Goal: Task Accomplishment & Management: Manage account settings

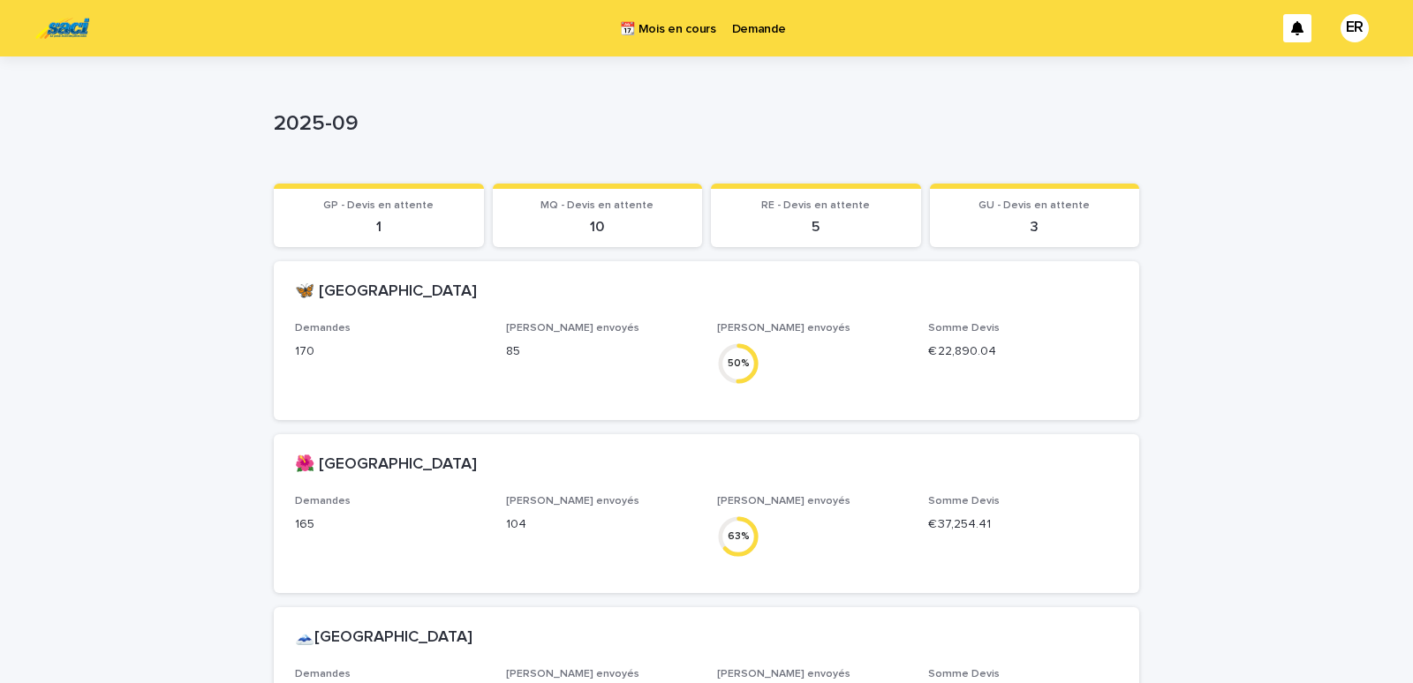
click at [745, 29] on p "Demande" at bounding box center [759, 18] width 54 height 37
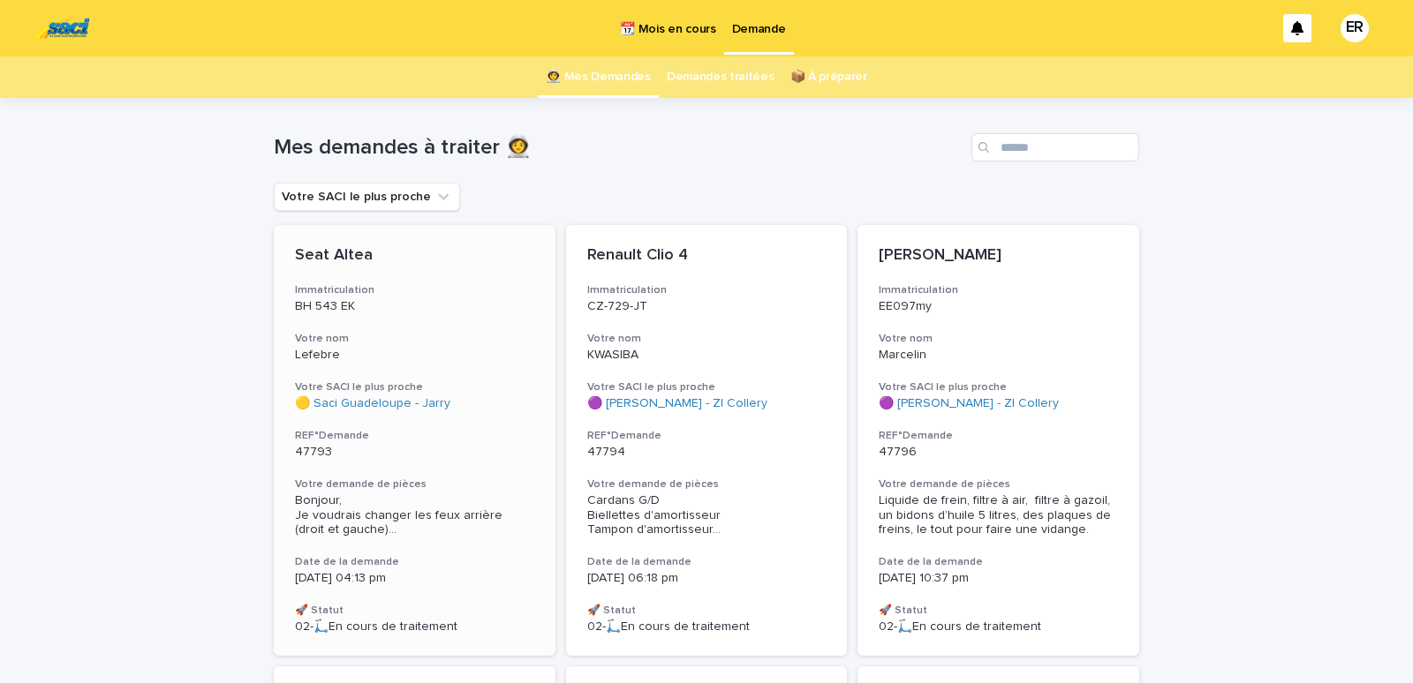
click at [411, 336] on h3 "Votre nom" at bounding box center [414, 339] width 239 height 14
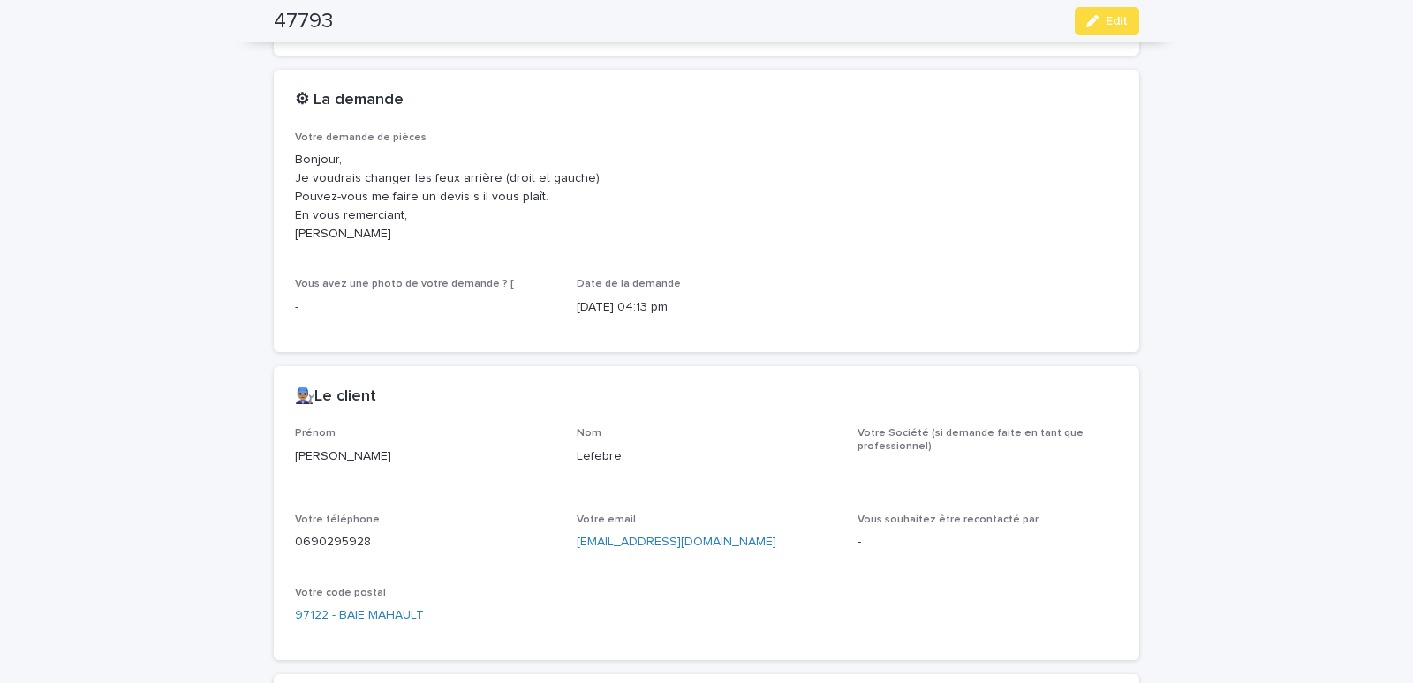
scroll to position [845, 0]
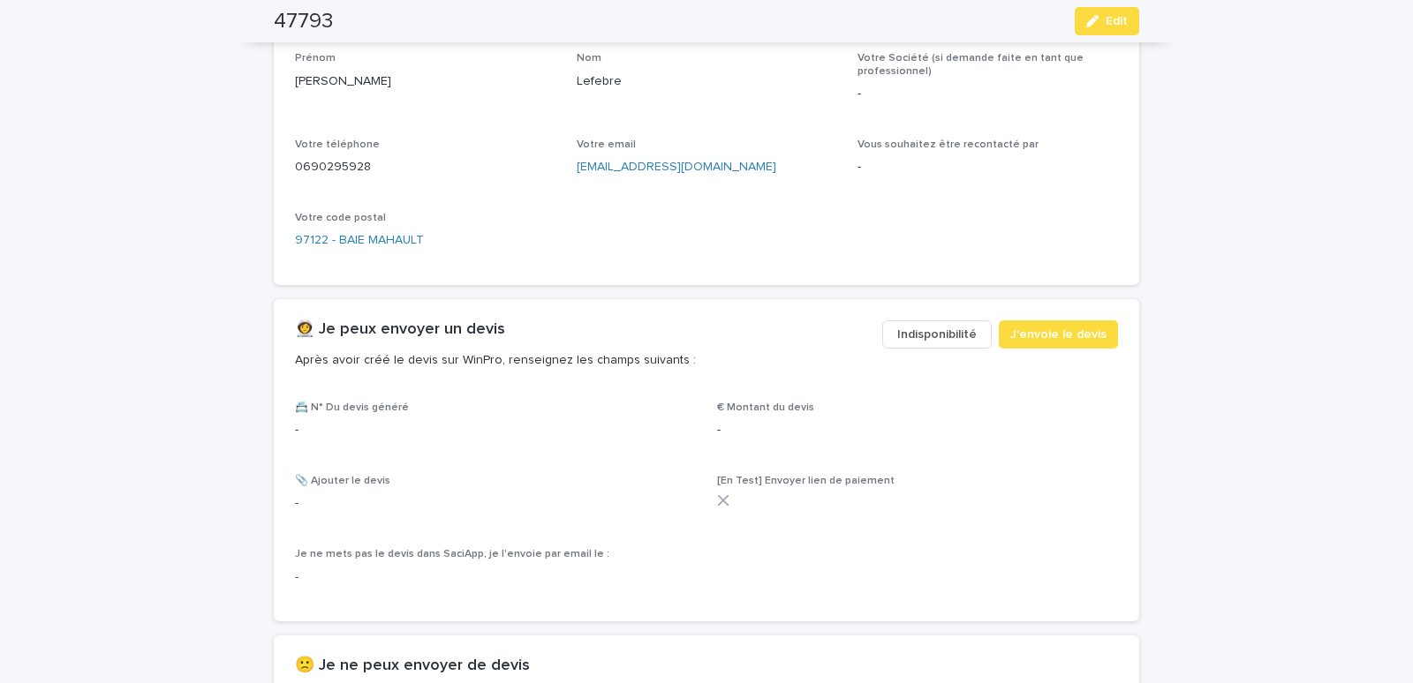
click at [923, 337] on span "Indisponibilité" at bounding box center [936, 335] width 79 height 18
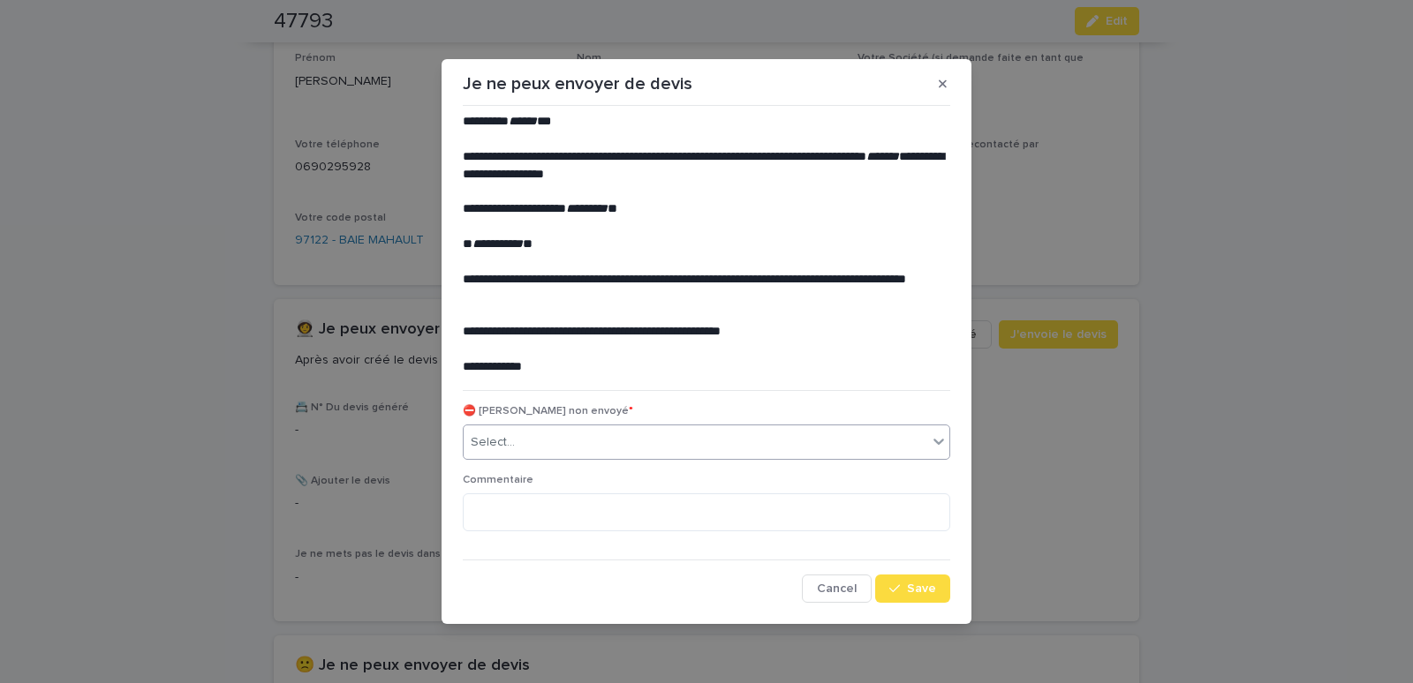
click at [506, 444] on div "Select..." at bounding box center [493, 443] width 44 height 19
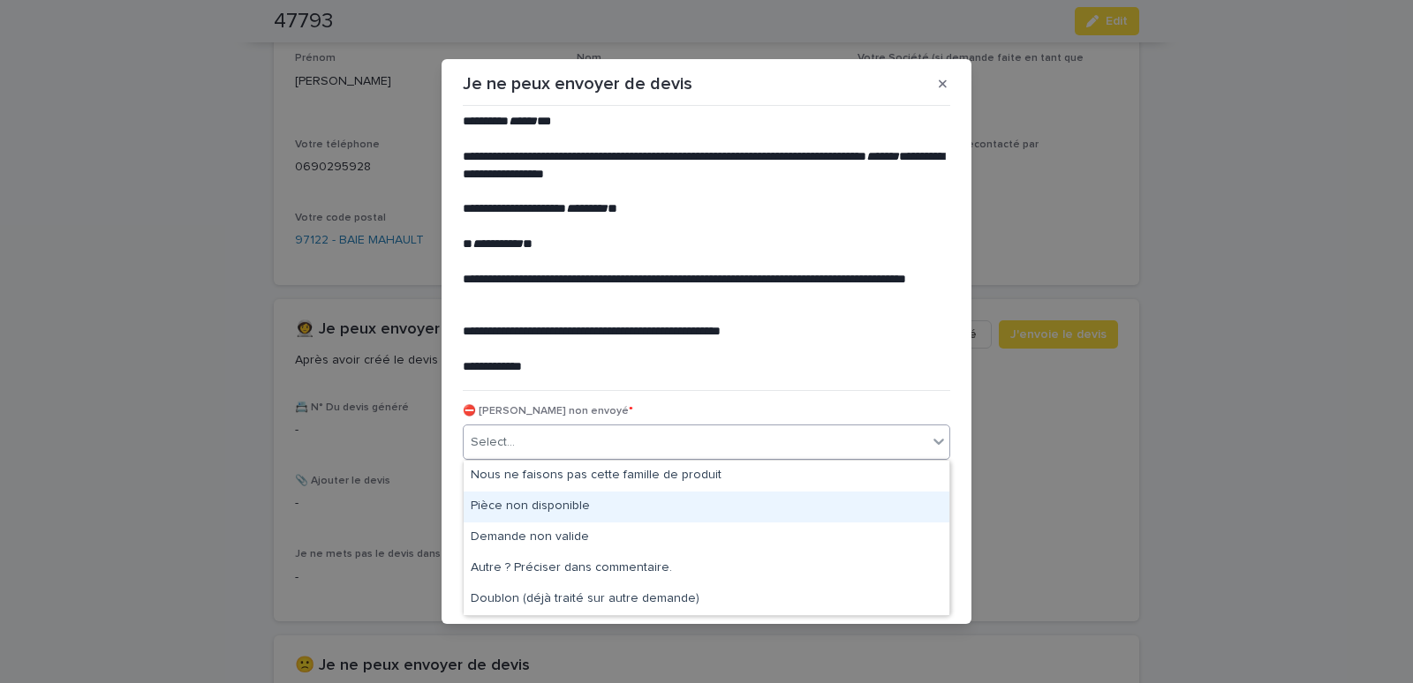
click at [497, 501] on div "Pièce non disponible" at bounding box center [707, 507] width 486 height 31
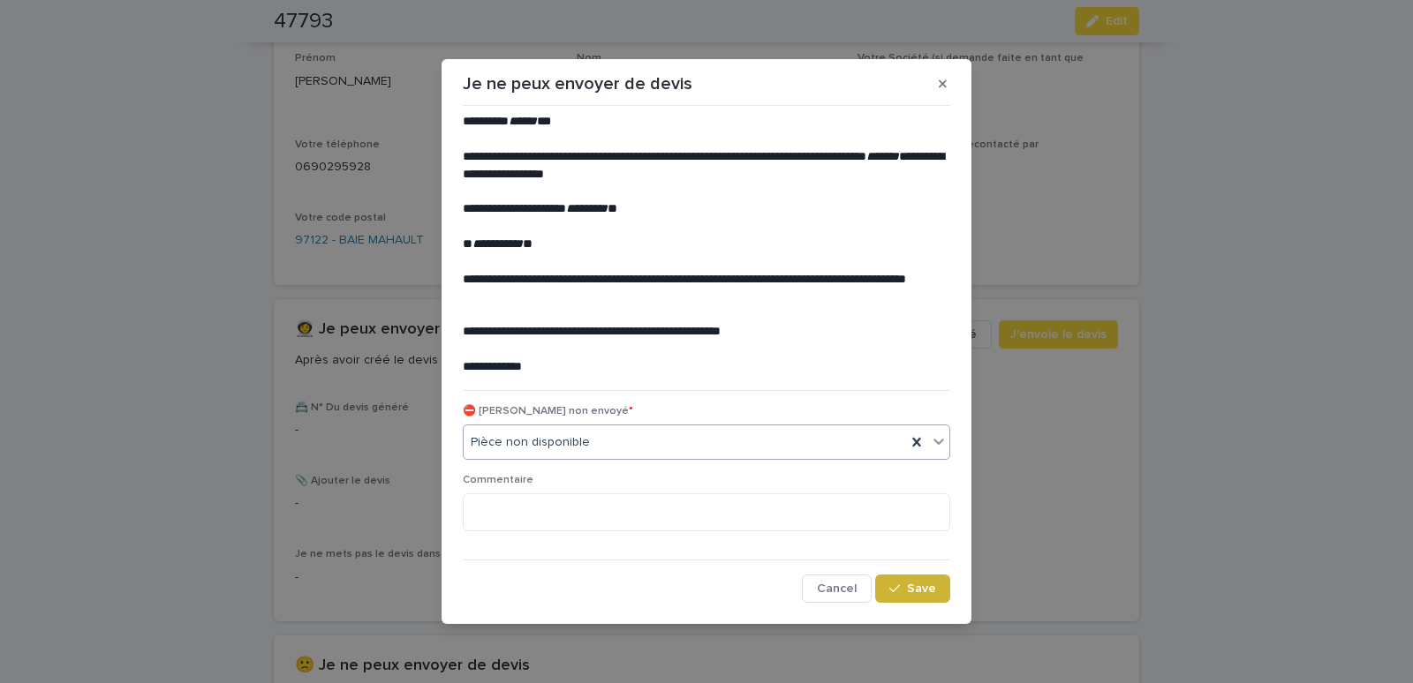
click at [897, 582] on button "Save" at bounding box center [912, 589] width 75 height 28
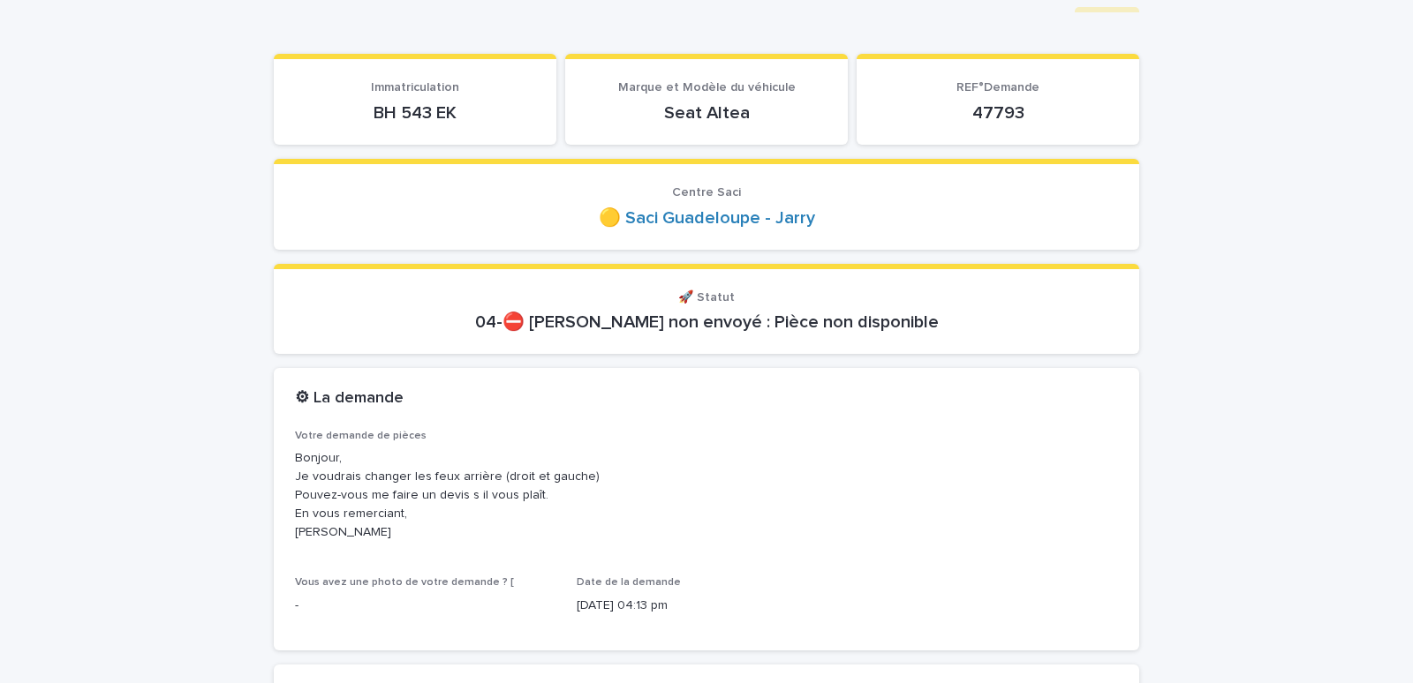
scroll to position [0, 0]
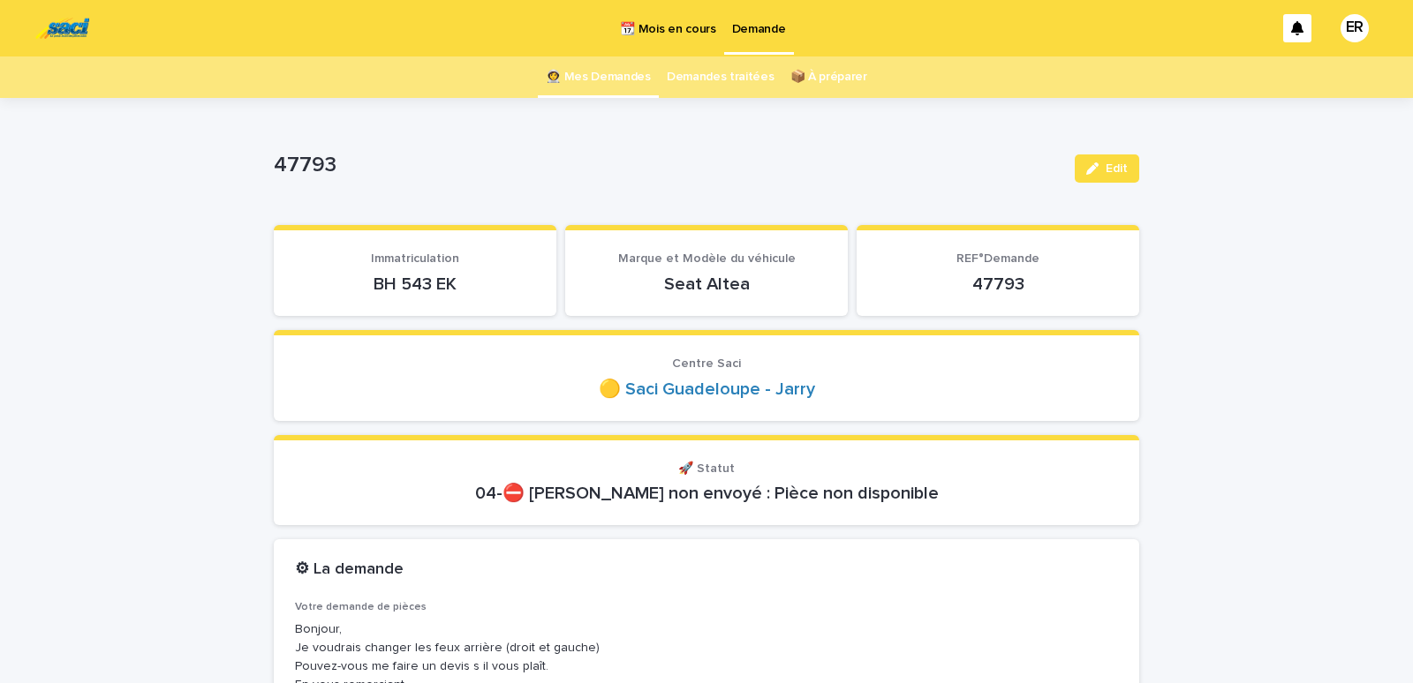
click at [603, 64] on link "👩‍🚀 Mes Demandes" at bounding box center [598, 77] width 105 height 41
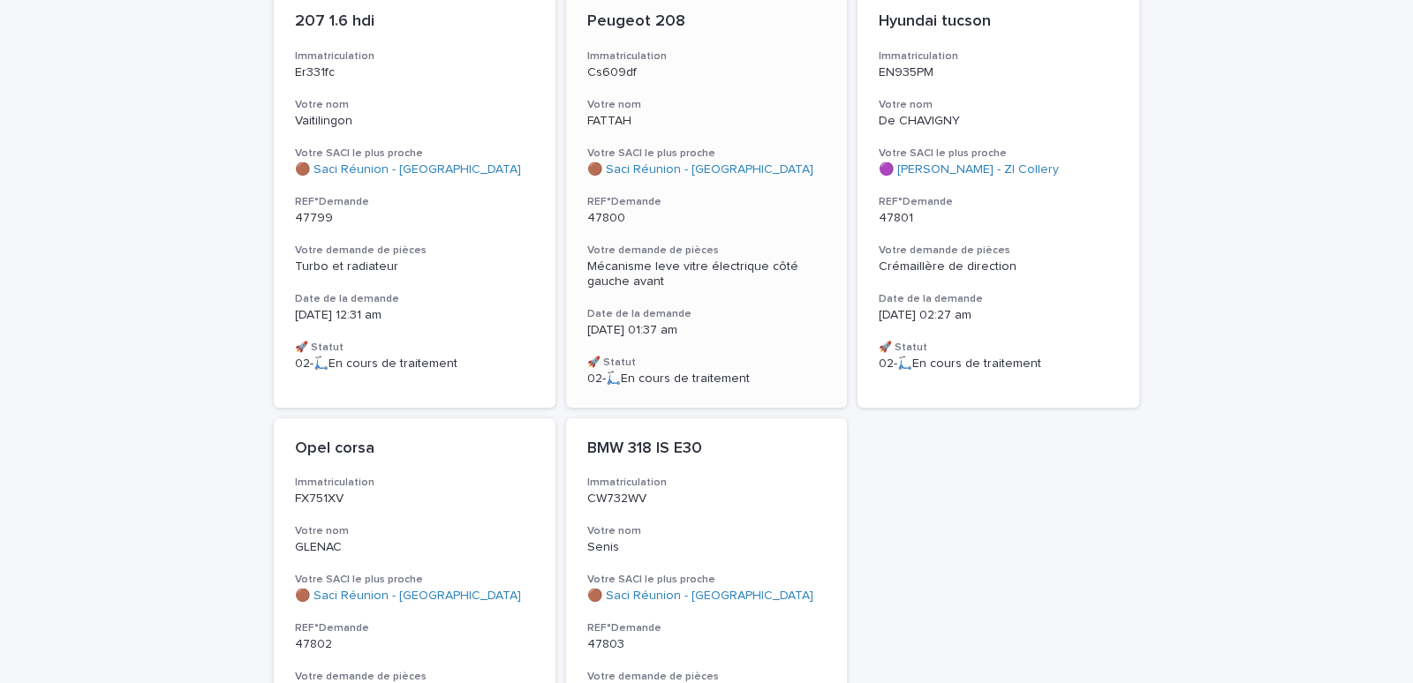
scroll to position [943, 0]
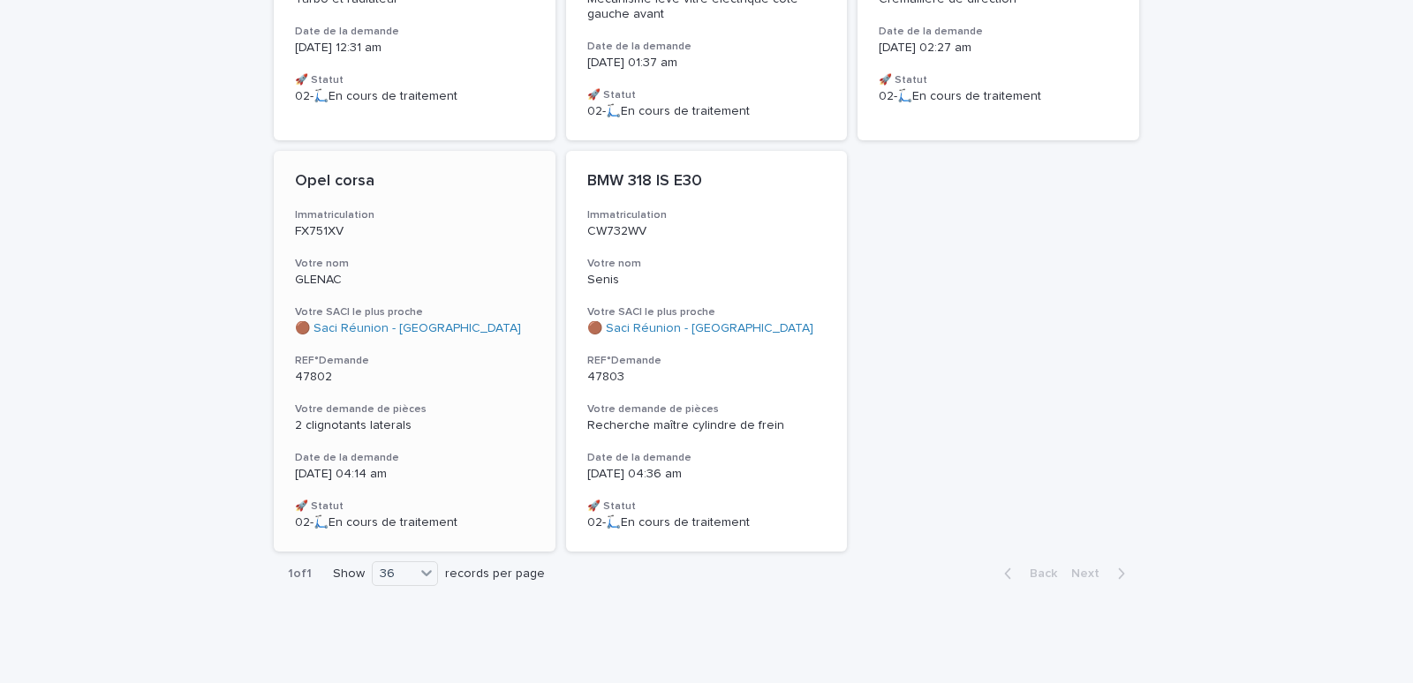
click at [381, 261] on h3 "Votre nom" at bounding box center [414, 264] width 239 height 14
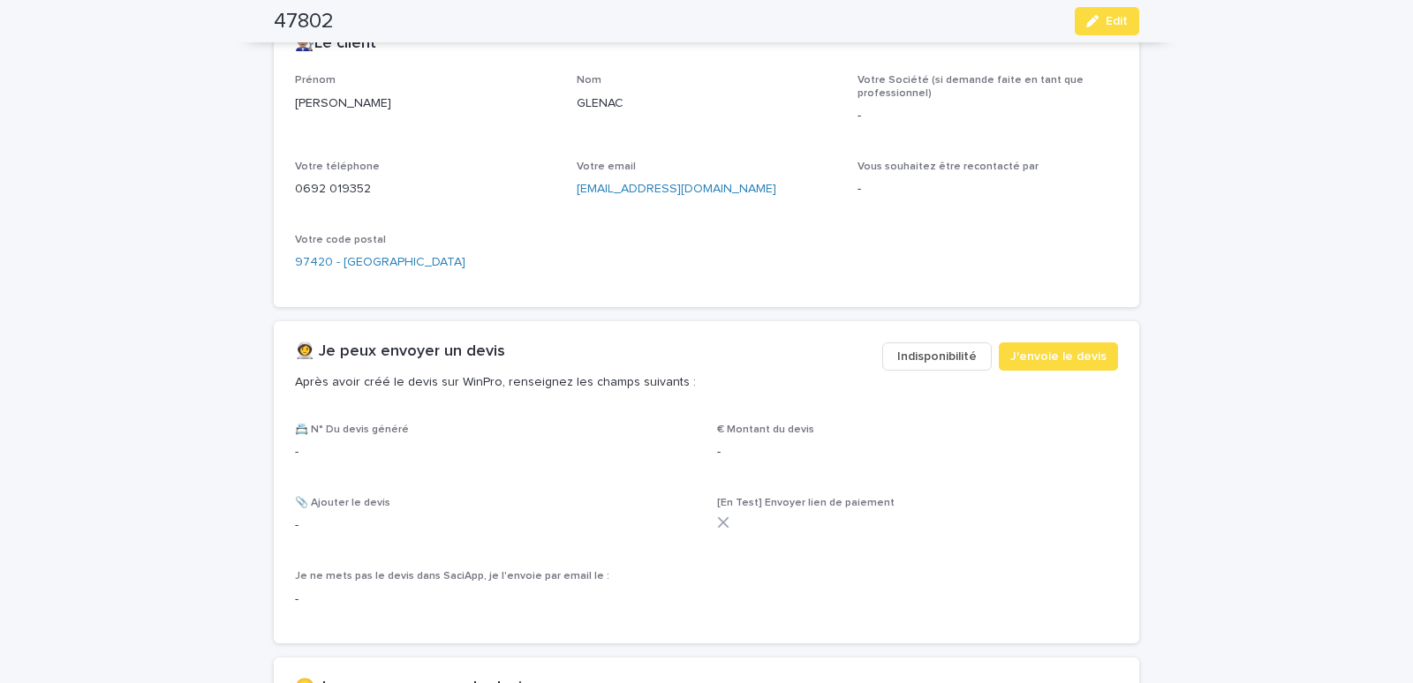
scroll to position [826, 0]
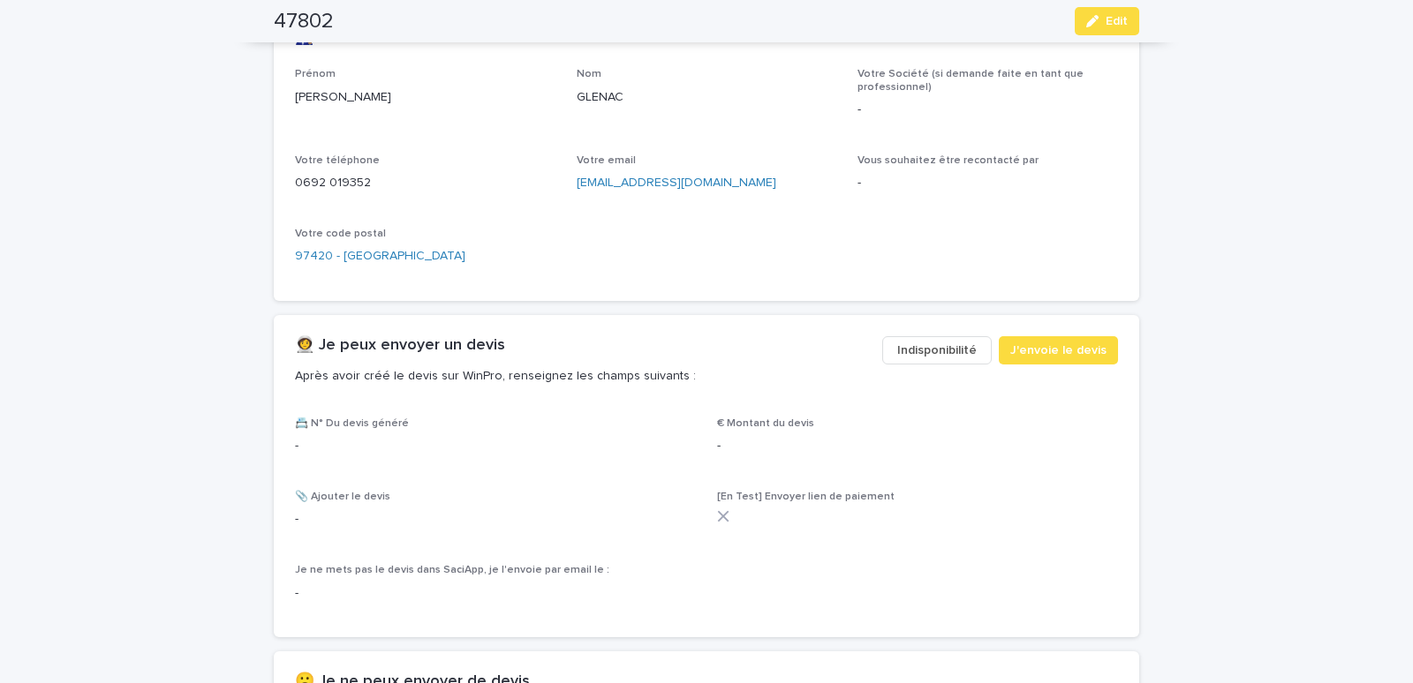
click at [936, 351] on span "Indisponibilité" at bounding box center [936, 351] width 79 height 18
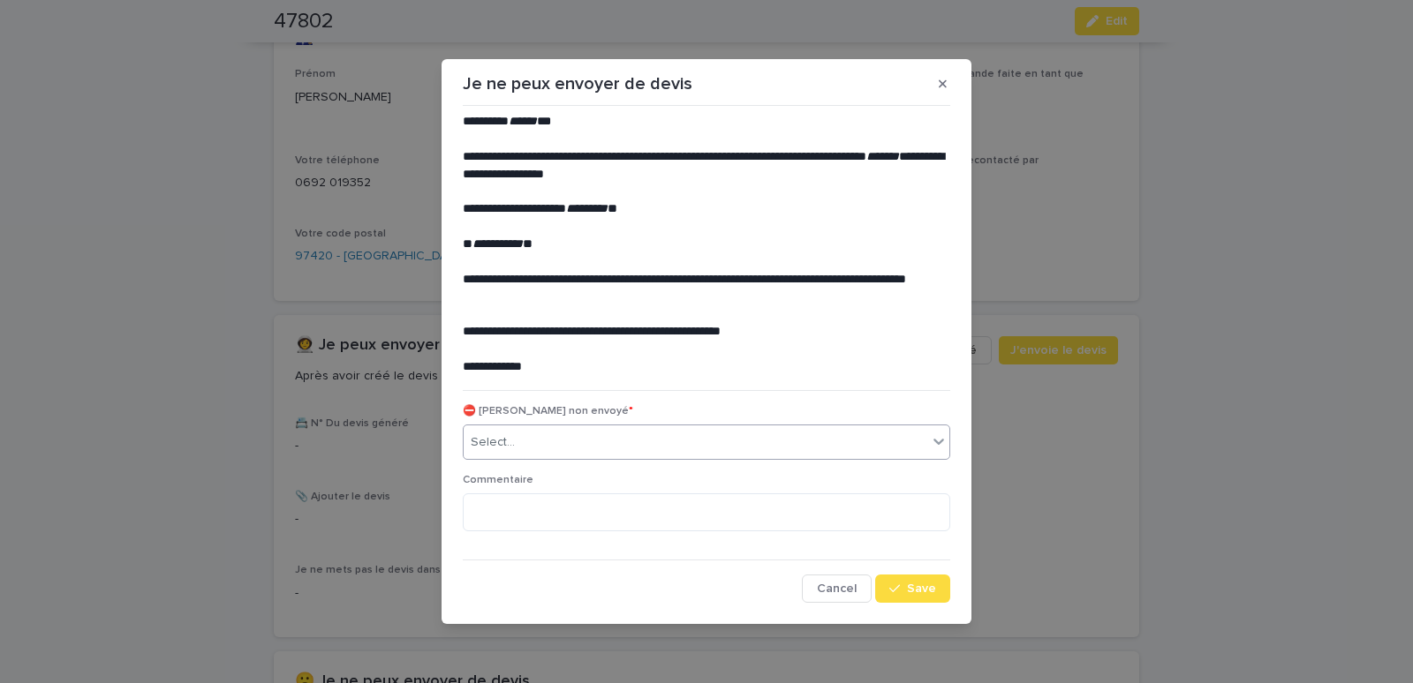
drag, startPoint x: 616, startPoint y: 439, endPoint x: 577, endPoint y: 454, distance: 41.6
click at [611, 442] on div "Select..." at bounding box center [696, 442] width 464 height 29
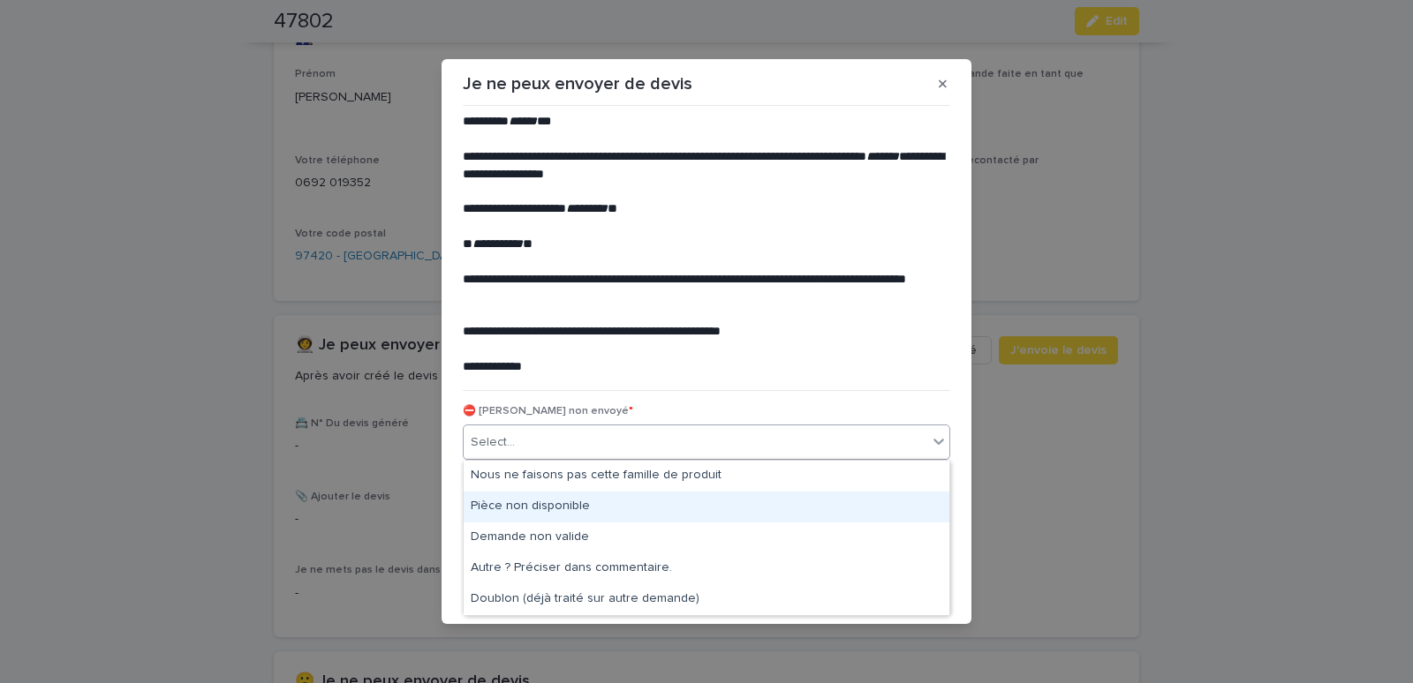
click at [511, 501] on div "Pièce non disponible" at bounding box center [707, 507] width 486 height 31
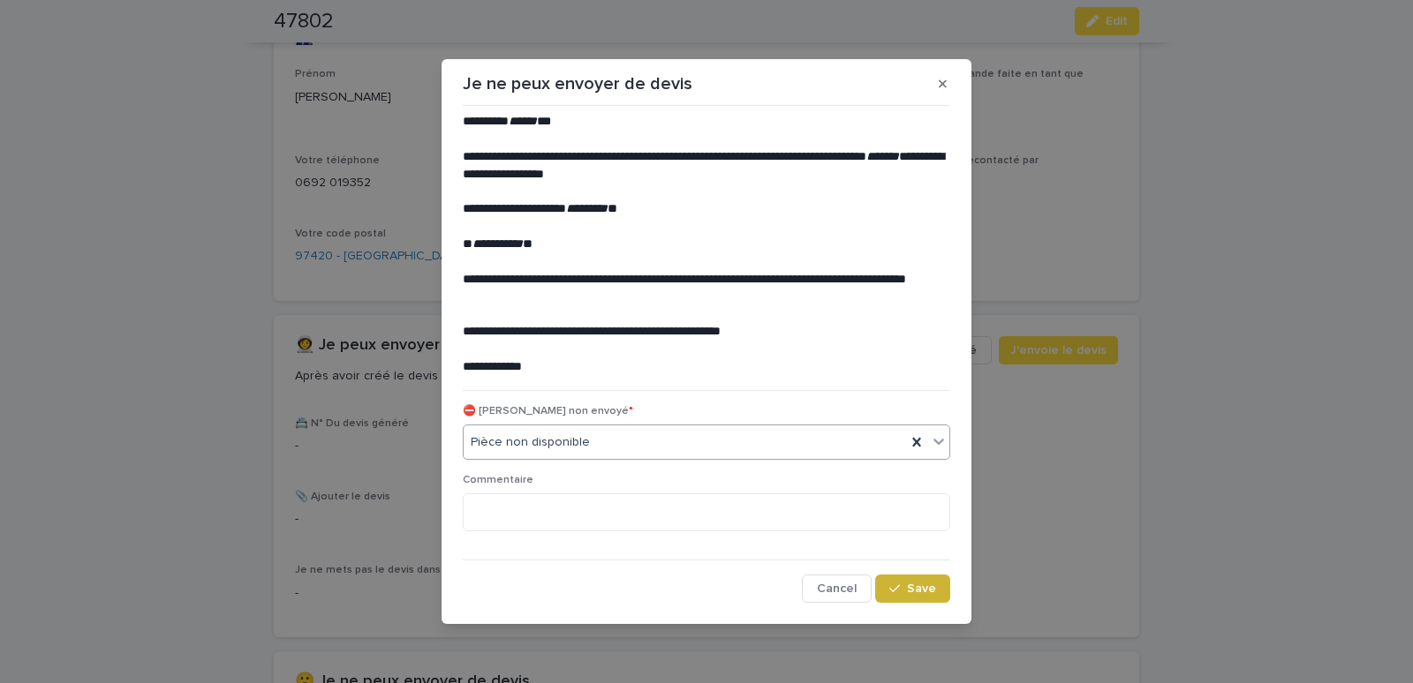
click at [926, 592] on span "Save" at bounding box center [921, 589] width 29 height 12
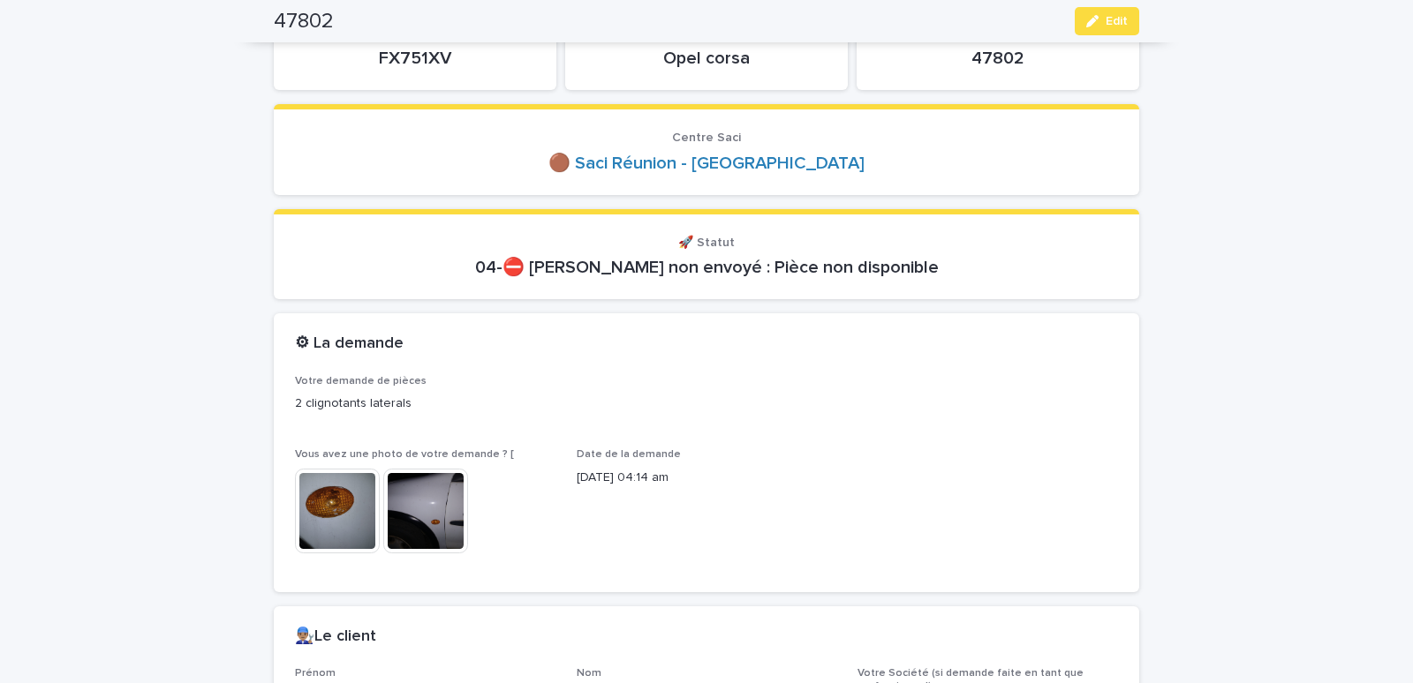
scroll to position [0, 0]
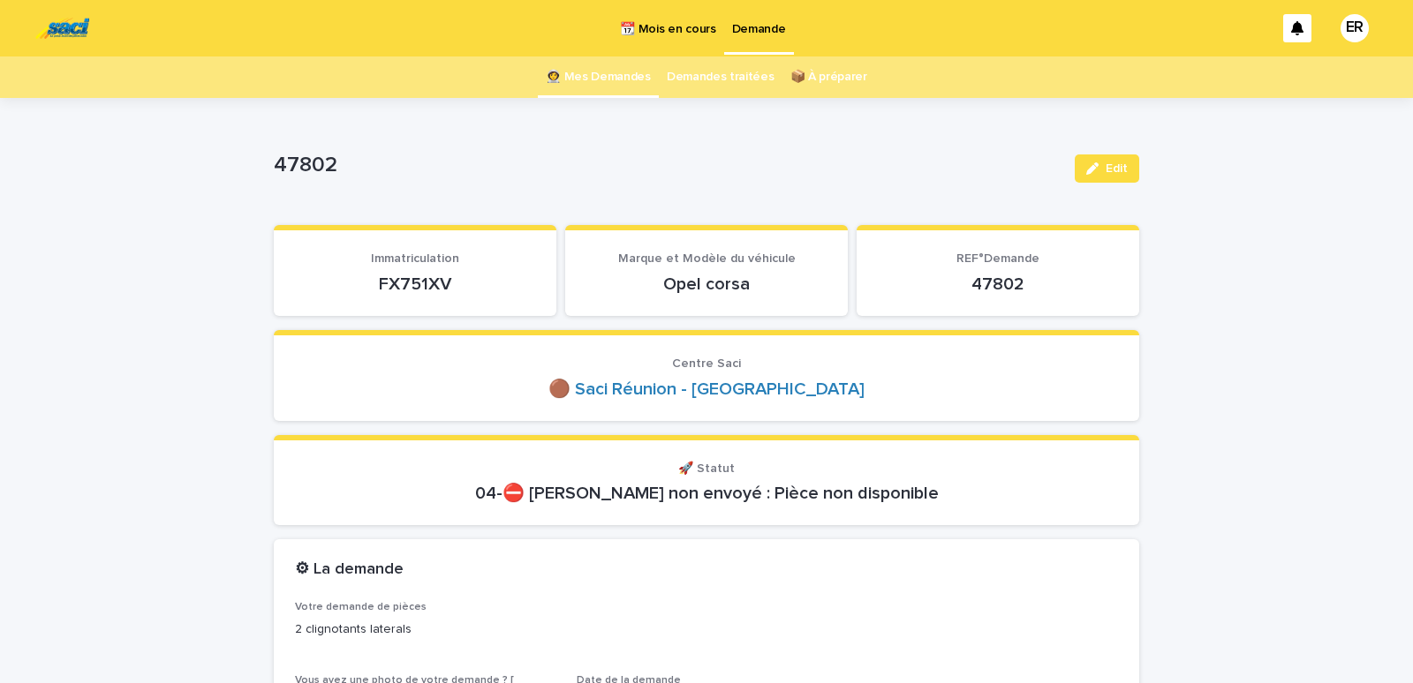
click at [594, 77] on link "👩‍🚀 Mes Demandes" at bounding box center [598, 77] width 105 height 41
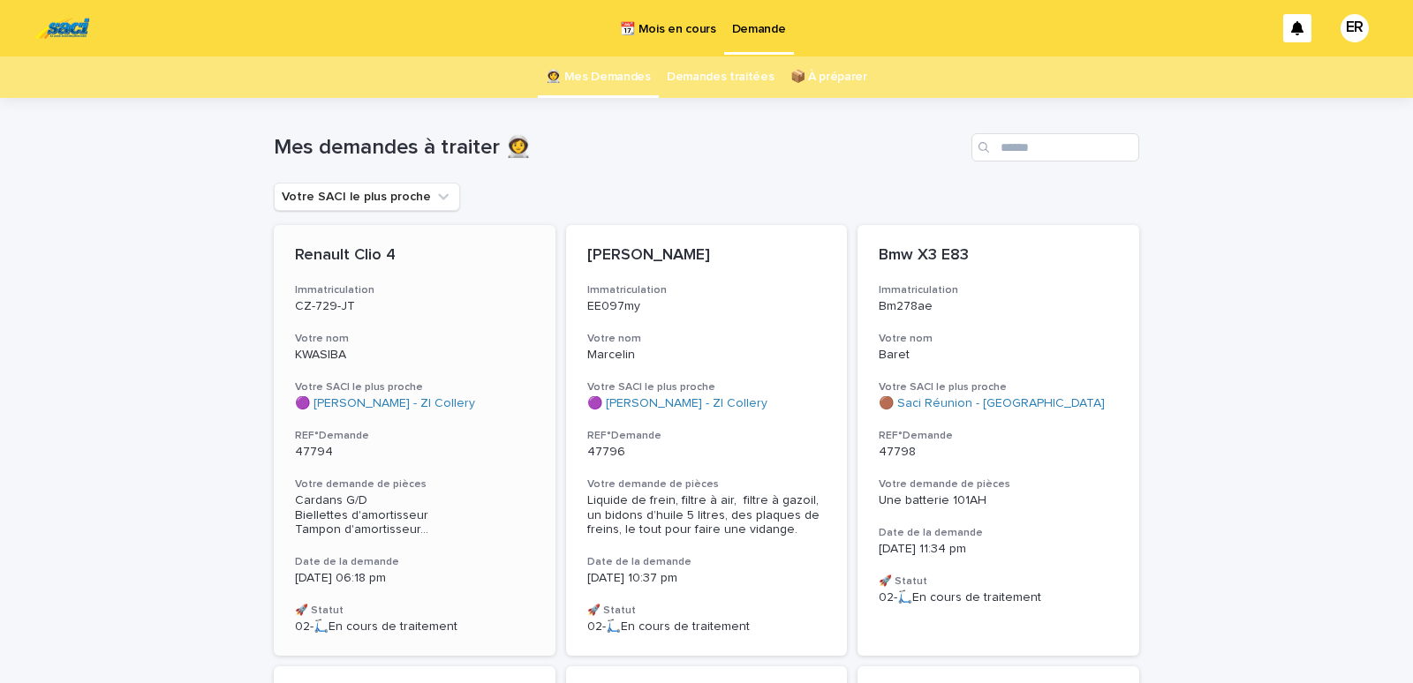
click at [374, 314] on div "Renault Clio 4 Immatriculation CZ-729-JT Votre nom KWASIBA Votre SACI le plus p…" at bounding box center [415, 440] width 282 height 431
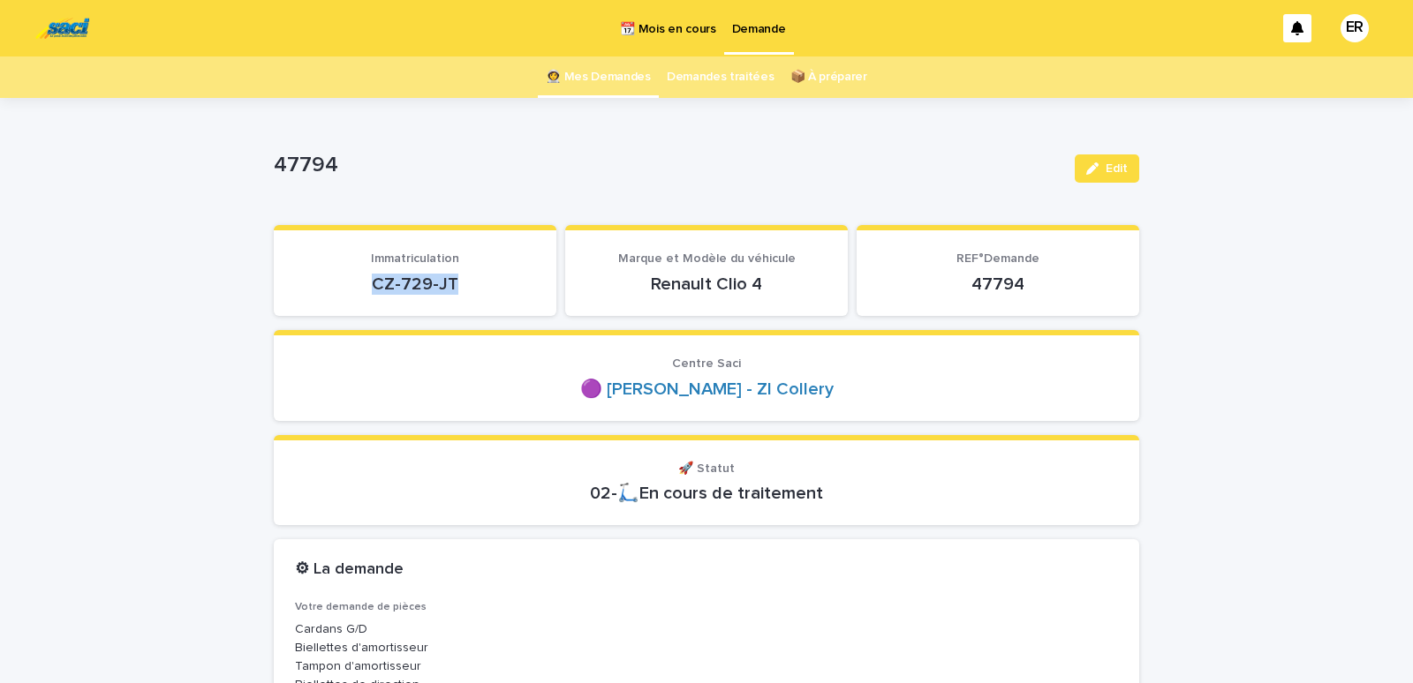
drag, startPoint x: 346, startPoint y: 288, endPoint x: 453, endPoint y: 281, distance: 107.1
click at [453, 281] on p "CZ-729-JT" at bounding box center [415, 284] width 240 height 21
copy p "CZ-729-JT"
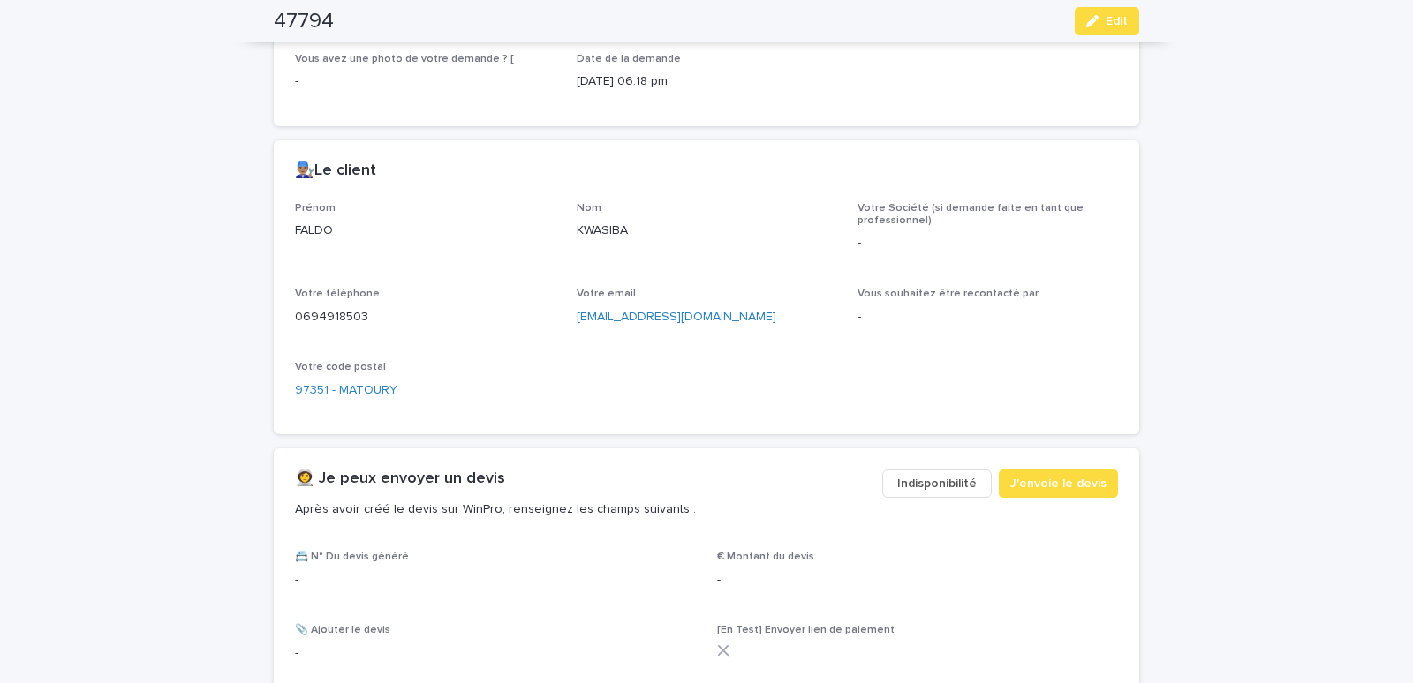
scroll to position [976, 0]
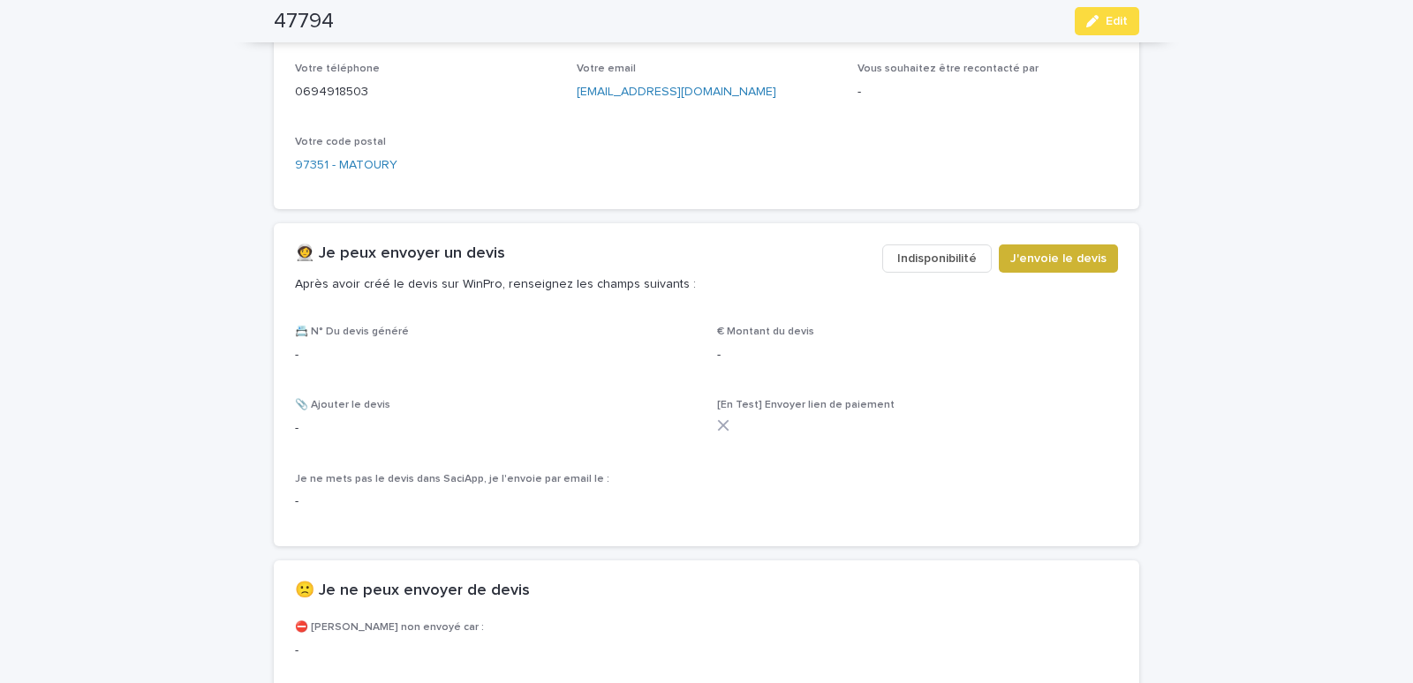
click at [1037, 268] on span "J'envoie le devis" at bounding box center [1058, 259] width 96 height 18
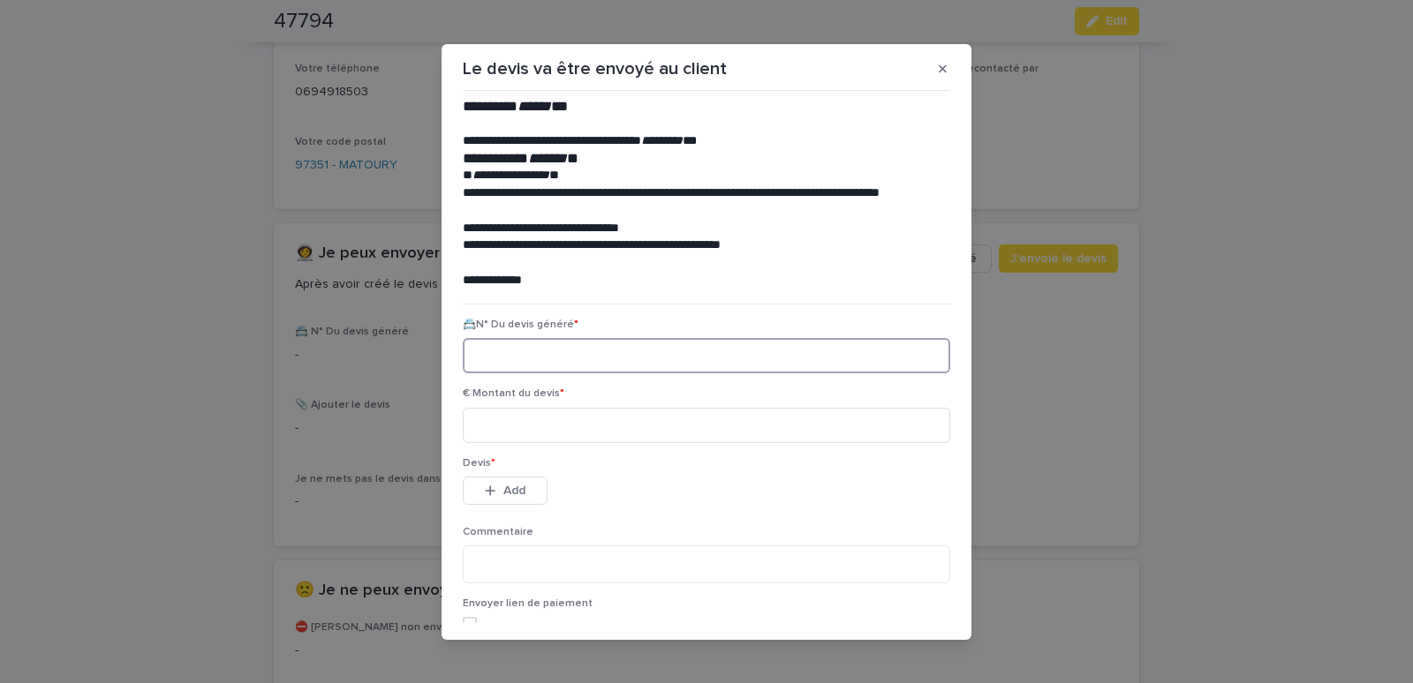
click at [547, 354] on input at bounding box center [706, 355] width 487 height 35
paste input "********"
type input "********"
click at [507, 426] on input at bounding box center [706, 425] width 487 height 35
type input "******"
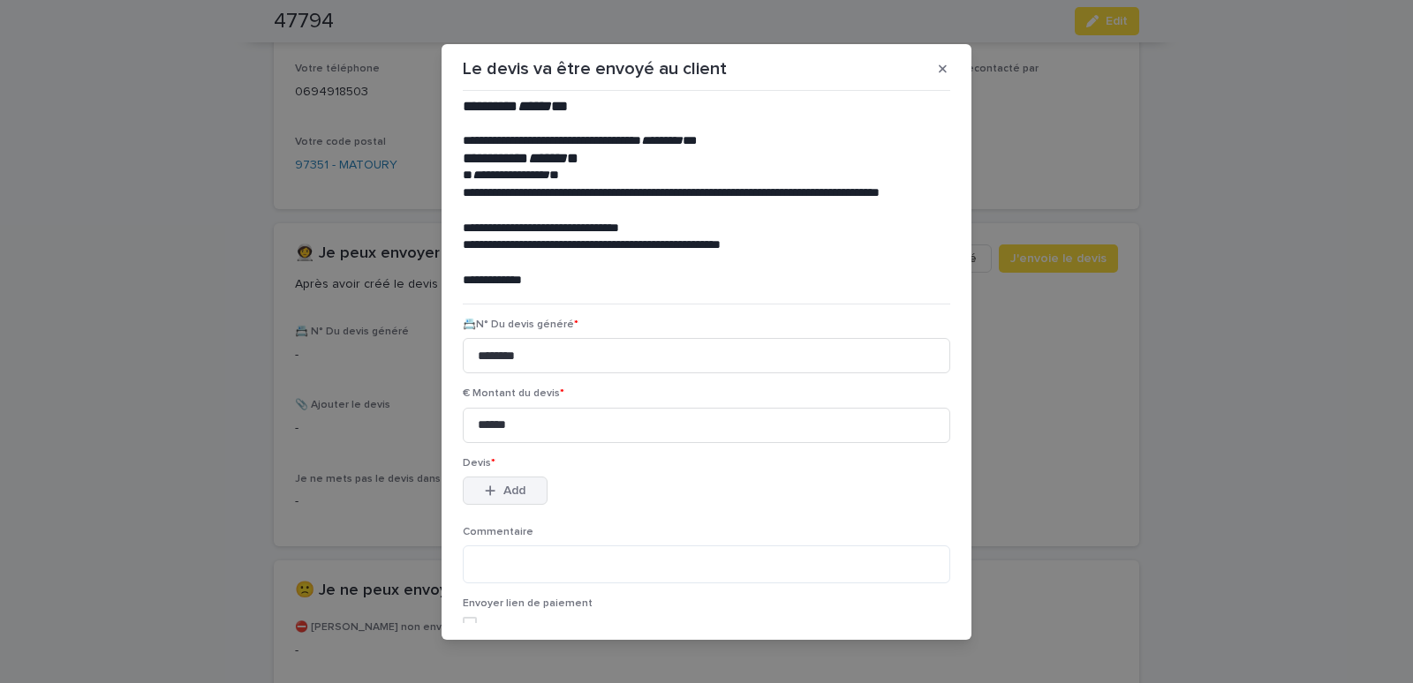
click at [496, 496] on button "Add" at bounding box center [505, 491] width 85 height 28
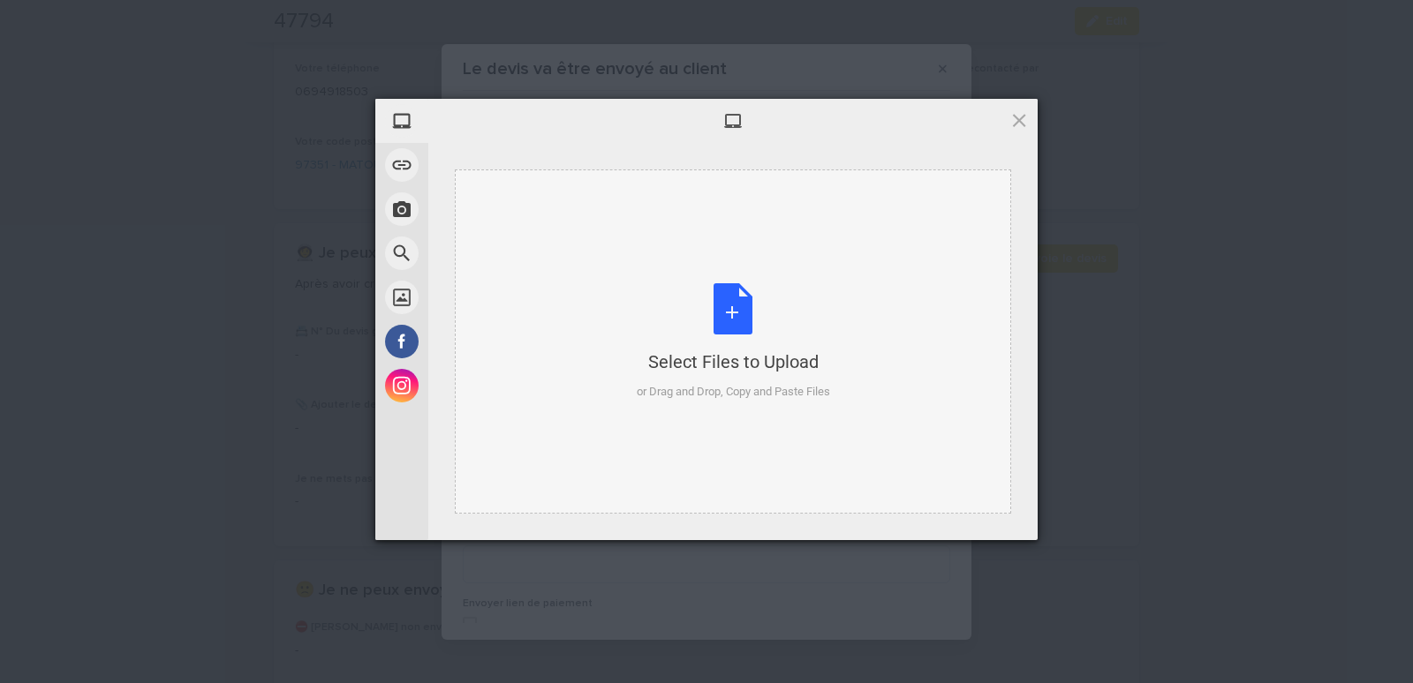
click at [505, 225] on div "Select Files to Upload or Drag and Drop, Copy and Paste Files" at bounding box center [733, 342] width 556 height 344
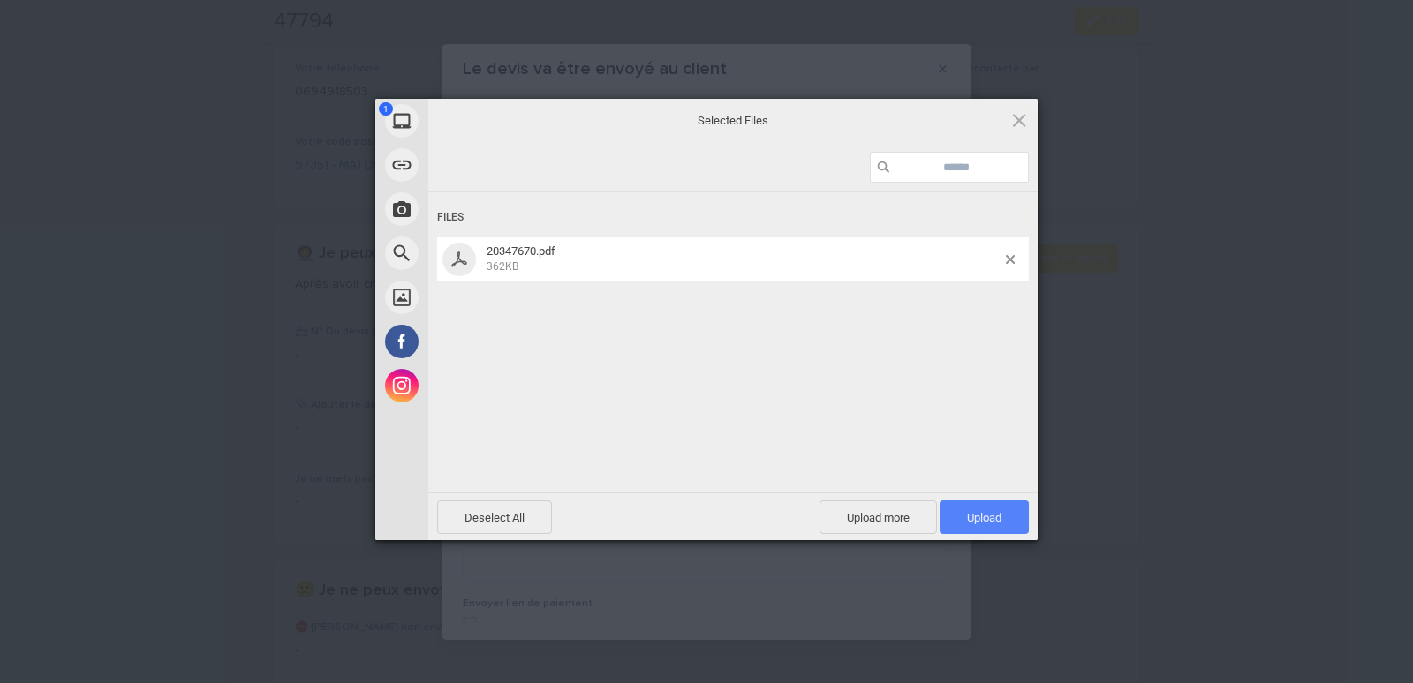
click at [992, 514] on span "Upload 1" at bounding box center [984, 517] width 34 height 13
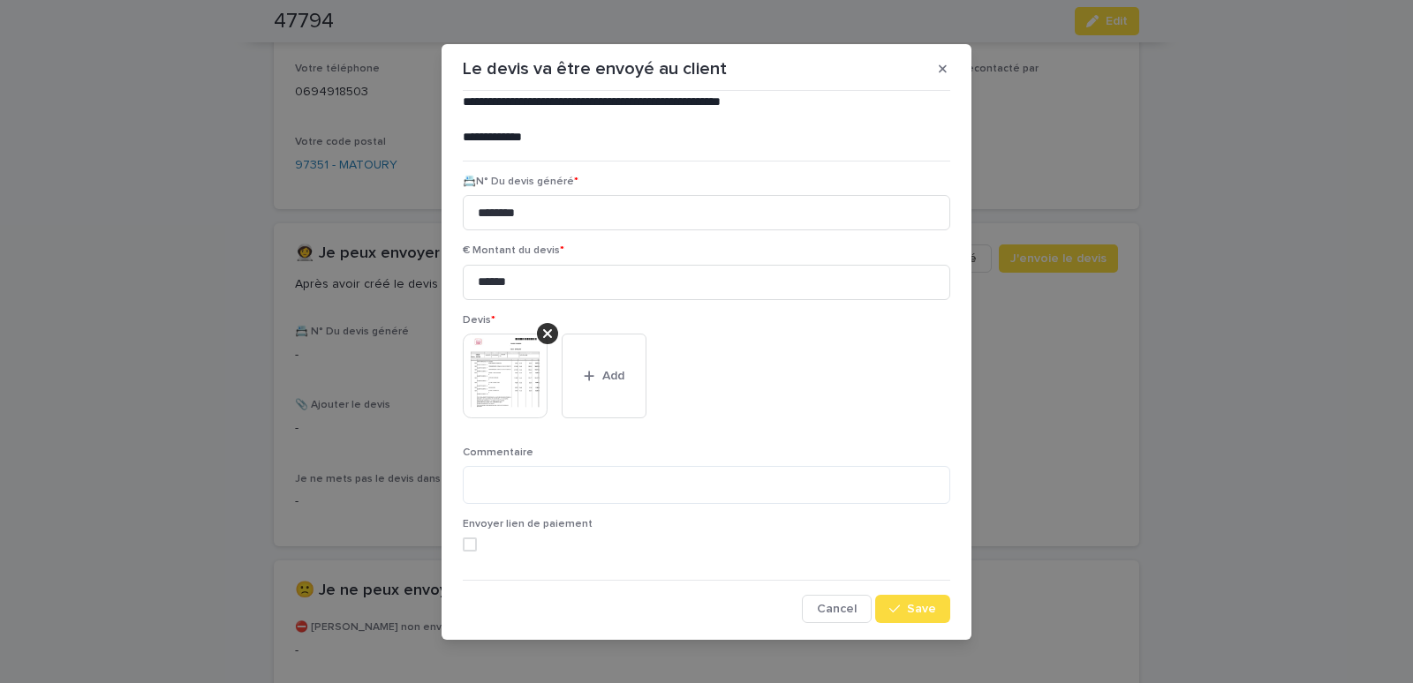
scroll to position [144, 0]
click at [889, 609] on icon "button" at bounding box center [894, 608] width 11 height 12
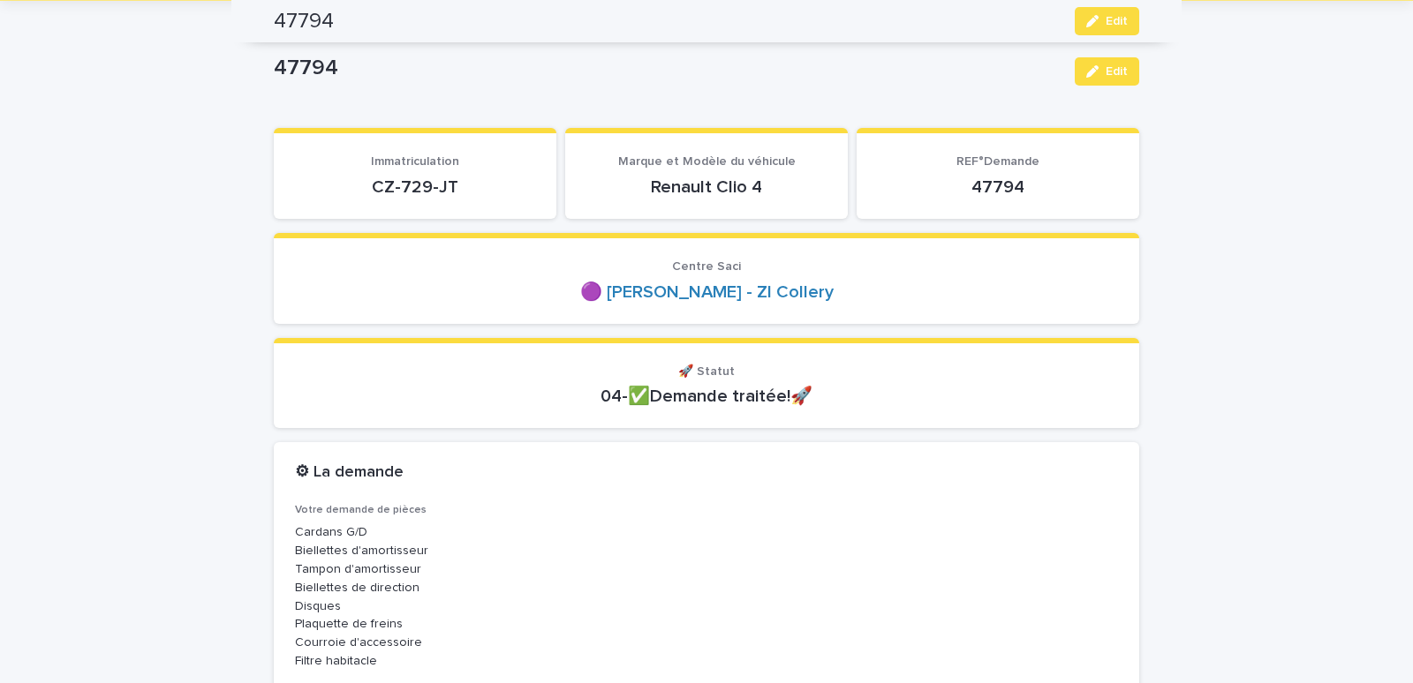
scroll to position [0, 0]
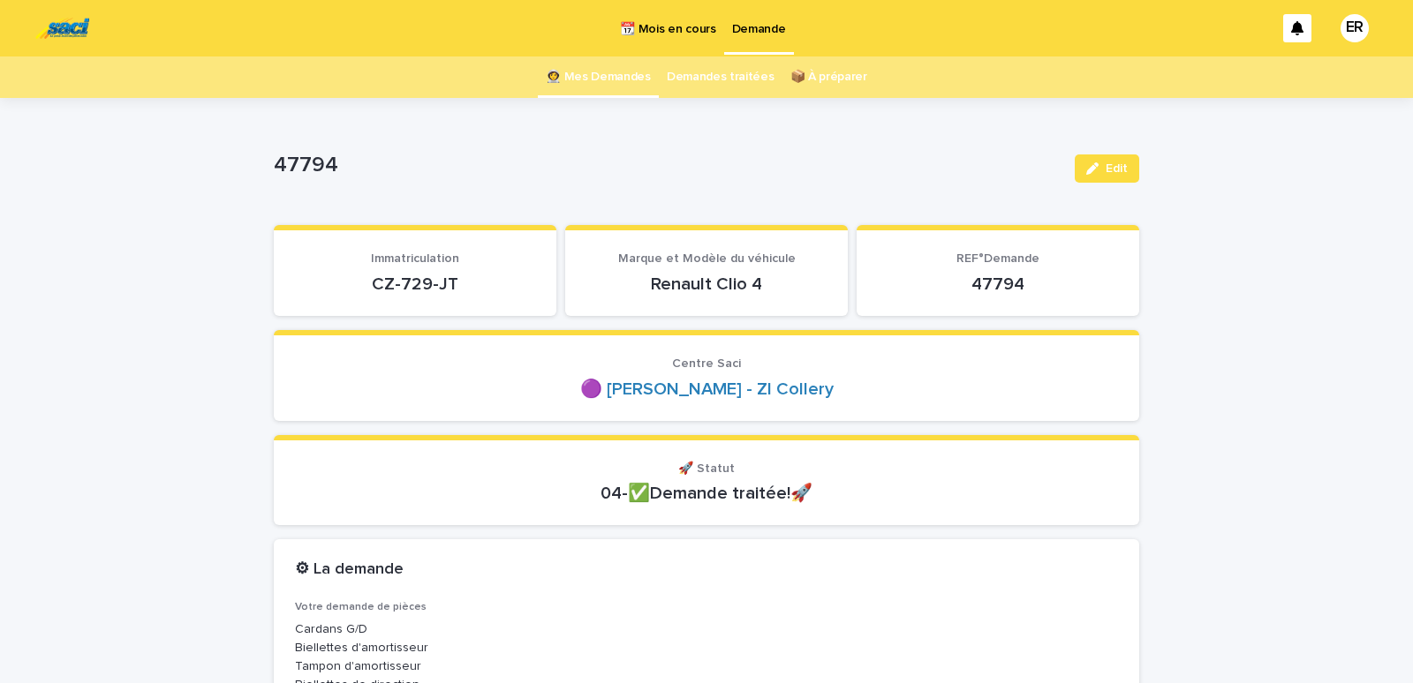
click at [611, 77] on link "👩‍🚀 Mes Demandes" at bounding box center [598, 77] width 105 height 41
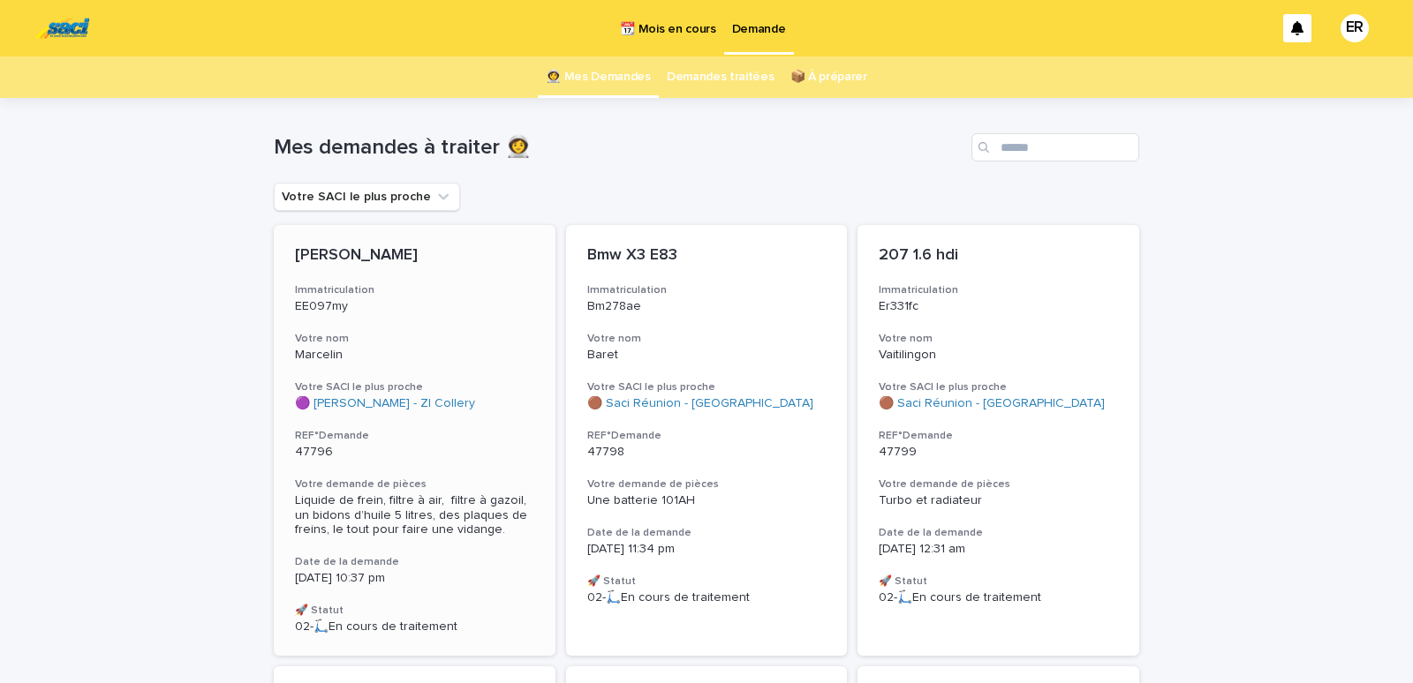
click at [383, 326] on div "[PERSON_NAME] Immatriculation EE097my Votre nom [PERSON_NAME] SACI le plus proc…" at bounding box center [415, 440] width 282 height 431
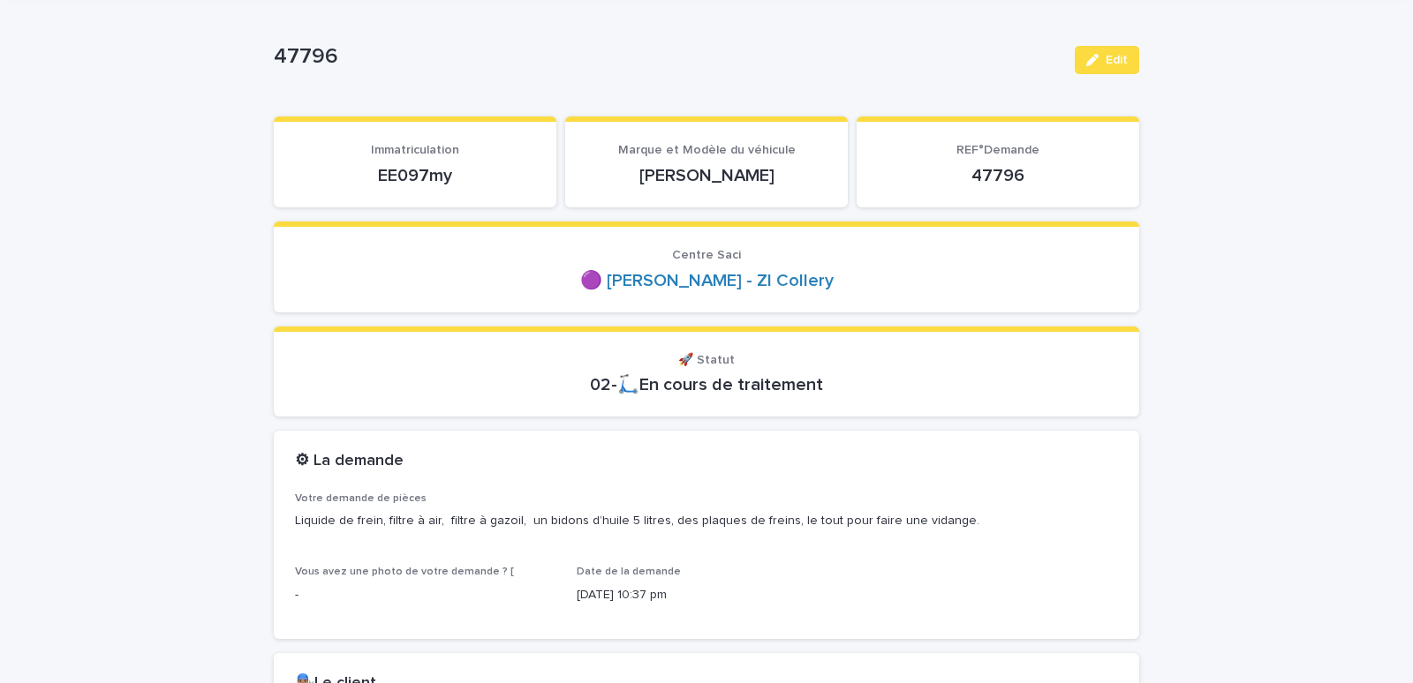
scroll to position [150, 0]
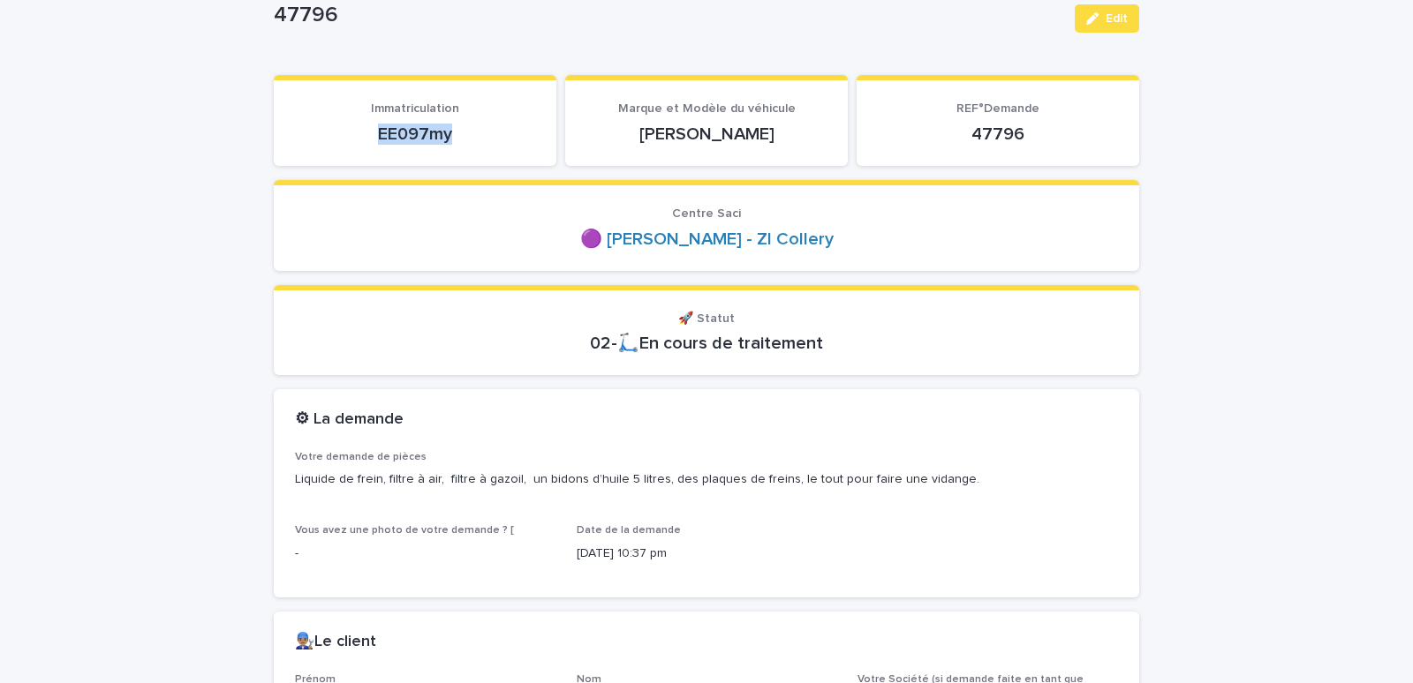
drag, startPoint x: 391, startPoint y: 138, endPoint x: 465, endPoint y: 139, distance: 74.2
click at [465, 139] on p "EE097my" at bounding box center [415, 134] width 240 height 21
copy p "EE097my"
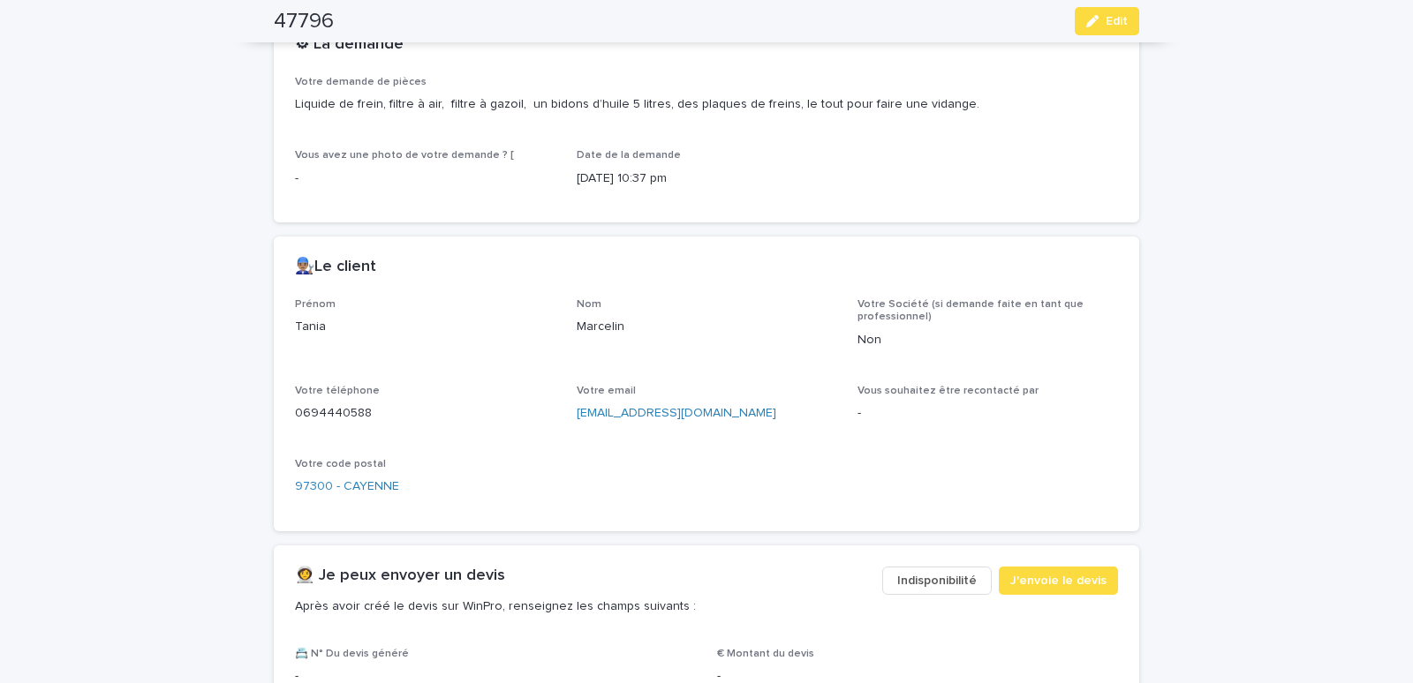
scroll to position [826, 0]
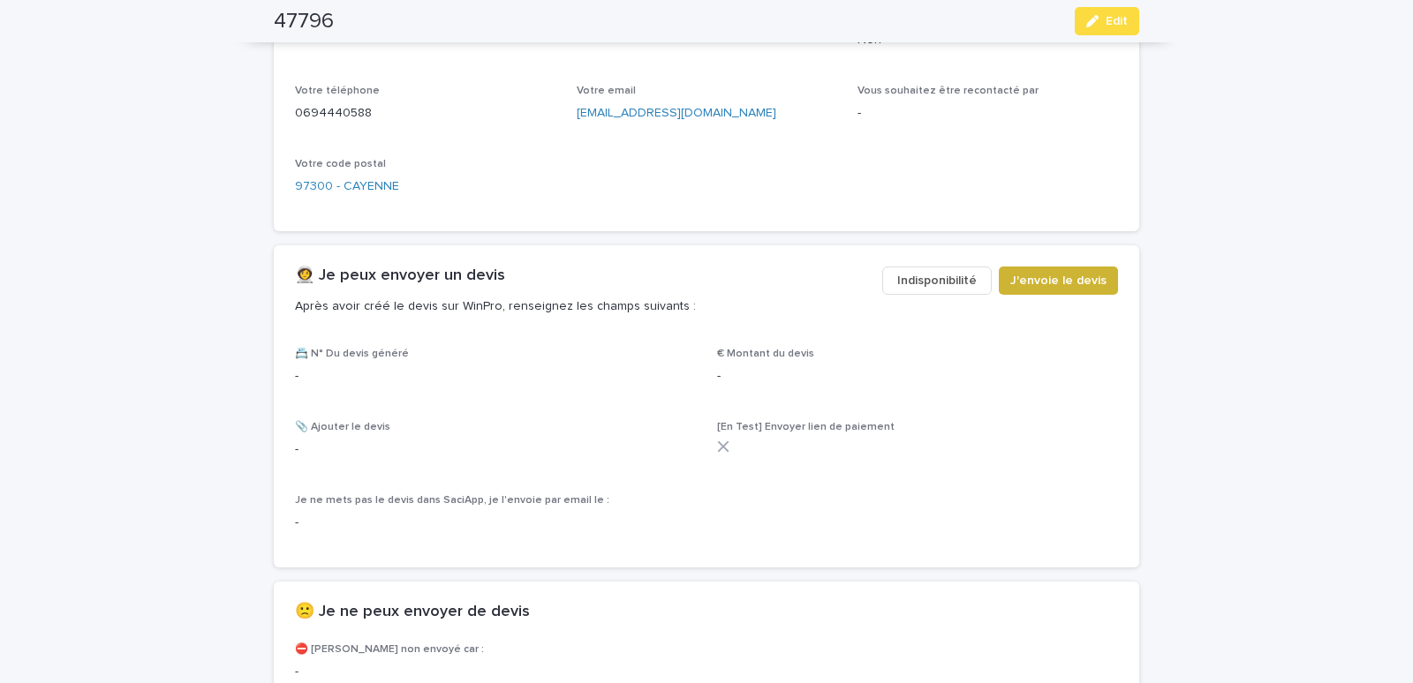
click at [1075, 281] on span "J'envoie le devis" at bounding box center [1058, 281] width 96 height 18
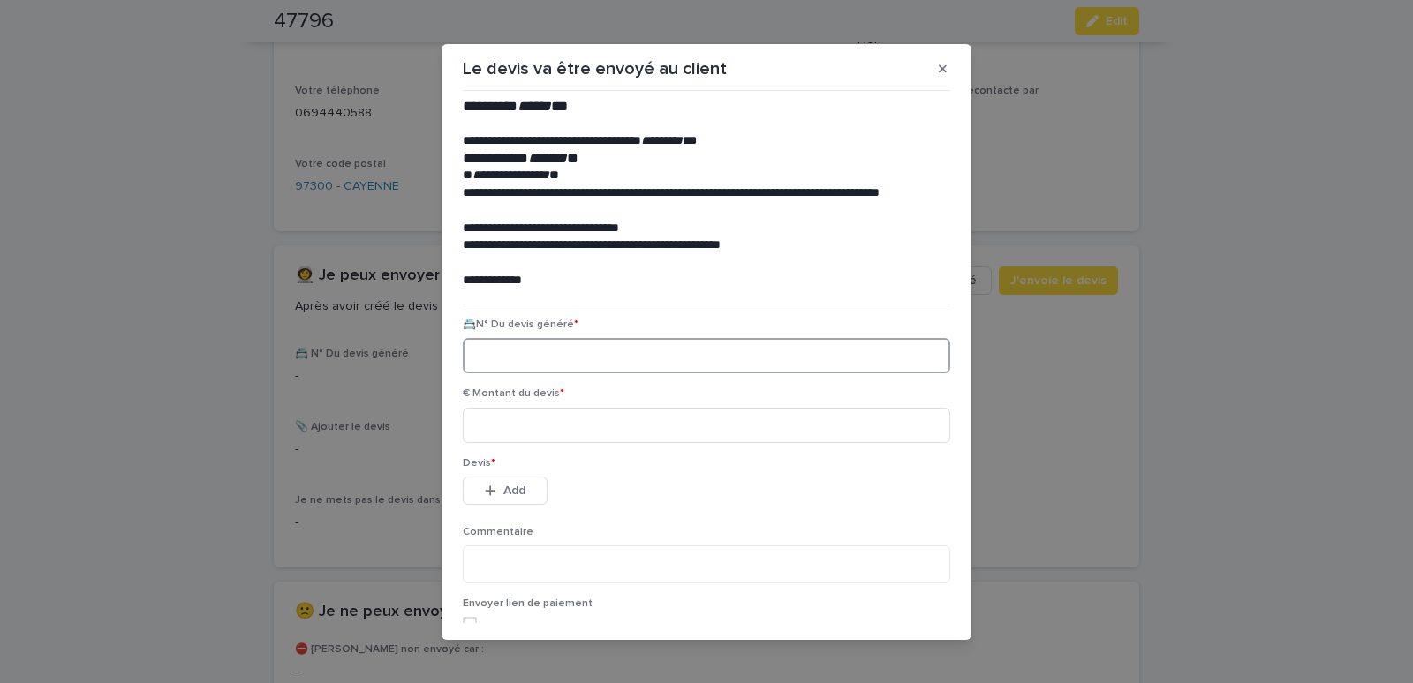
click at [497, 362] on input at bounding box center [706, 355] width 487 height 35
paste input "********"
type input "********"
click at [494, 425] on input at bounding box center [706, 425] width 487 height 35
type input "******"
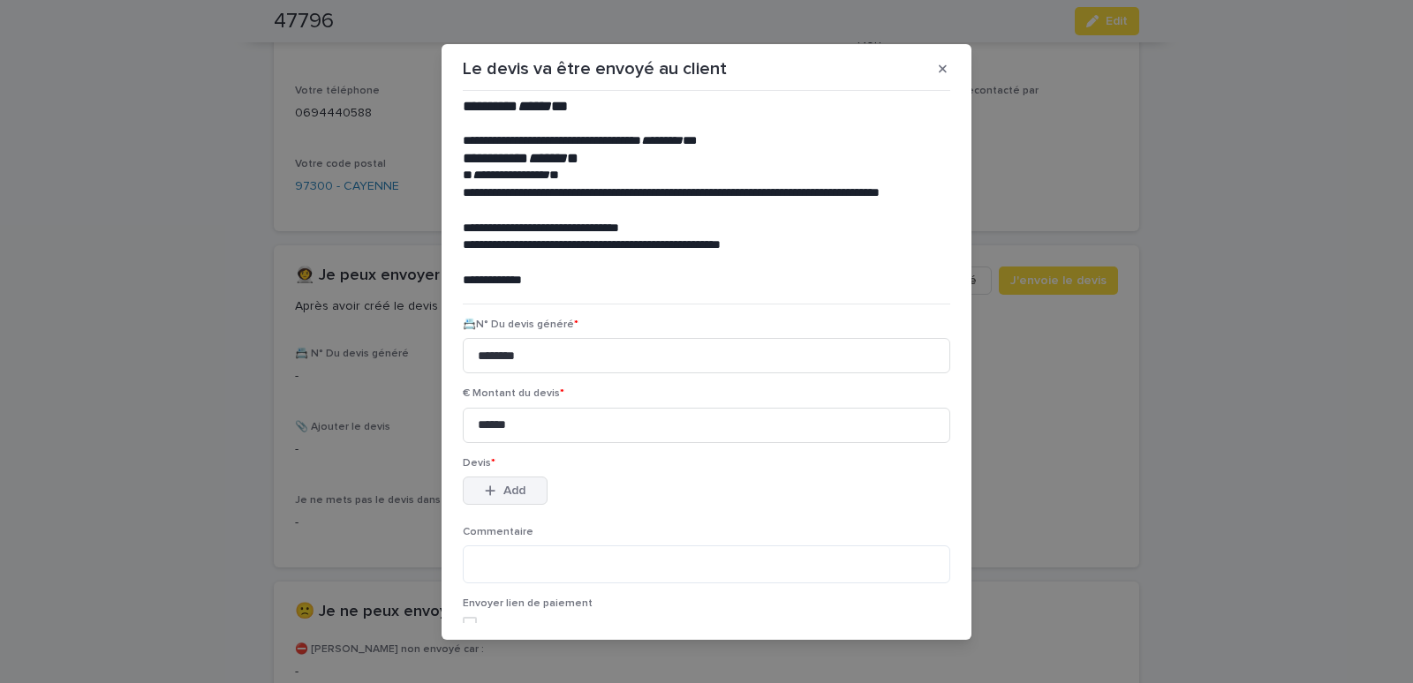
click at [476, 494] on button "Add" at bounding box center [505, 491] width 85 height 28
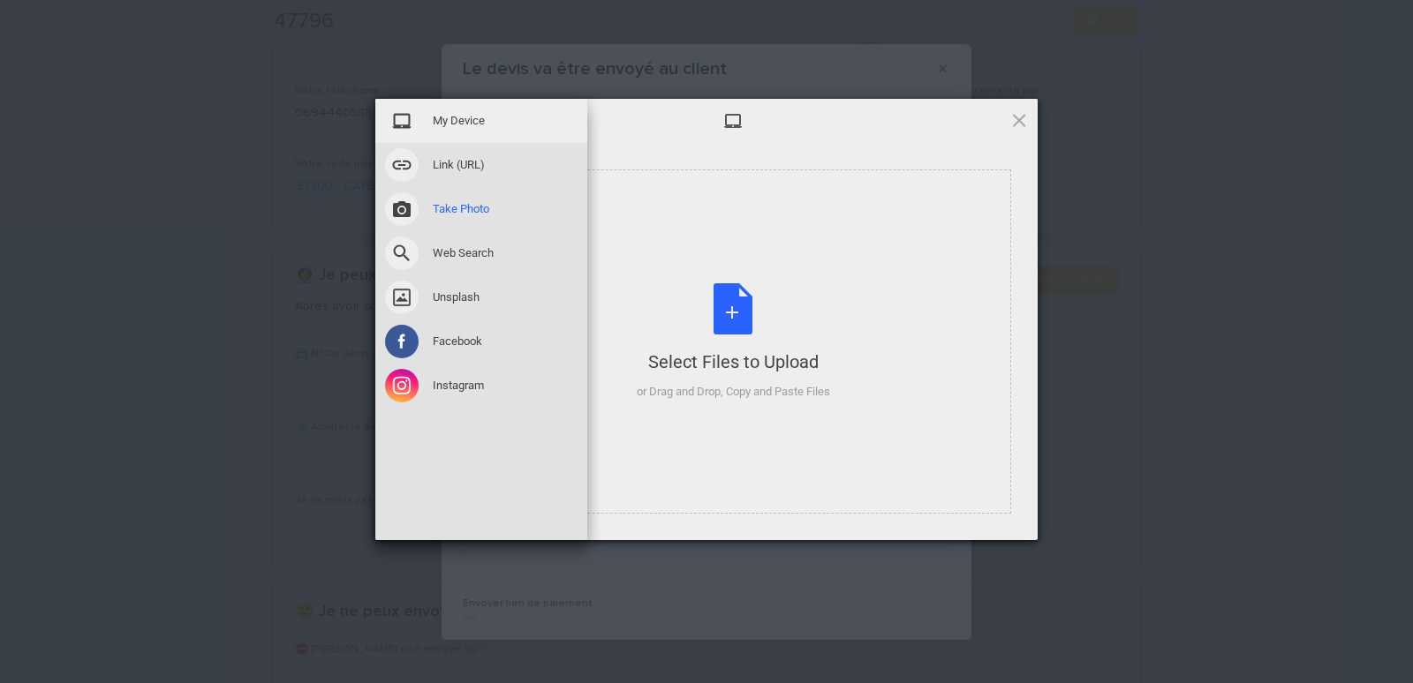
drag, startPoint x: 419, startPoint y: 223, endPoint x: 511, endPoint y: 210, distance: 92.8
click at [421, 222] on div "Take Photo" at bounding box center [481, 209] width 212 height 44
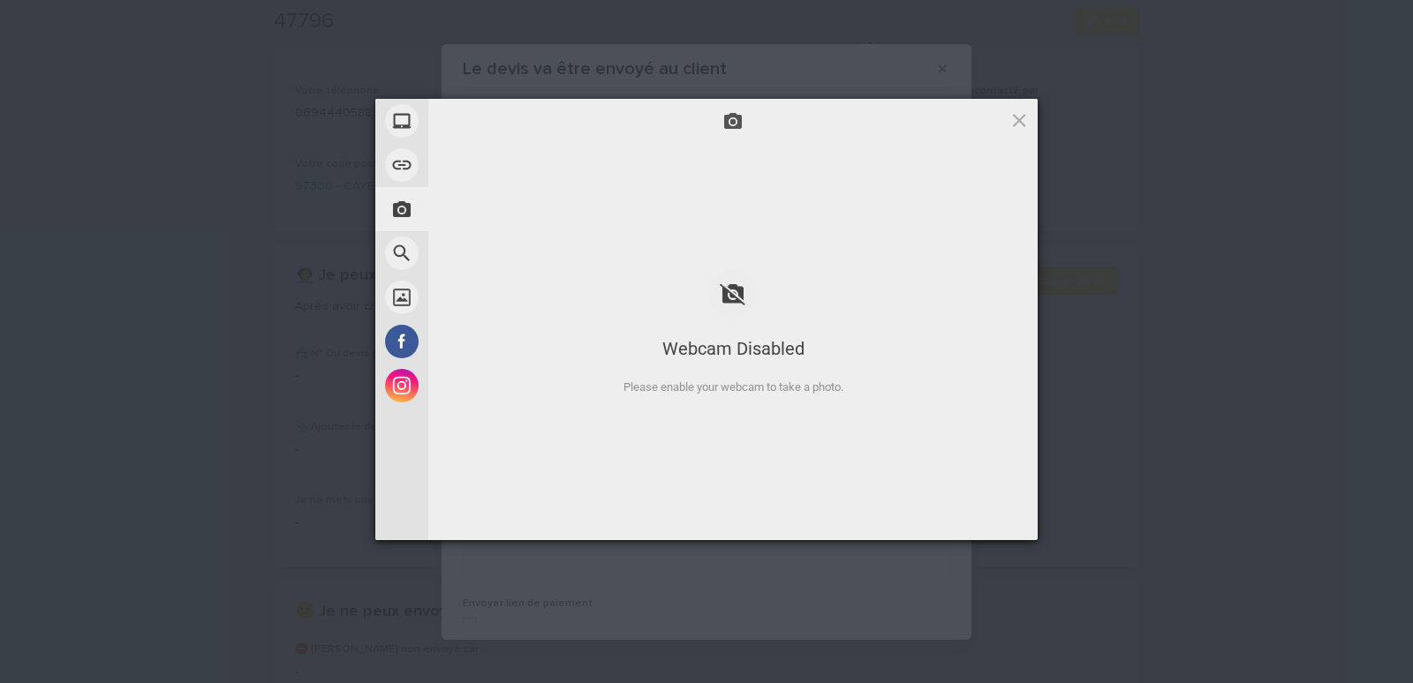
click at [916, 271] on div "Webcam Disabled Please enable your webcam to take a photo." at bounding box center [732, 319] width 609 height 189
click at [506, 197] on div "Webcam Disabled Please enable your webcam to take a photo." at bounding box center [732, 319] width 609 height 353
click at [1026, 116] on span at bounding box center [1018, 119] width 19 height 19
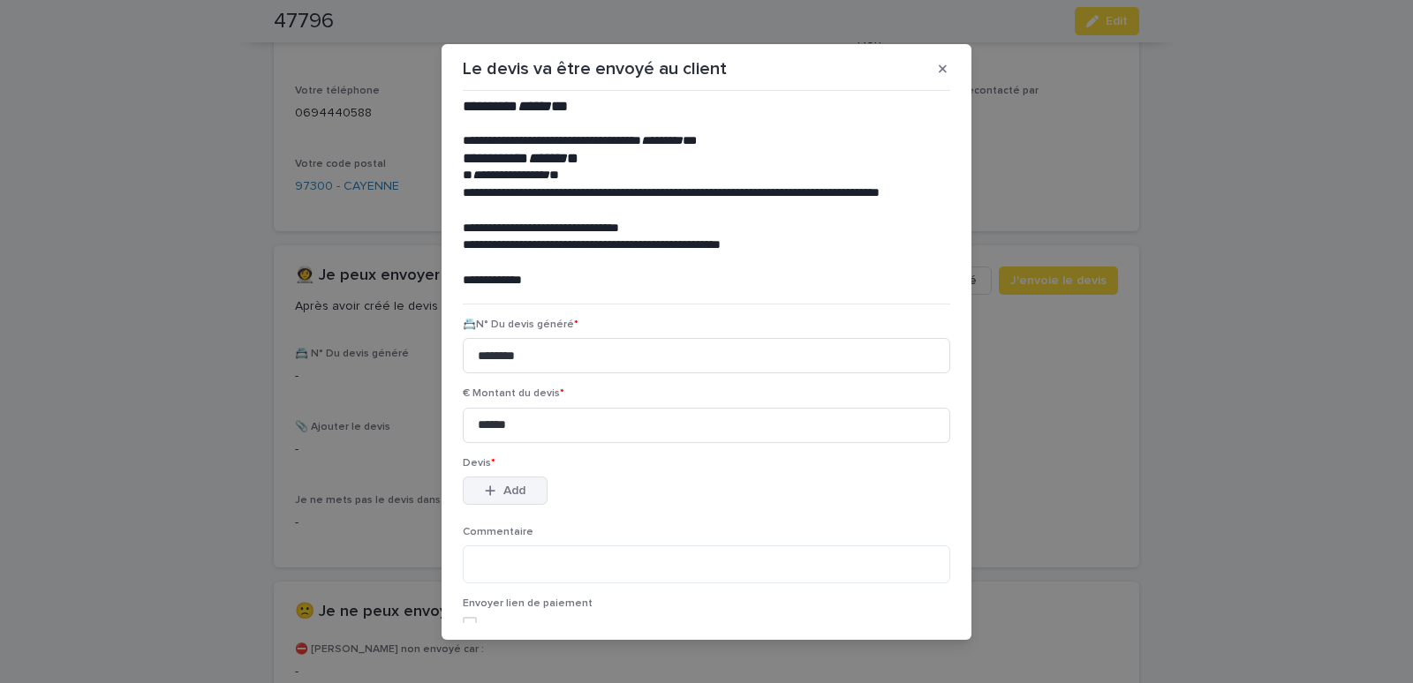
click at [485, 488] on icon "button" at bounding box center [490, 491] width 11 height 12
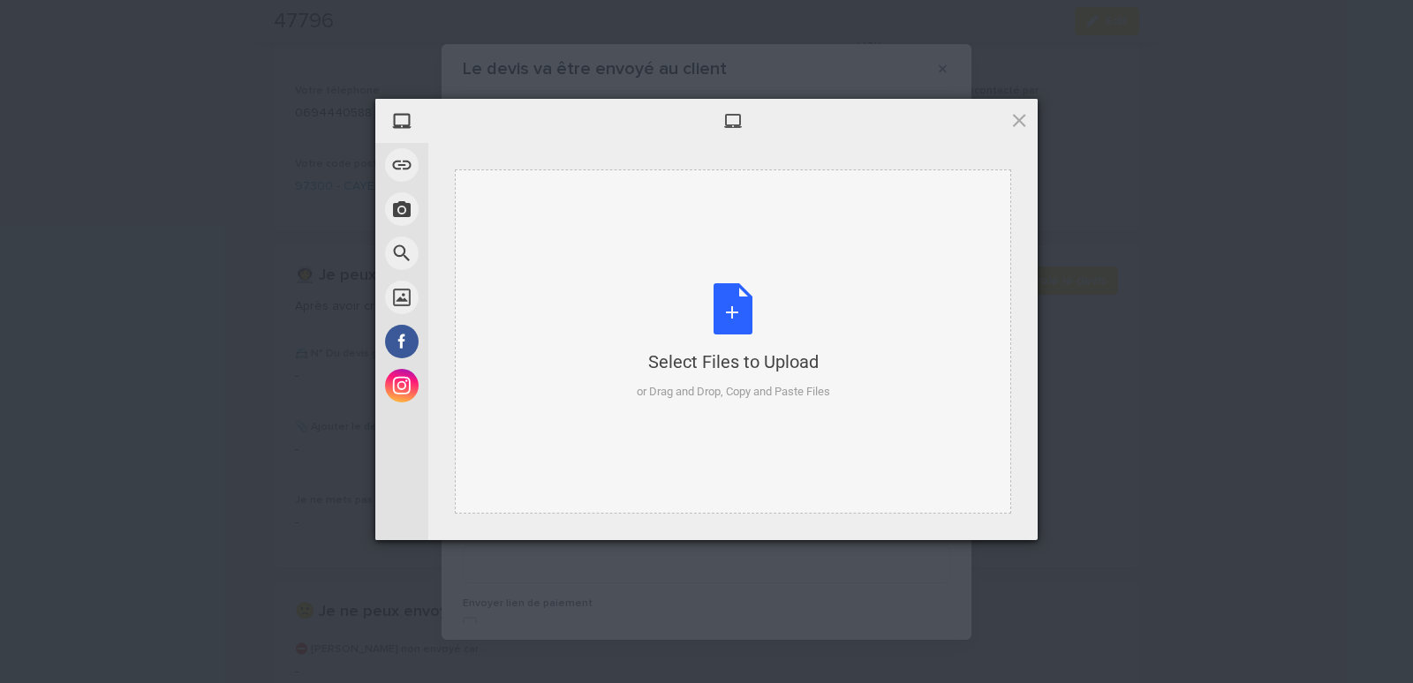
click at [500, 210] on div "Select Files to Upload or Drag and Drop, Copy and Paste Files" at bounding box center [733, 342] width 556 height 344
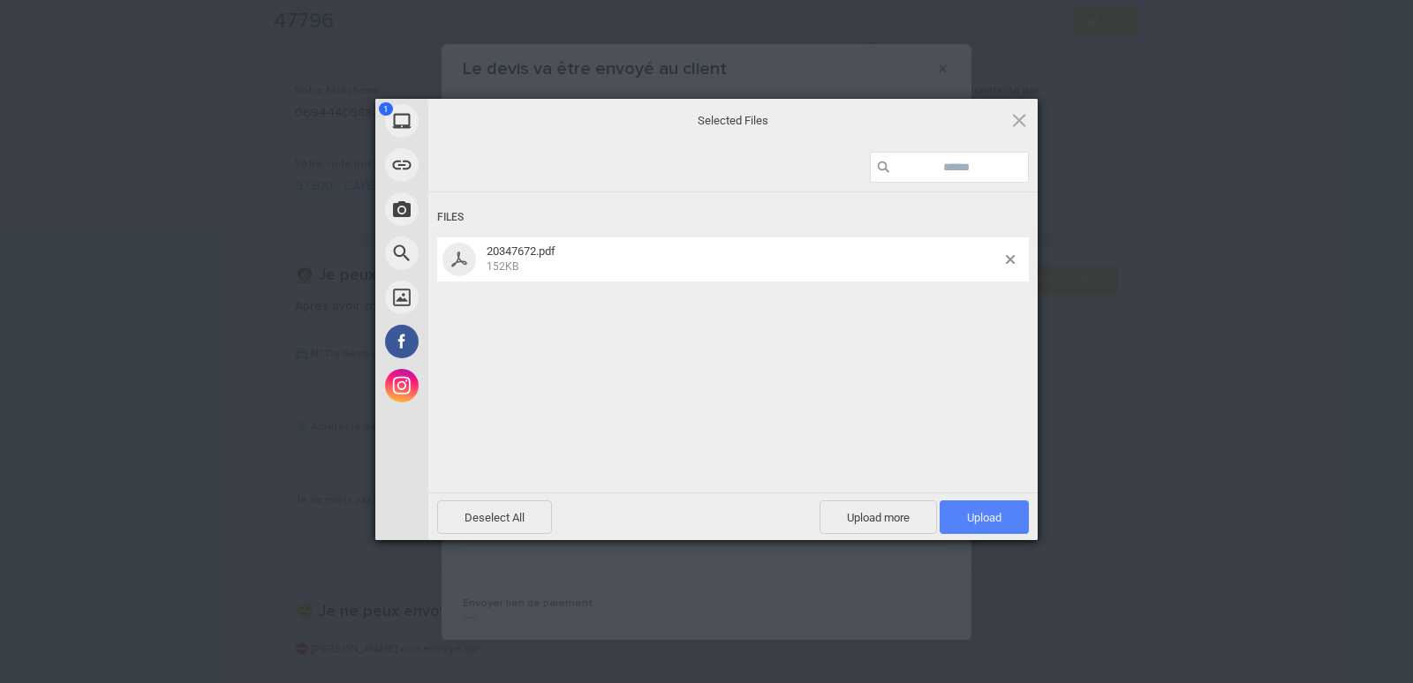
click at [1007, 516] on span "Upload 1" at bounding box center [983, 518] width 89 height 34
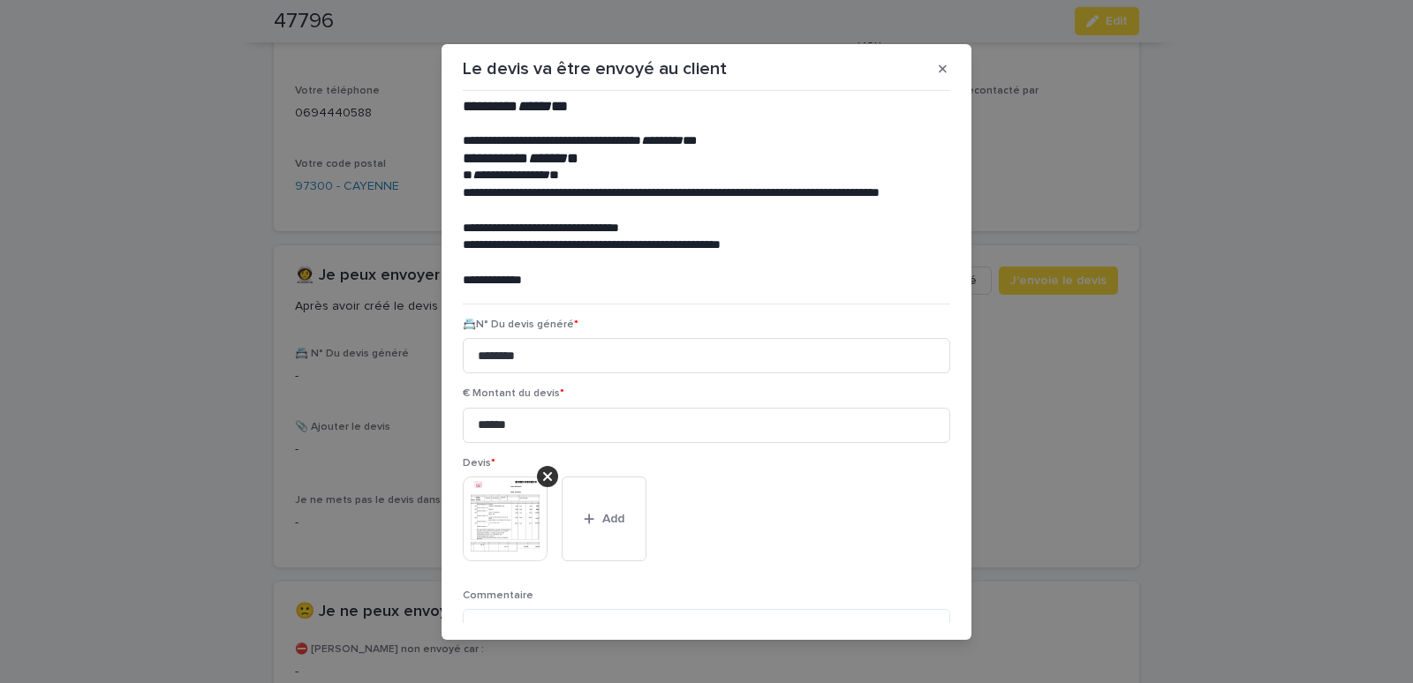
scroll to position [144, 0]
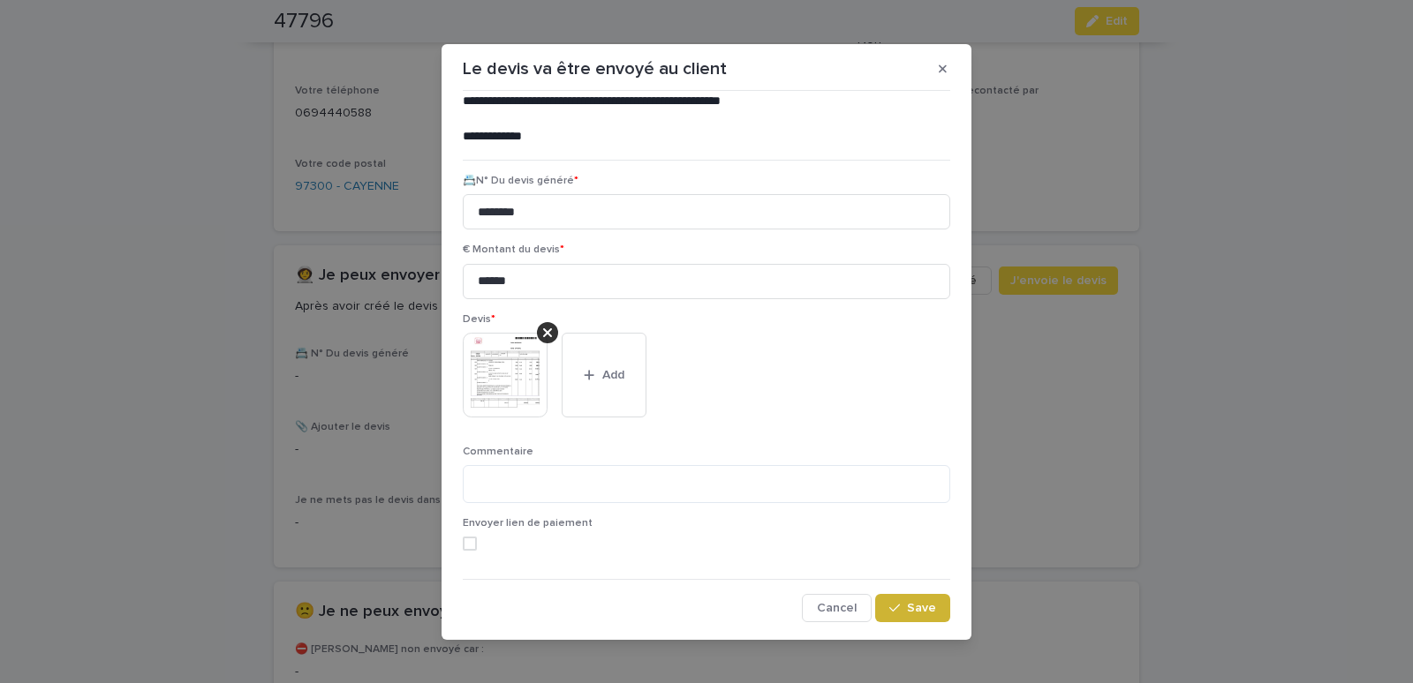
click at [907, 605] on span "Save" at bounding box center [921, 608] width 29 height 12
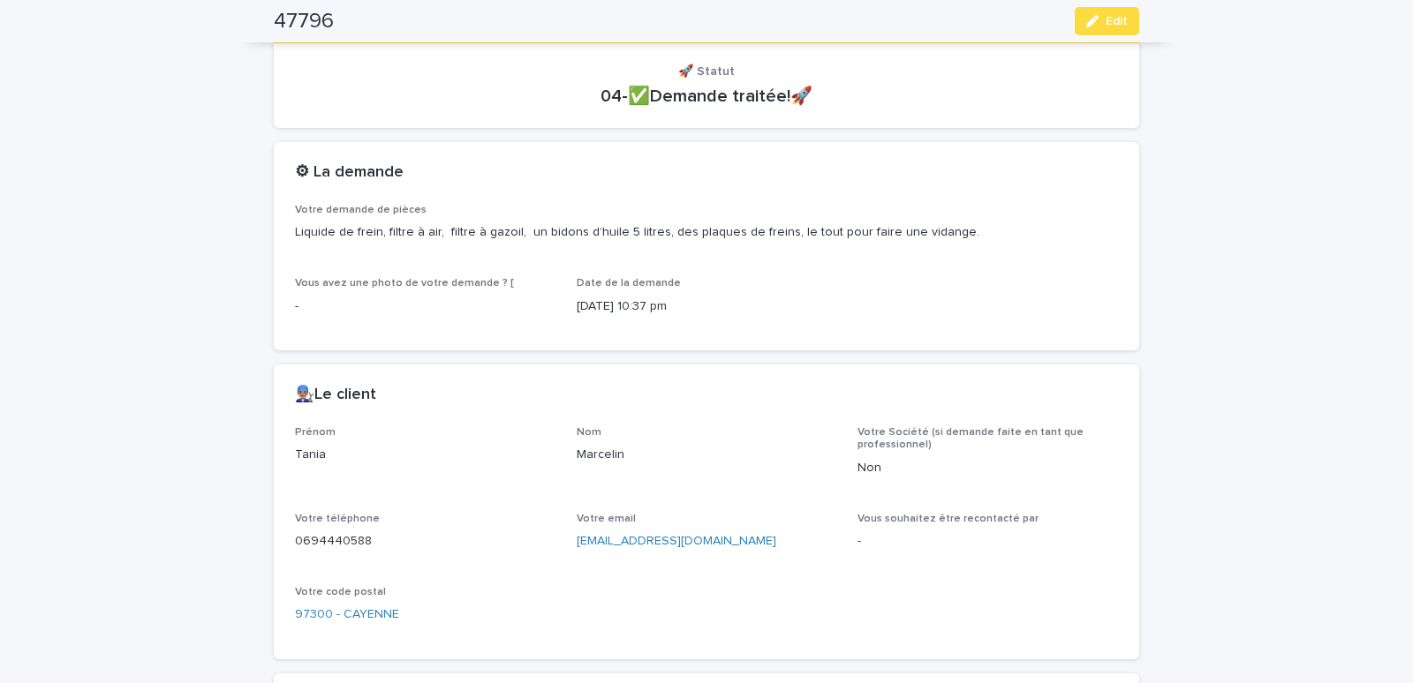
scroll to position [0, 0]
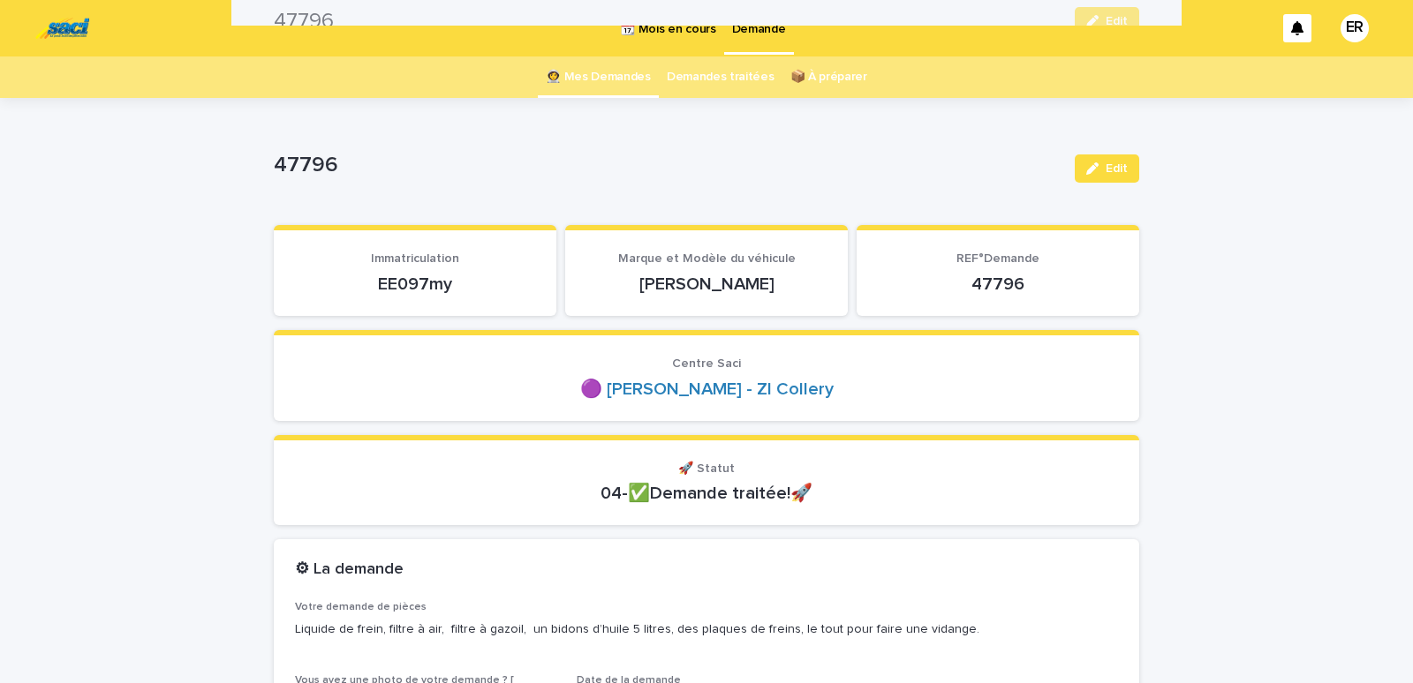
click at [904, 605] on p "Votre demande de pièces" at bounding box center [706, 607] width 823 height 12
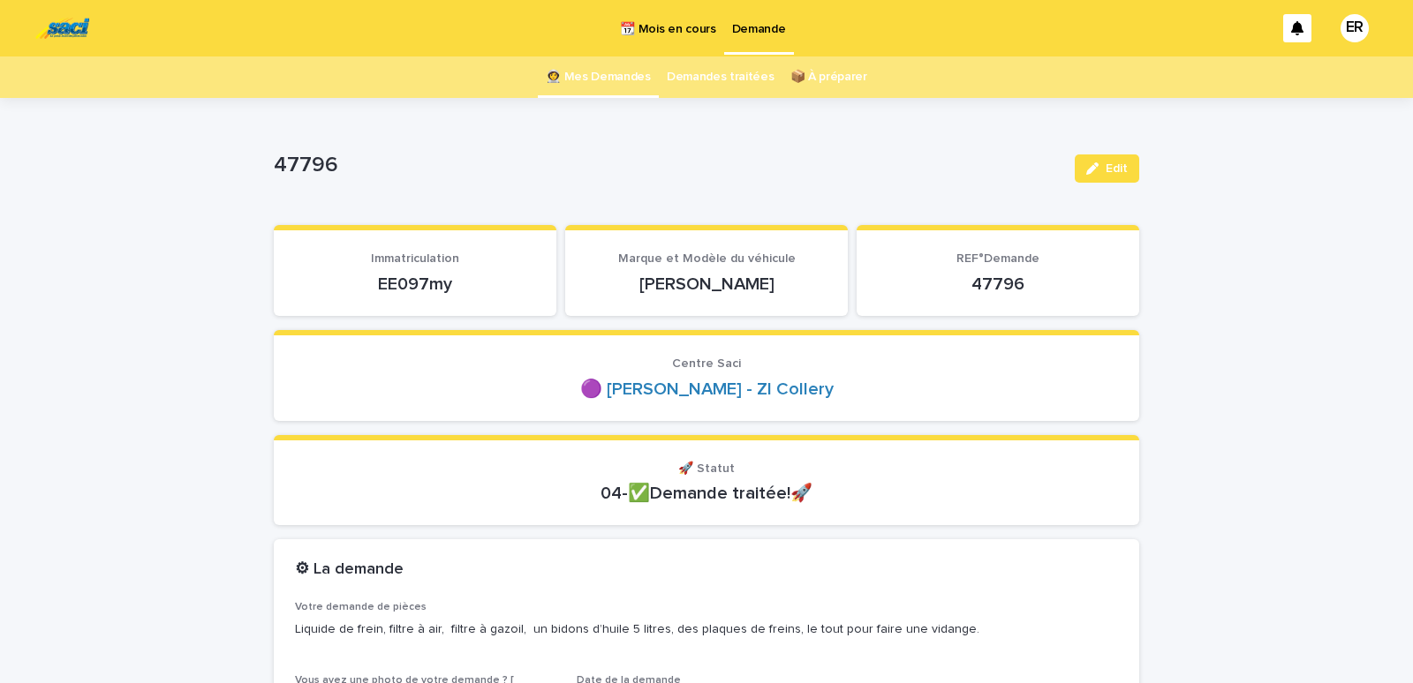
click at [615, 79] on link "👩‍🚀 Mes Demandes" at bounding box center [598, 77] width 105 height 41
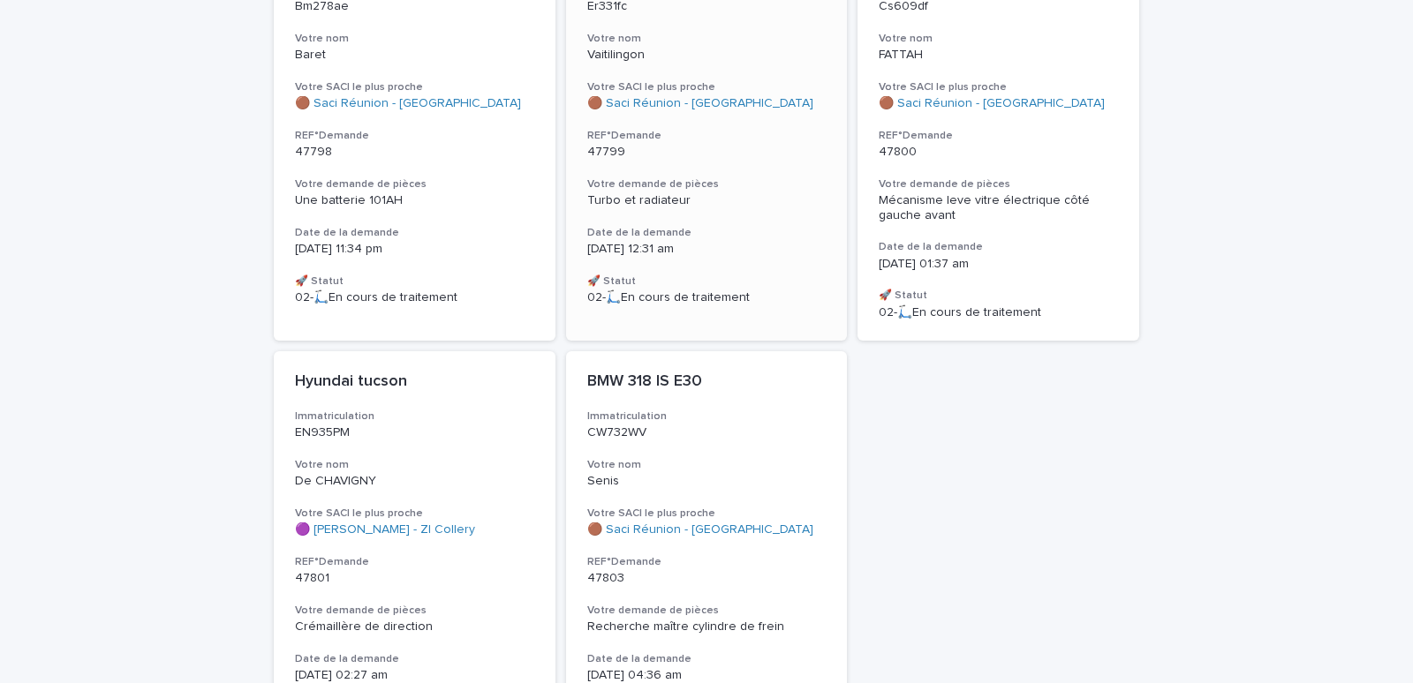
scroll to position [501, 0]
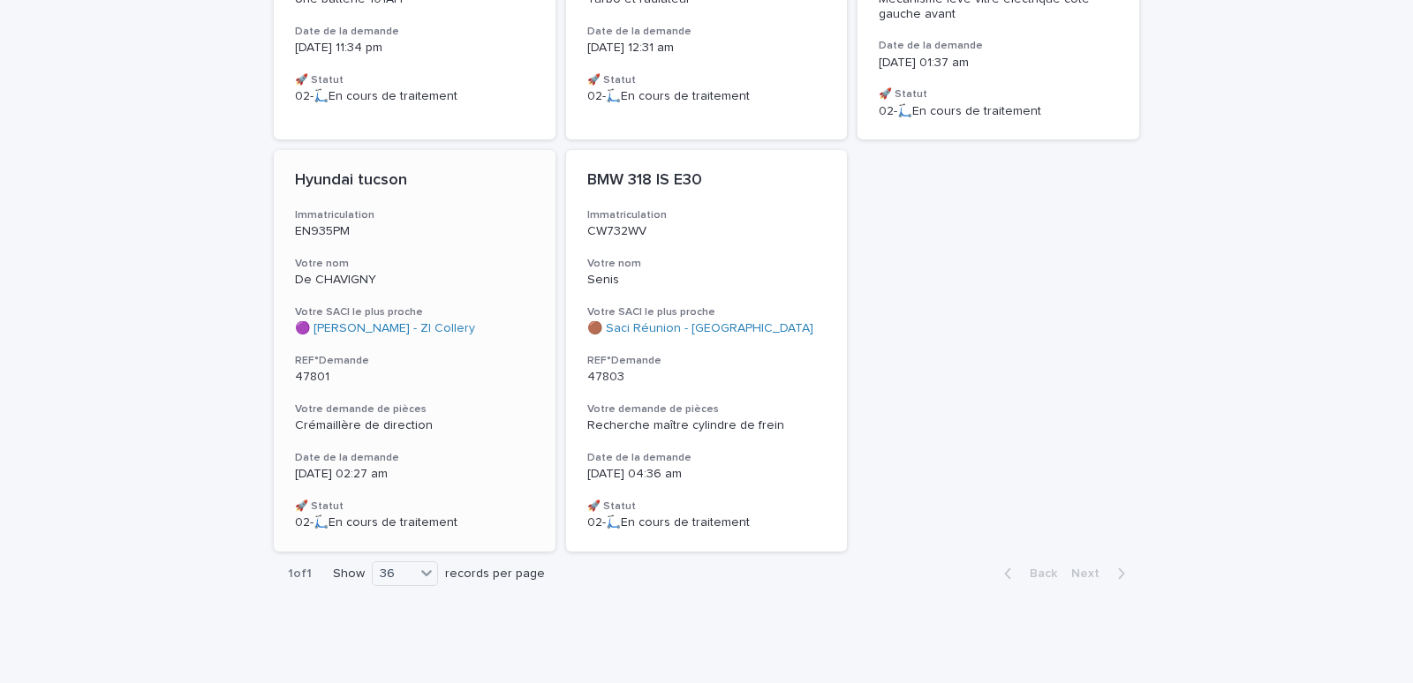
click at [410, 250] on div "Hyundai tucson Immatriculation EN935PM Votre nom De CHAVIGNY Votre SACI le plus…" at bounding box center [415, 351] width 282 height 402
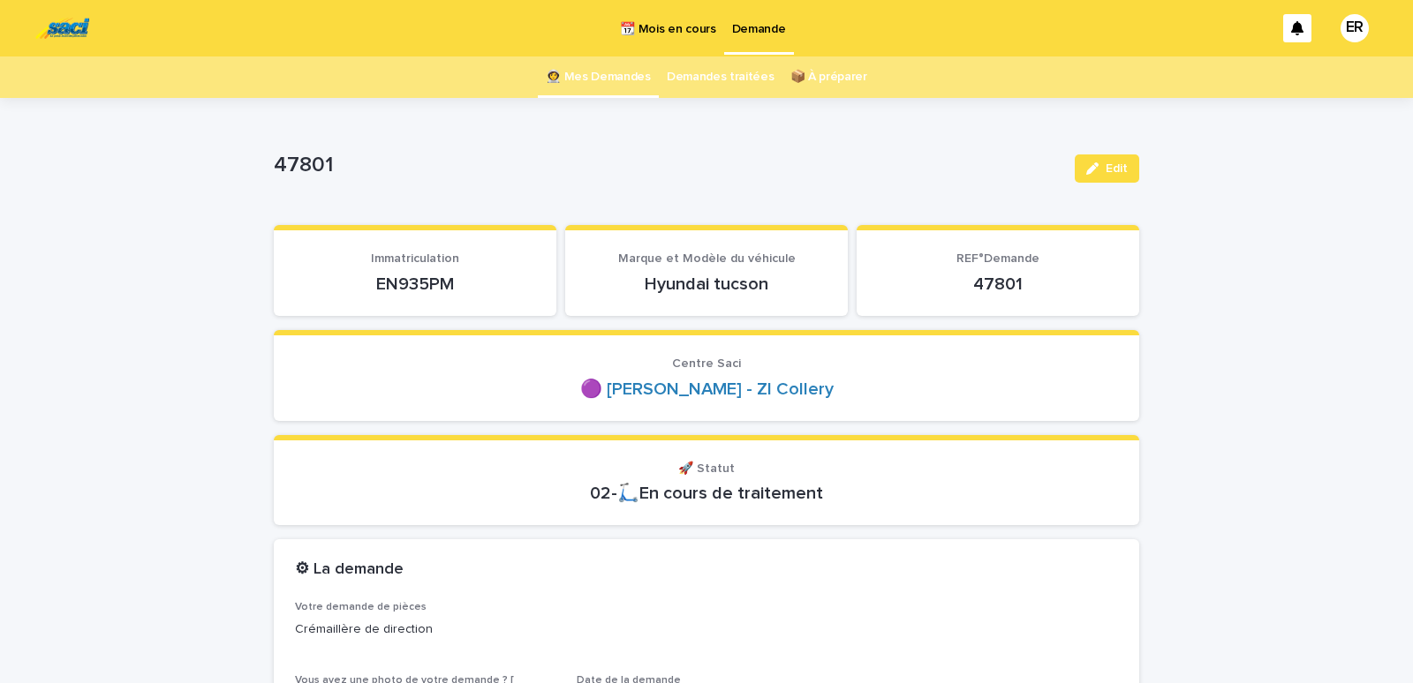
drag, startPoint x: 358, startPoint y: 286, endPoint x: 472, endPoint y: 283, distance: 114.8
click at [472, 283] on p "EN935PM" at bounding box center [415, 284] width 240 height 21
copy p "EN935PM"
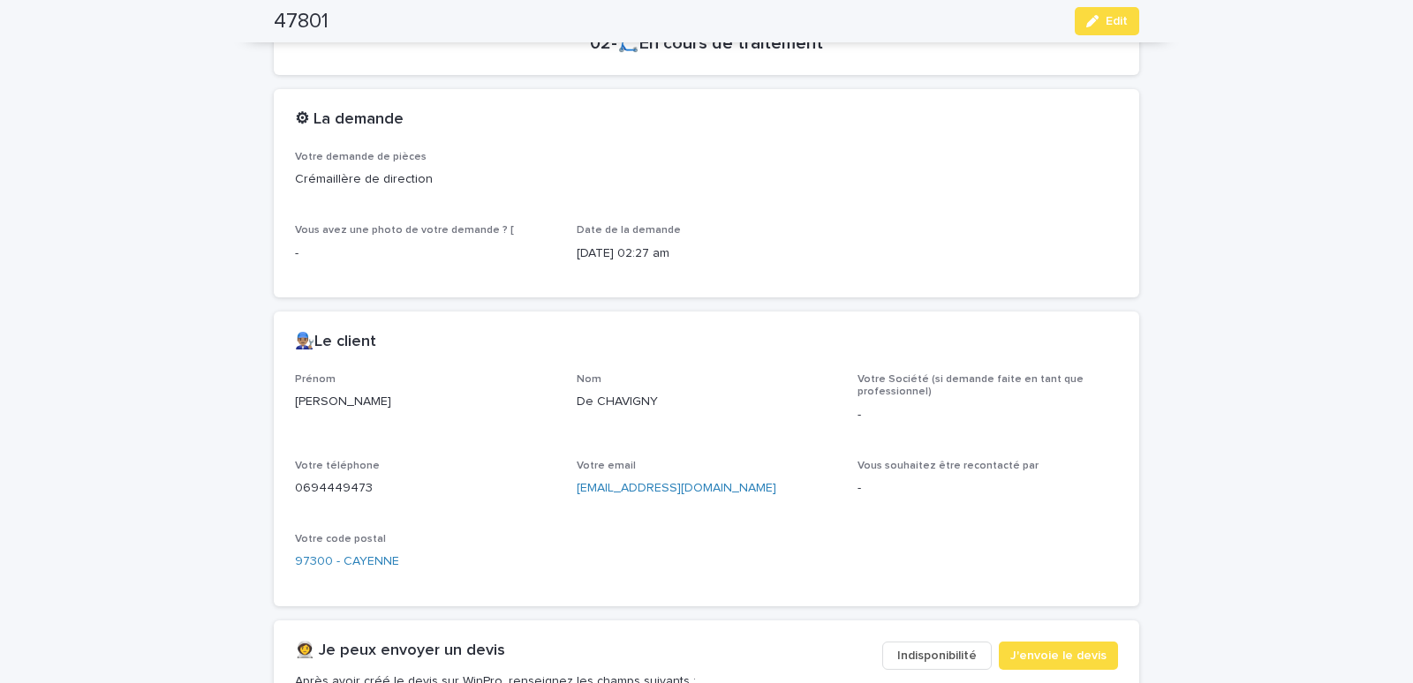
scroll to position [750, 0]
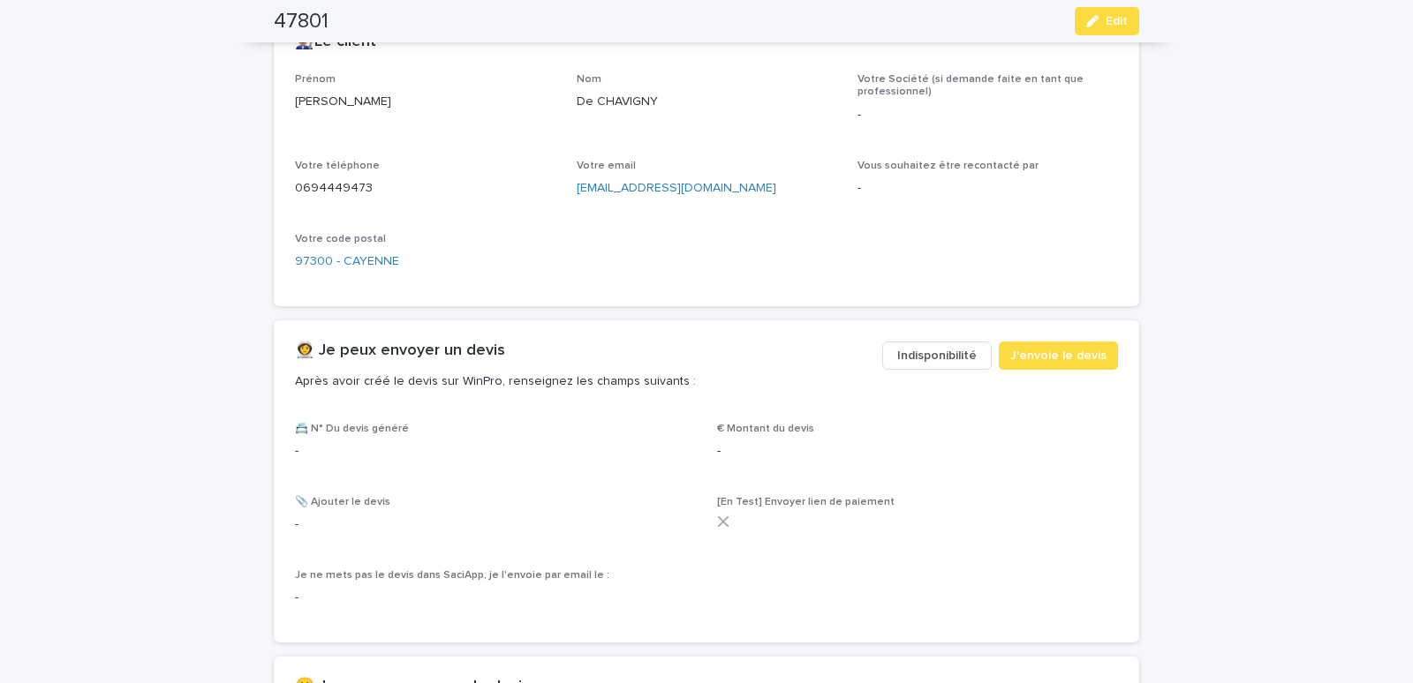
click at [934, 354] on span "Indisponibilité" at bounding box center [936, 356] width 79 height 18
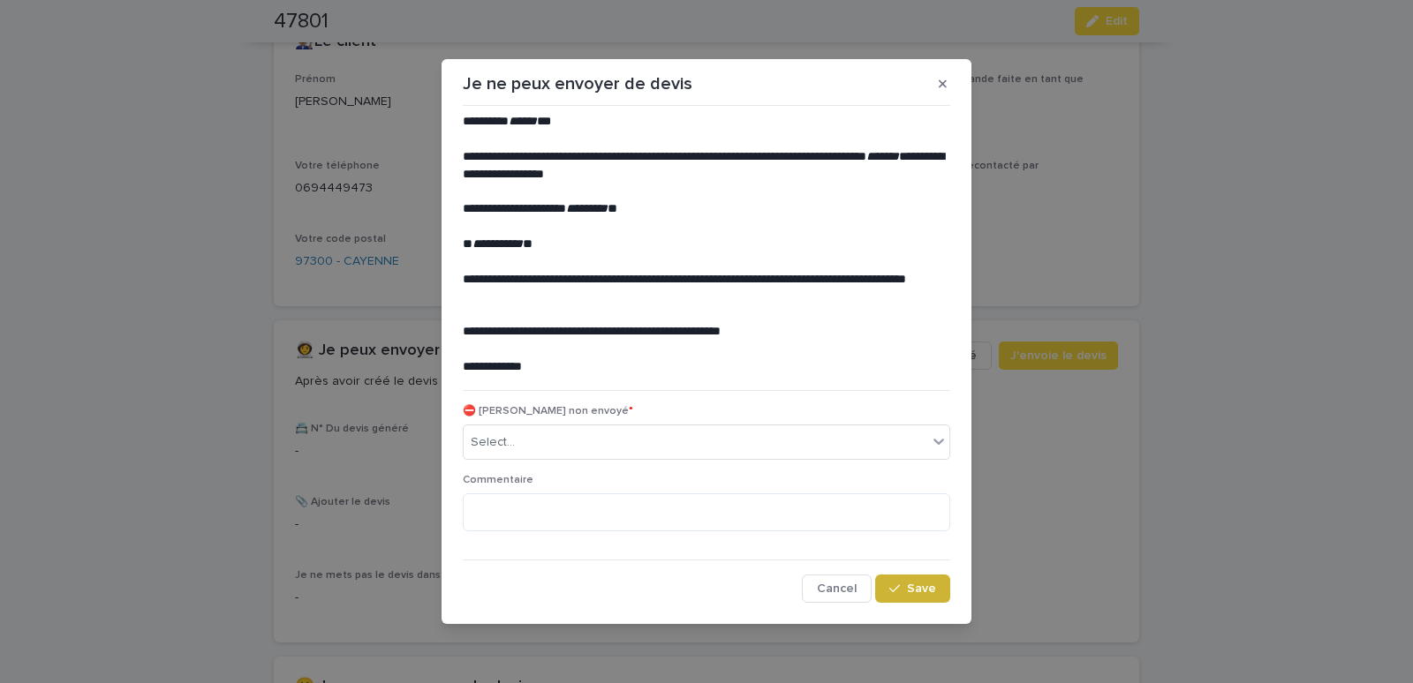
click at [916, 592] on span "Save" at bounding box center [921, 589] width 29 height 12
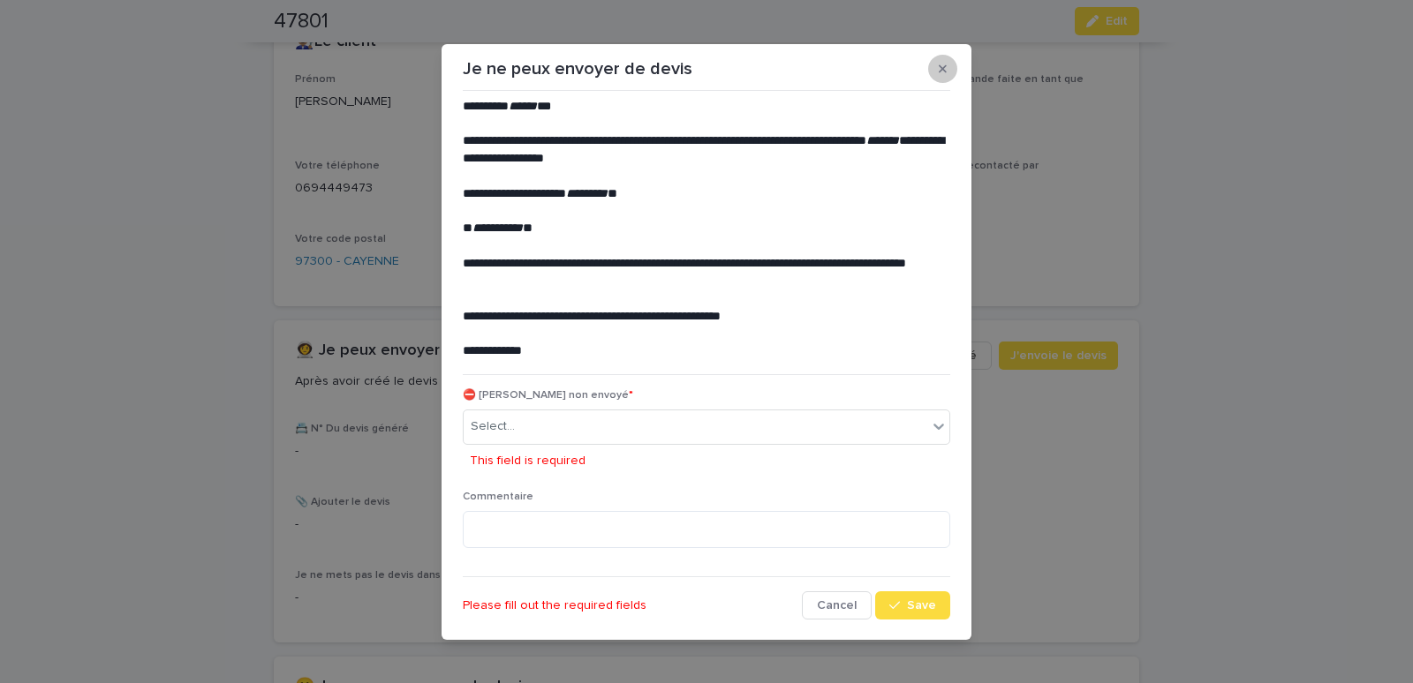
click at [936, 64] on button "button" at bounding box center [942, 69] width 29 height 28
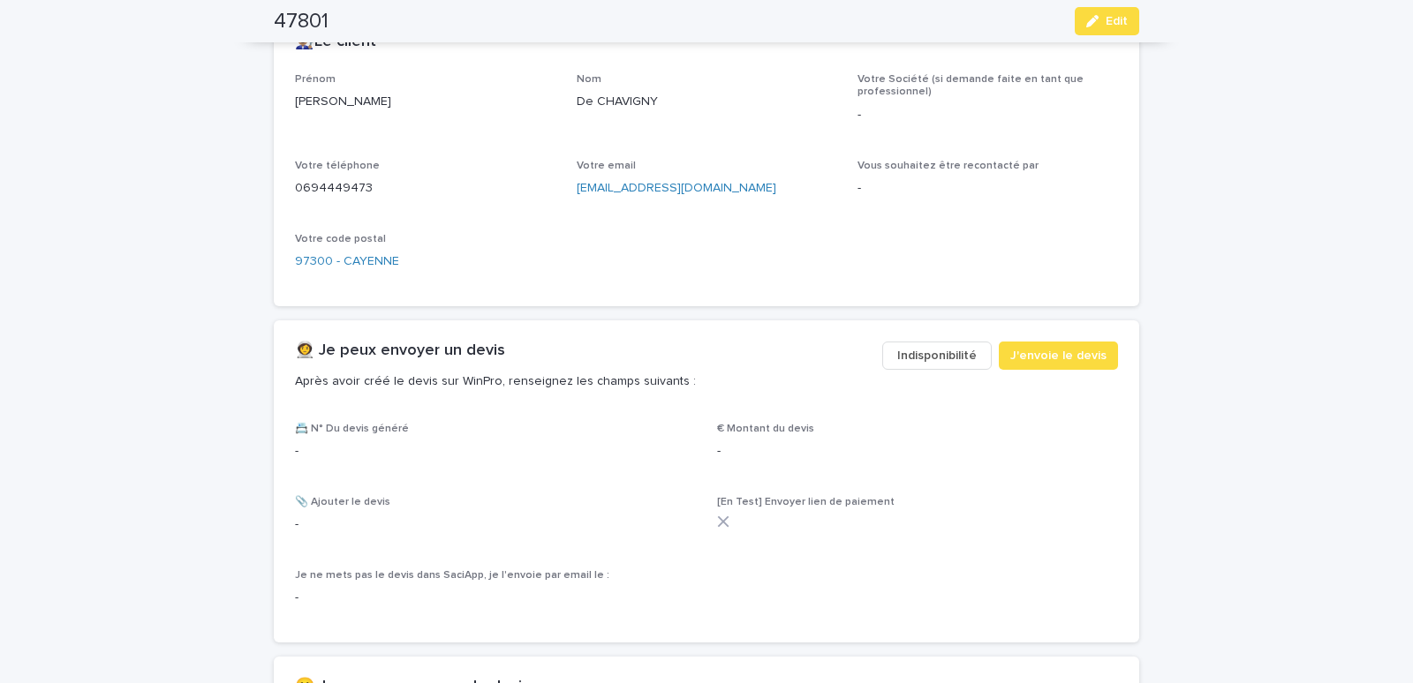
click at [940, 358] on span "Indisponibilité" at bounding box center [936, 356] width 79 height 18
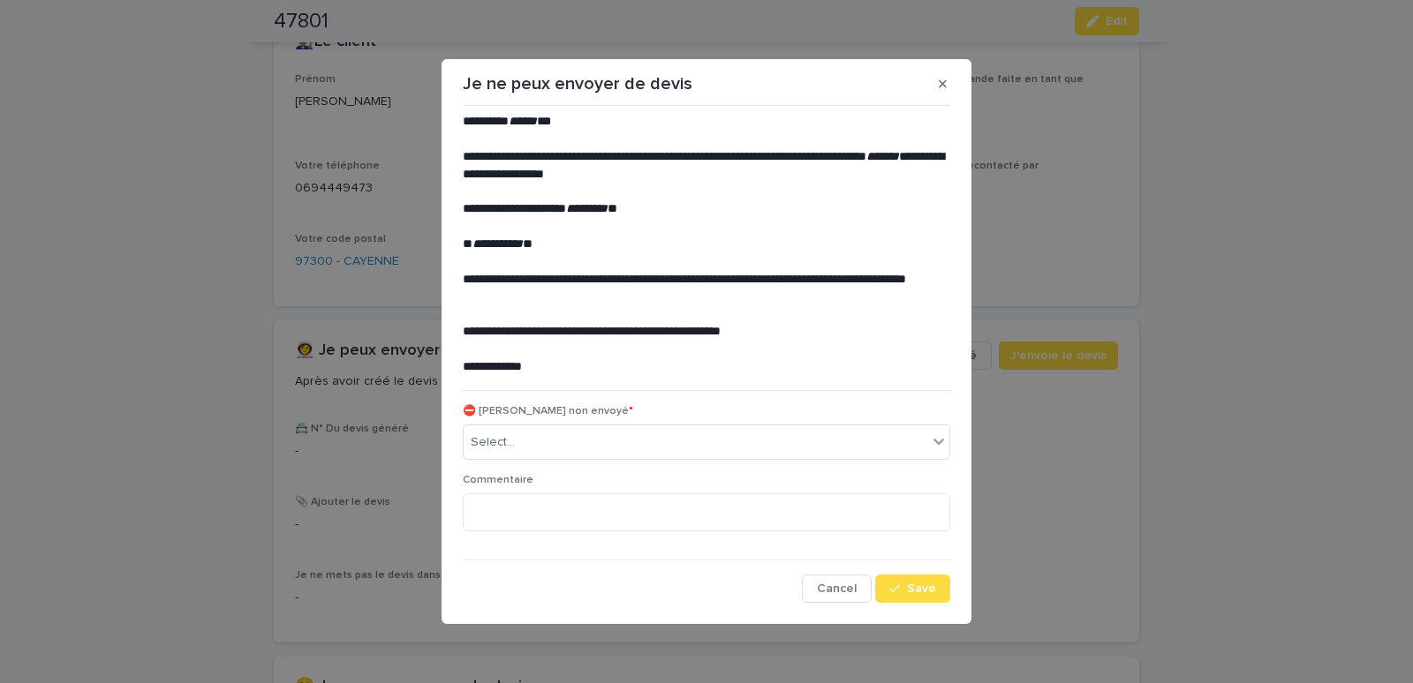
click at [735, 421] on div "⛔ [PERSON_NAME] non envoyé * Select..." at bounding box center [706, 439] width 487 height 69
click at [704, 453] on div "Select..." at bounding box center [696, 442] width 464 height 29
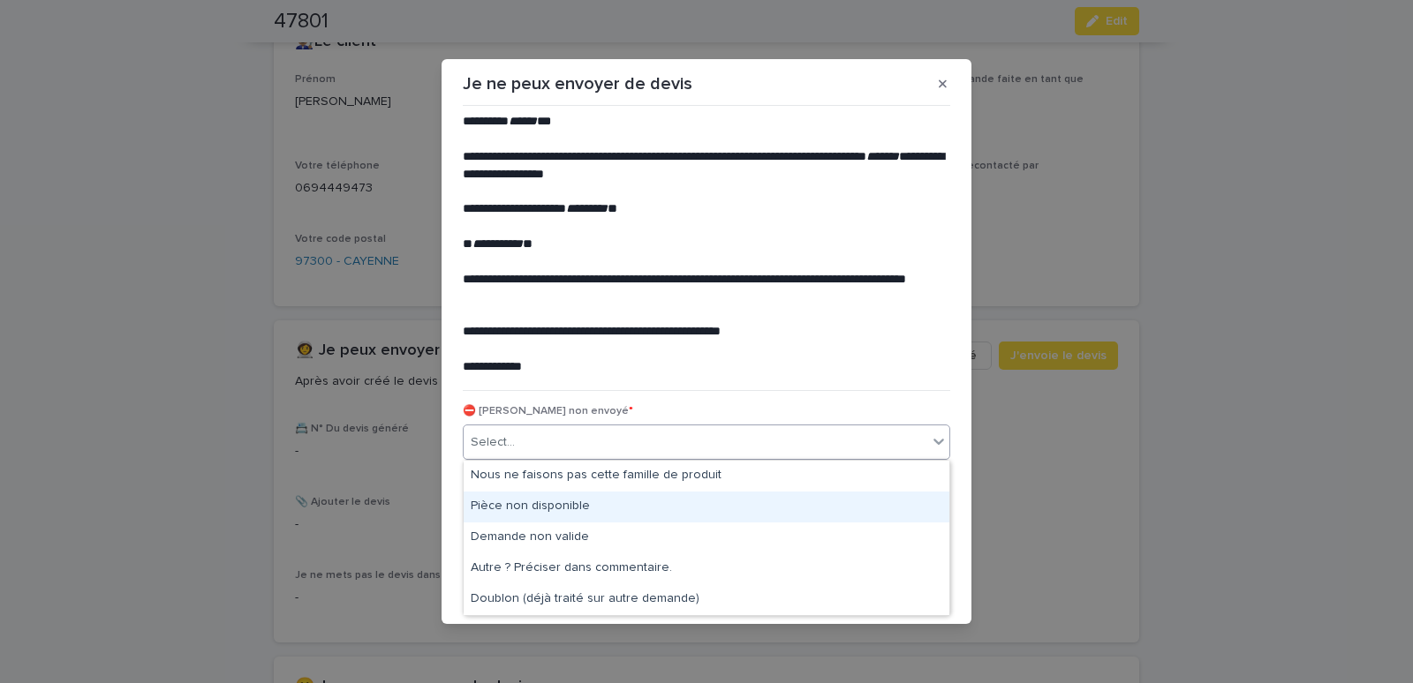
click at [519, 501] on div "Pièce non disponible" at bounding box center [707, 507] width 486 height 31
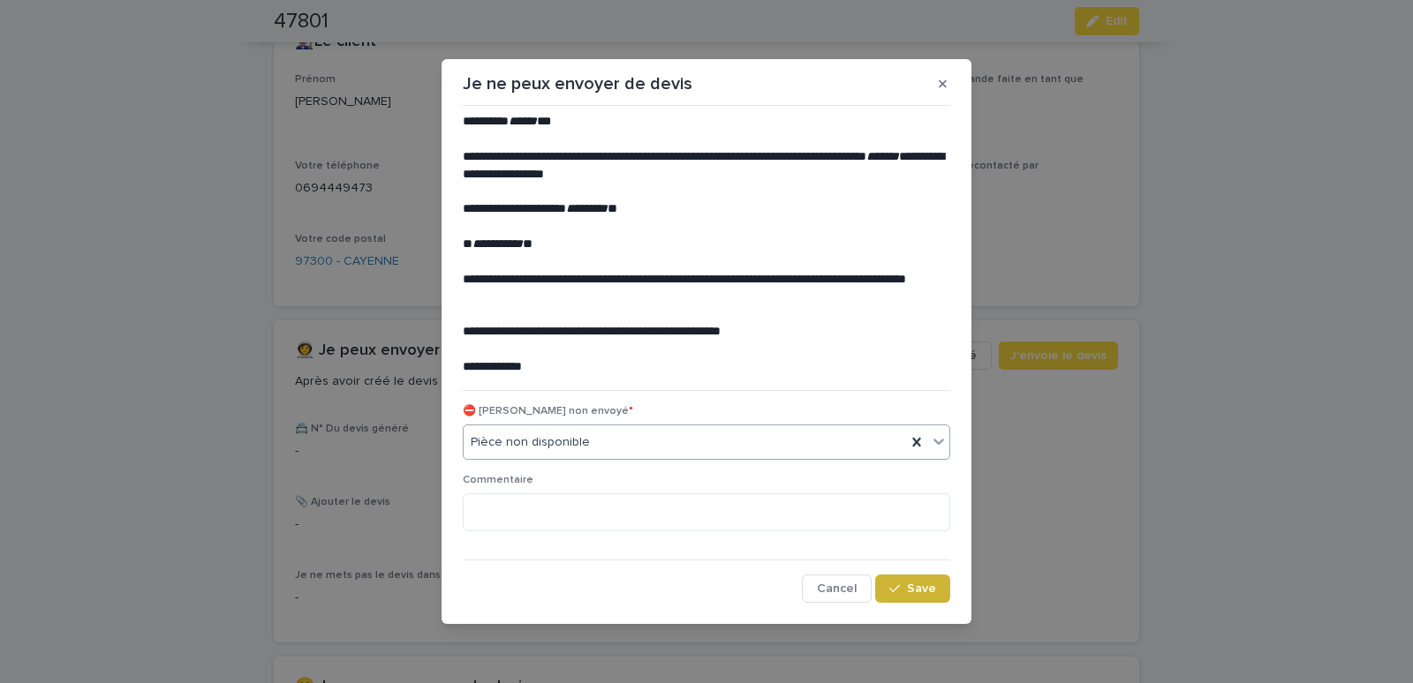
click at [891, 578] on button "Save" at bounding box center [912, 589] width 75 height 28
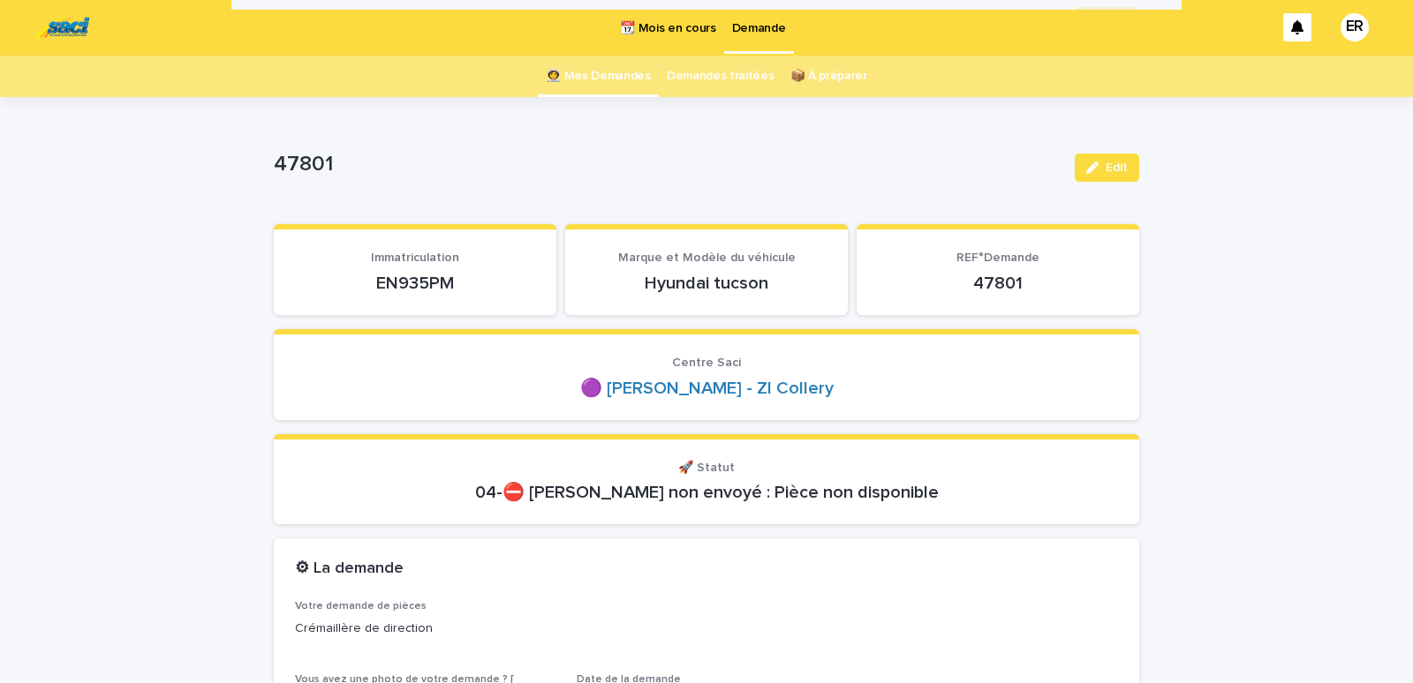
scroll to position [0, 0]
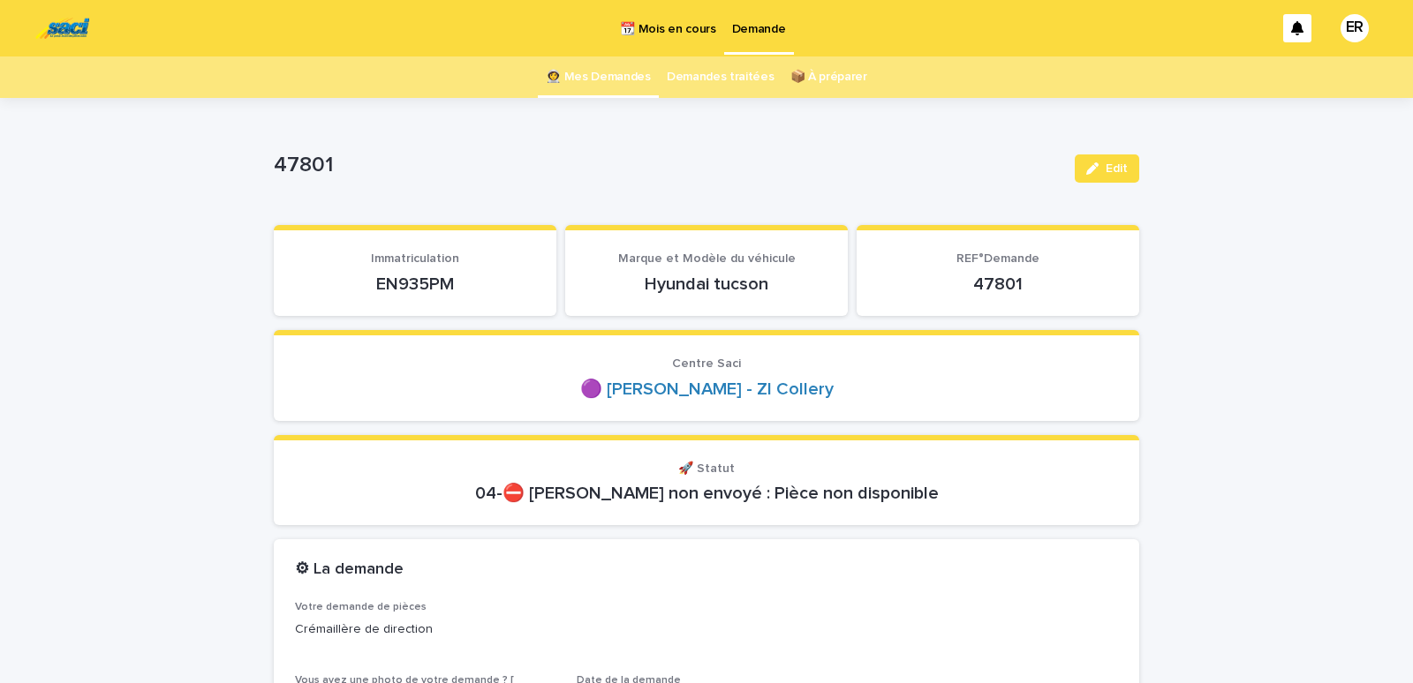
click at [601, 85] on link "👩‍🚀 Mes Demandes" at bounding box center [598, 77] width 105 height 41
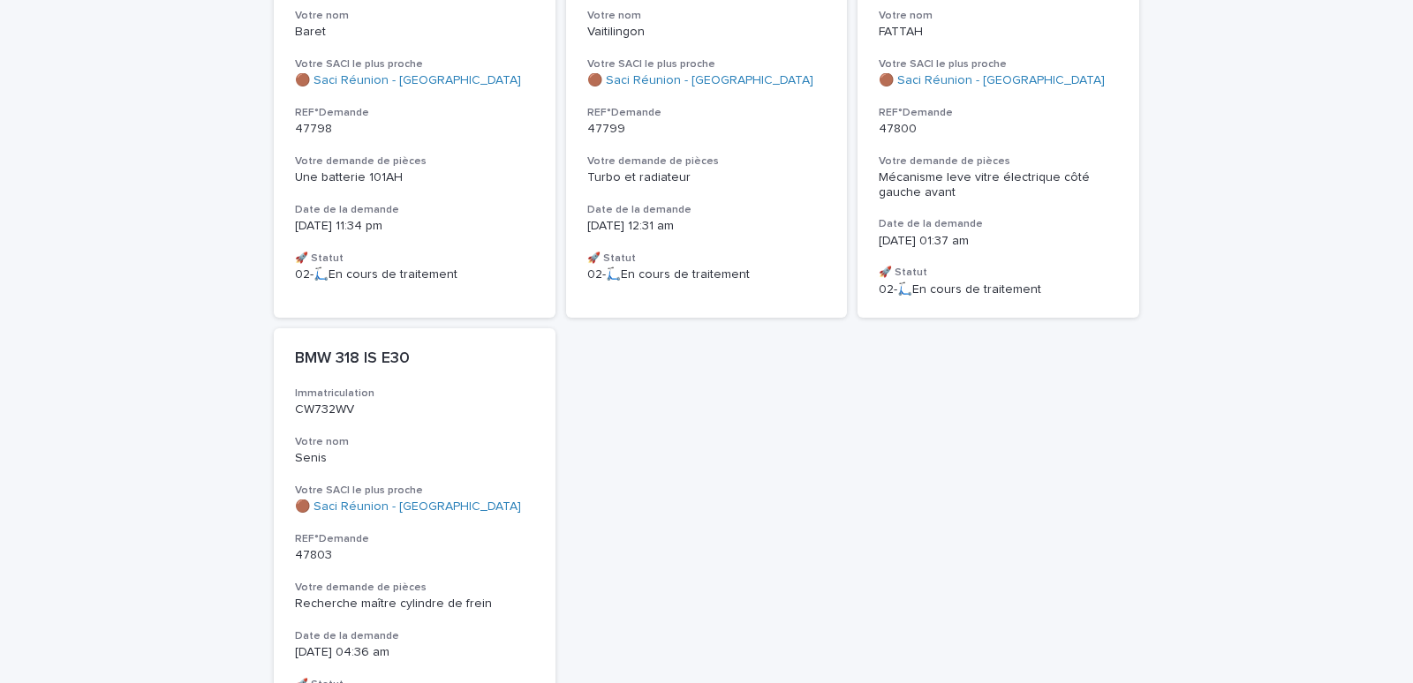
scroll to position [225, 0]
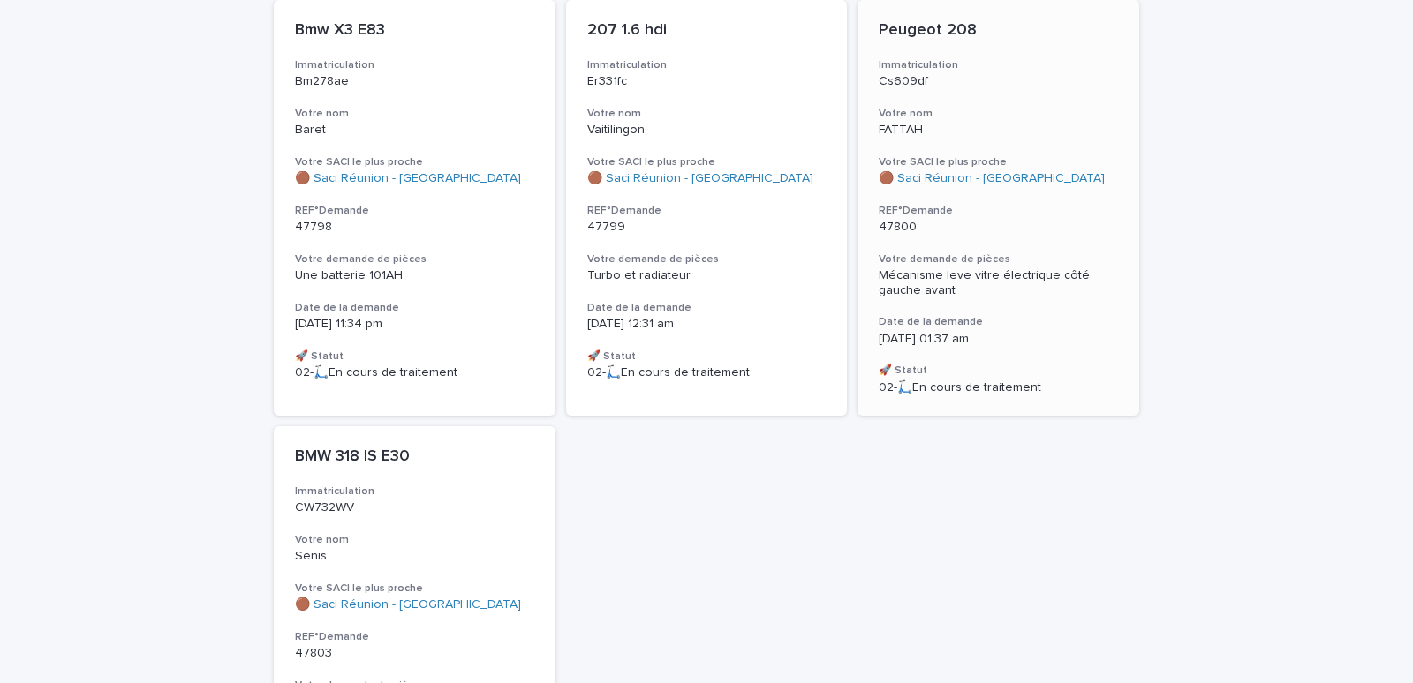
click at [965, 237] on div "Peugeot 208 Immatriculation Cs609df Votre nom FATTAH Votre SACI le plus proche …" at bounding box center [998, 208] width 282 height 416
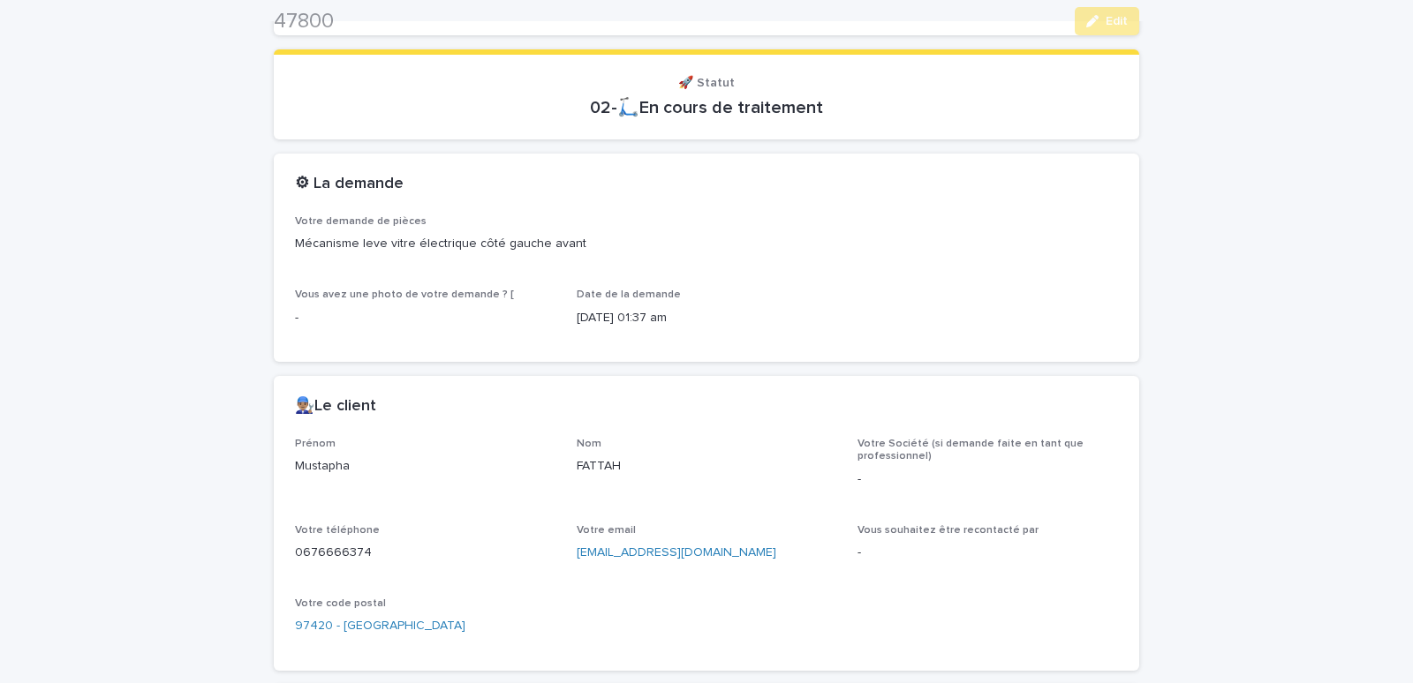
scroll to position [686, 0]
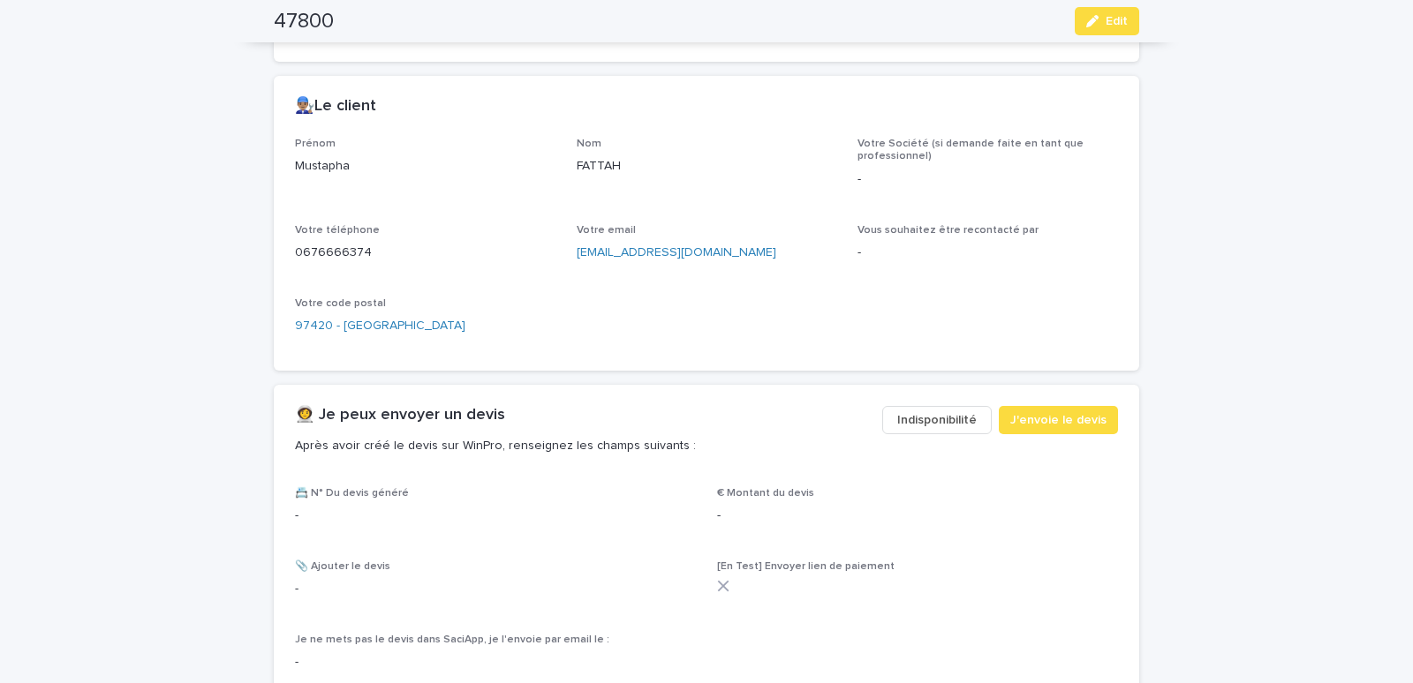
click at [917, 411] on span "Indisponibilité" at bounding box center [936, 420] width 79 height 18
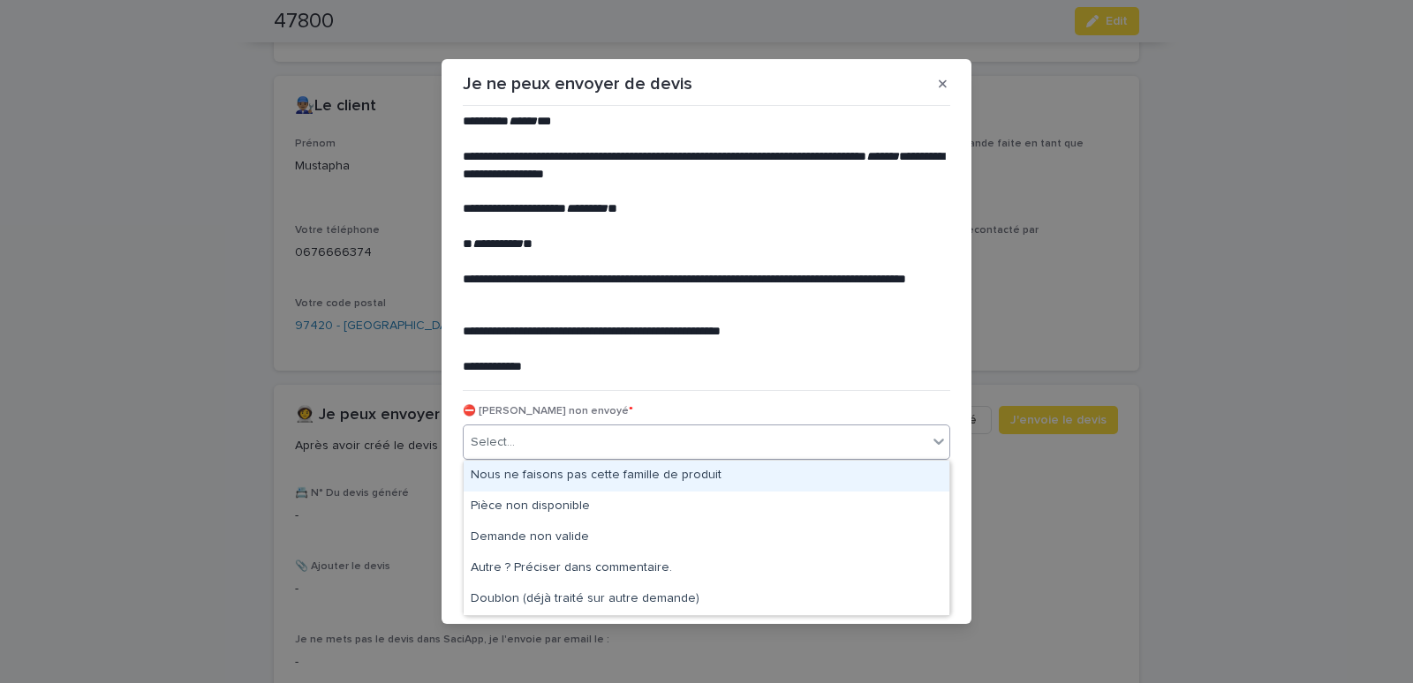
click at [735, 457] on div "Select..." at bounding box center [706, 442] width 487 height 35
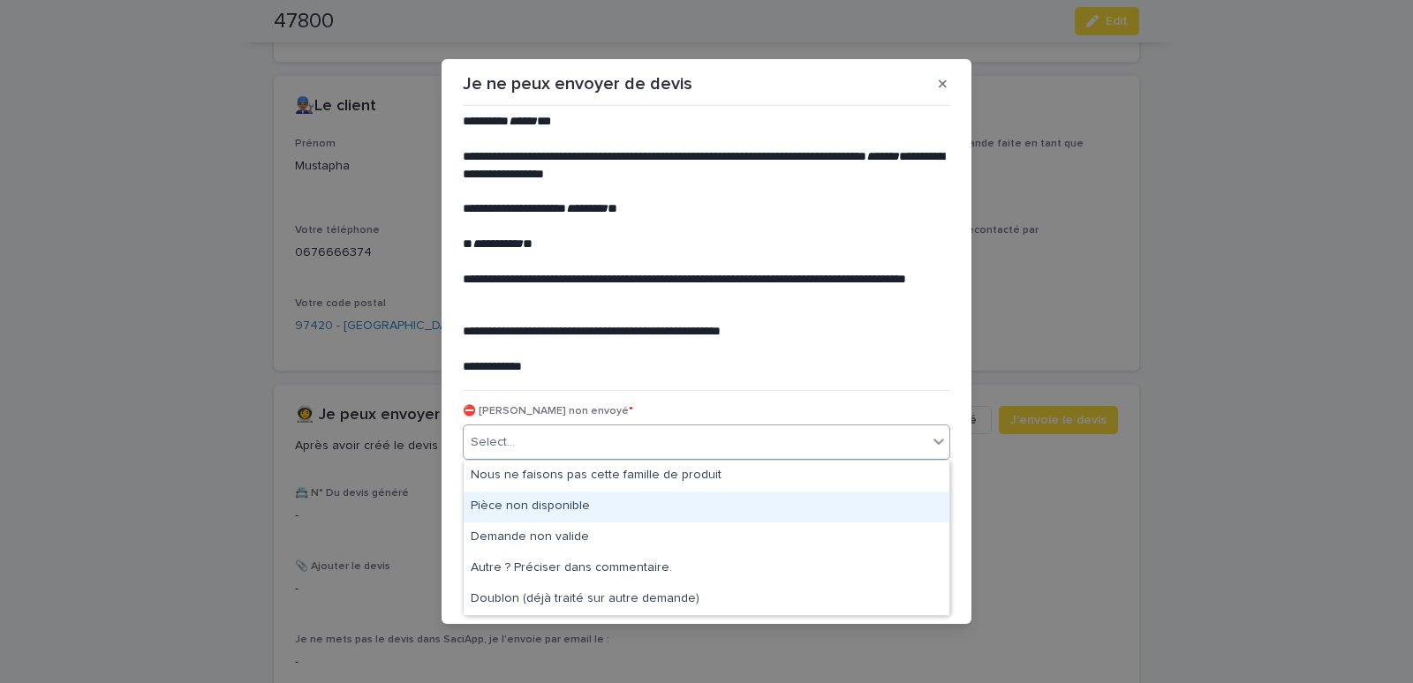
click at [521, 500] on div "Pièce non disponible" at bounding box center [707, 507] width 486 height 31
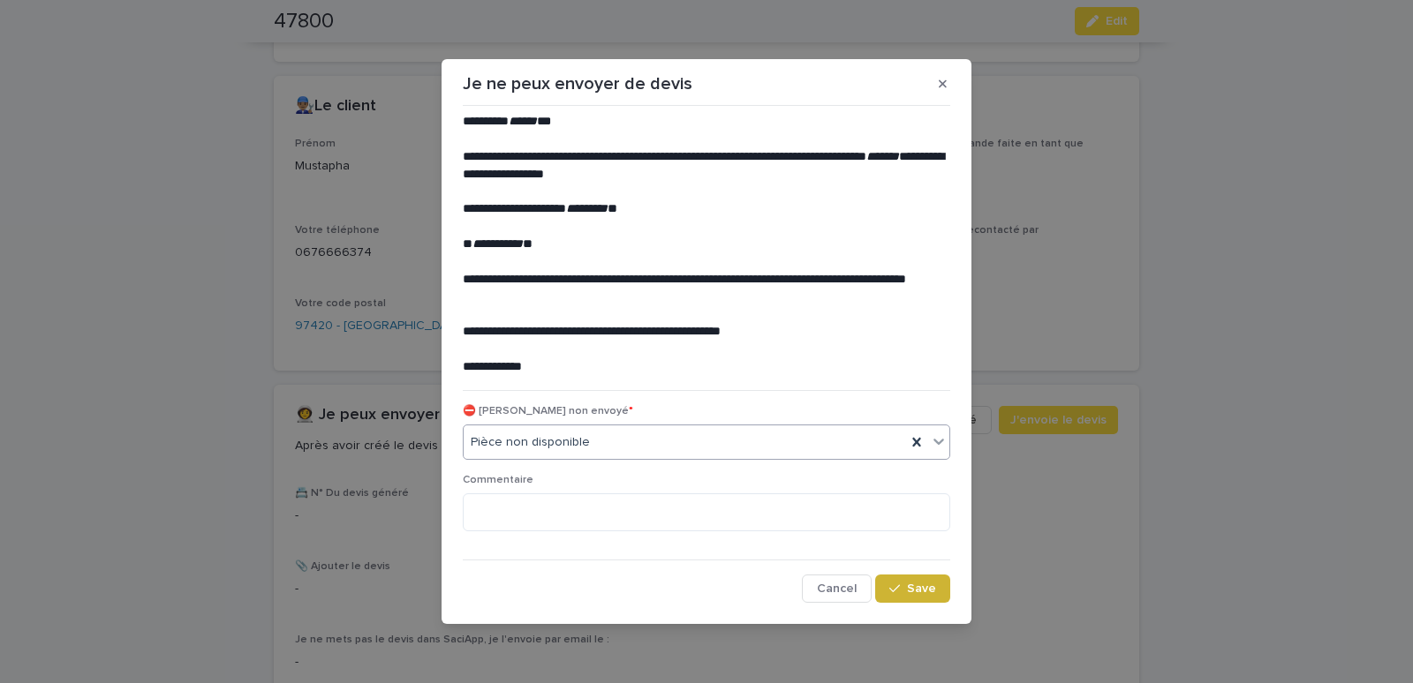
click at [920, 583] on button "Save" at bounding box center [912, 589] width 75 height 28
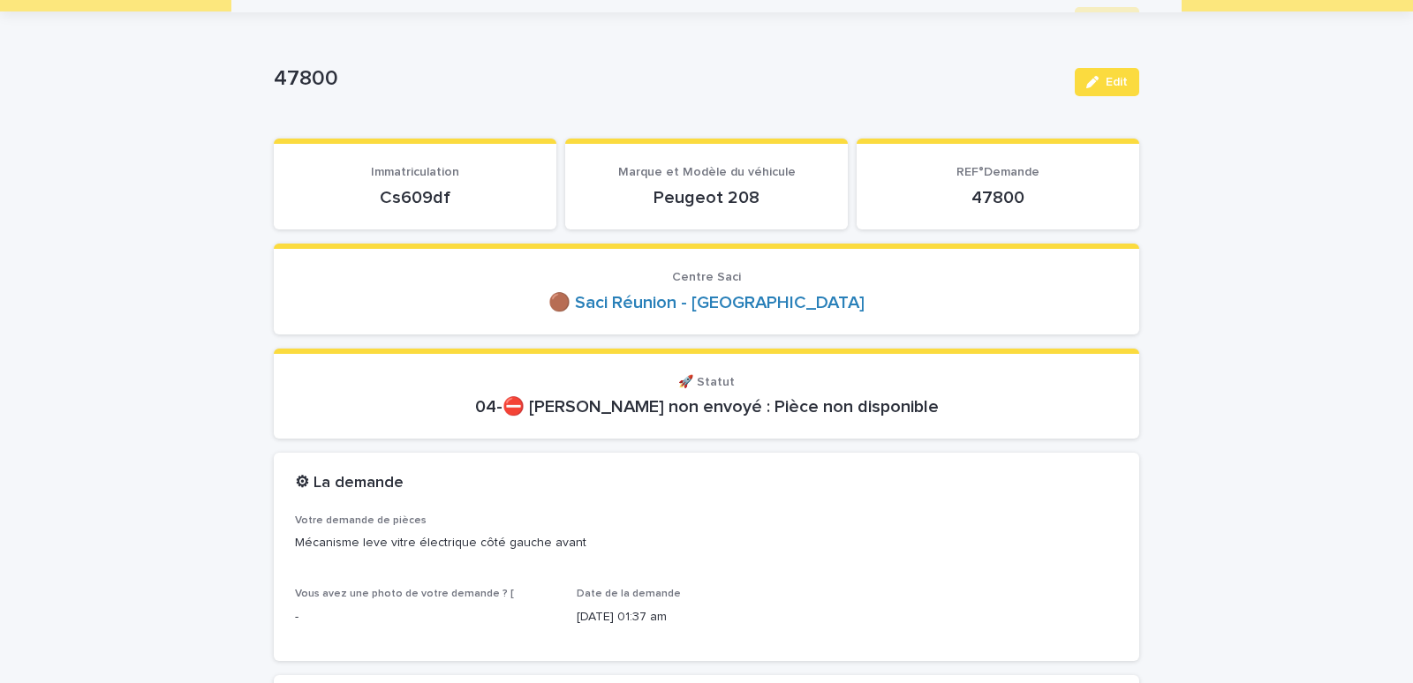
scroll to position [0, 0]
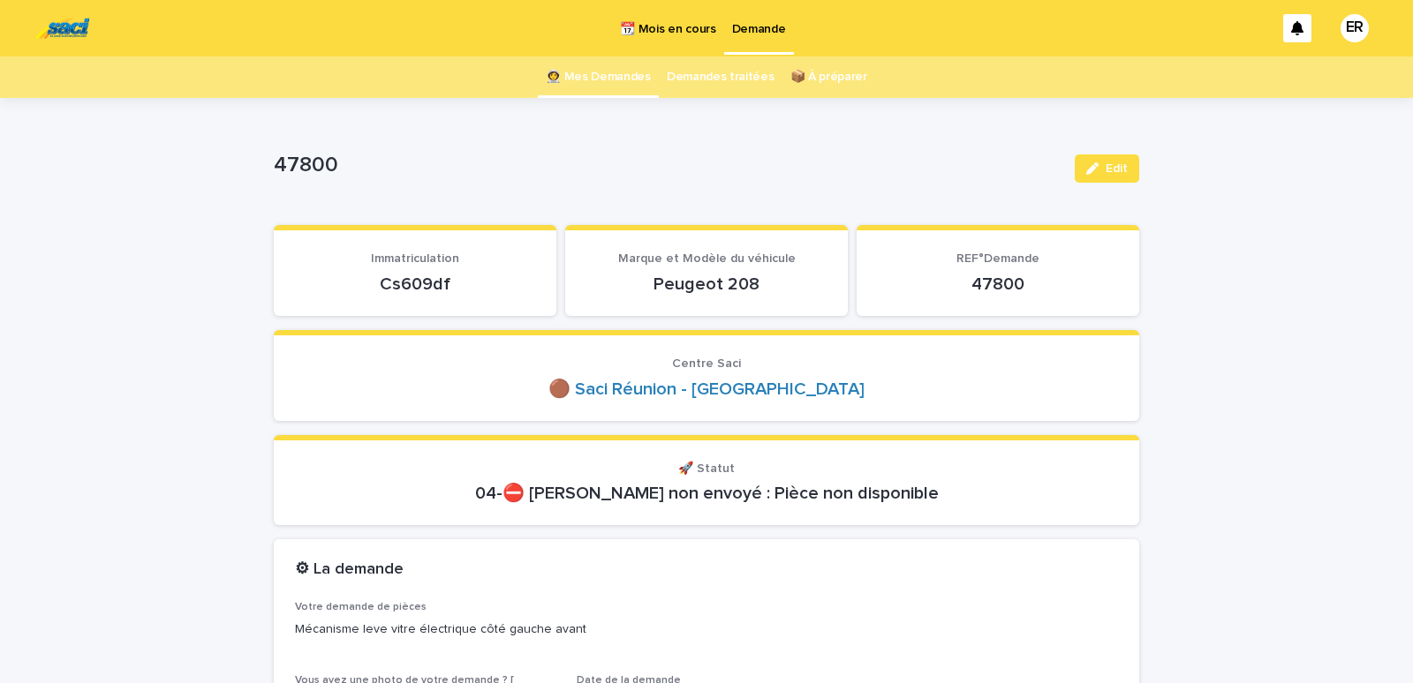
click at [603, 73] on link "👩‍🚀 Mes Demandes" at bounding box center [598, 77] width 105 height 41
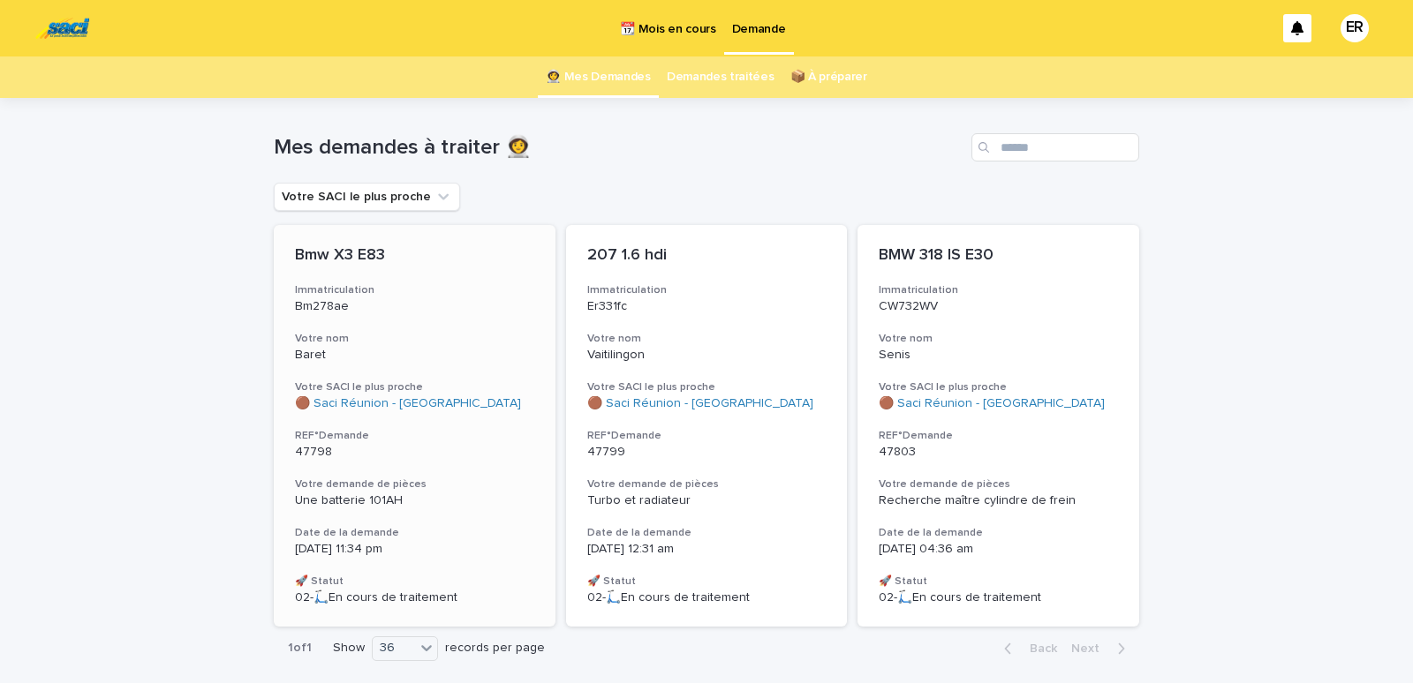
click at [378, 325] on div "Bmw X3 E83 Immatriculation Bm278ae Votre nom Baret Votre SACI le plus proche 🟤 …" at bounding box center [415, 426] width 282 height 402
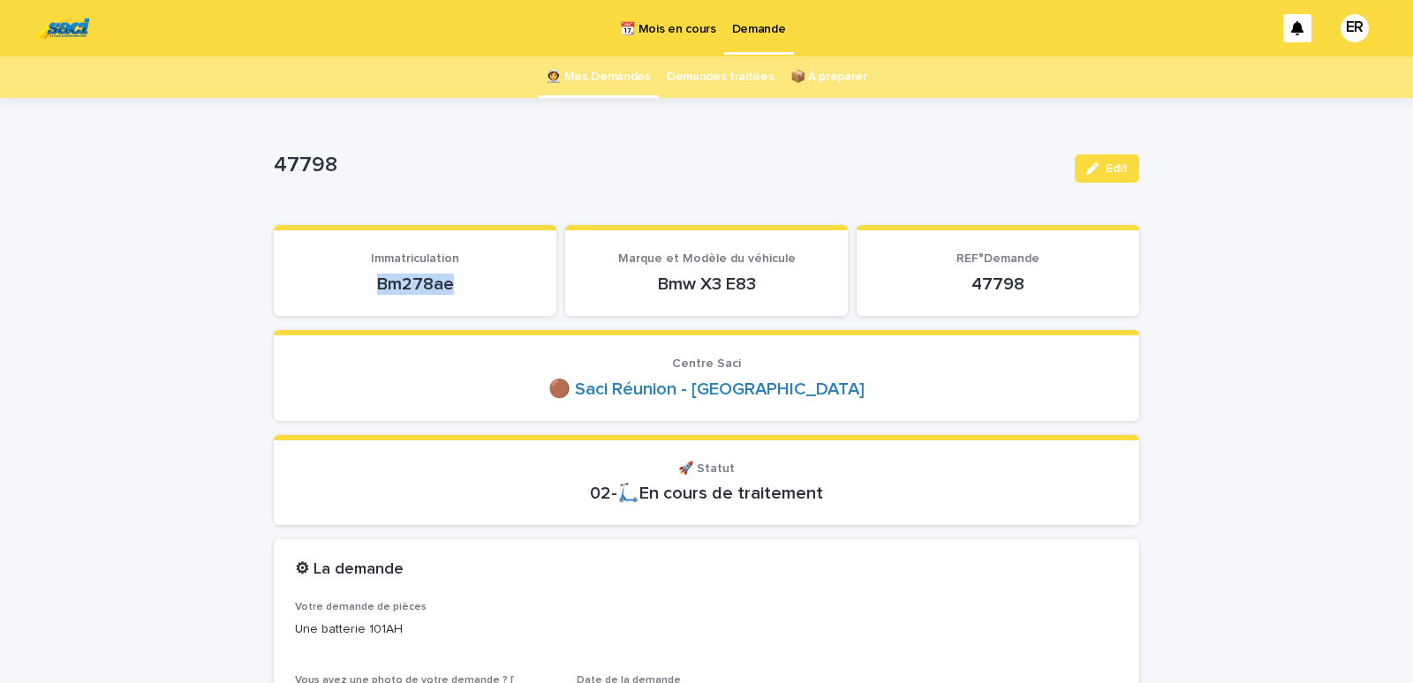
drag, startPoint x: 364, startPoint y: 285, endPoint x: 490, endPoint y: 285, distance: 126.3
click at [490, 285] on p "Bm278ae" at bounding box center [415, 284] width 240 height 21
copy p "Bm278ae"
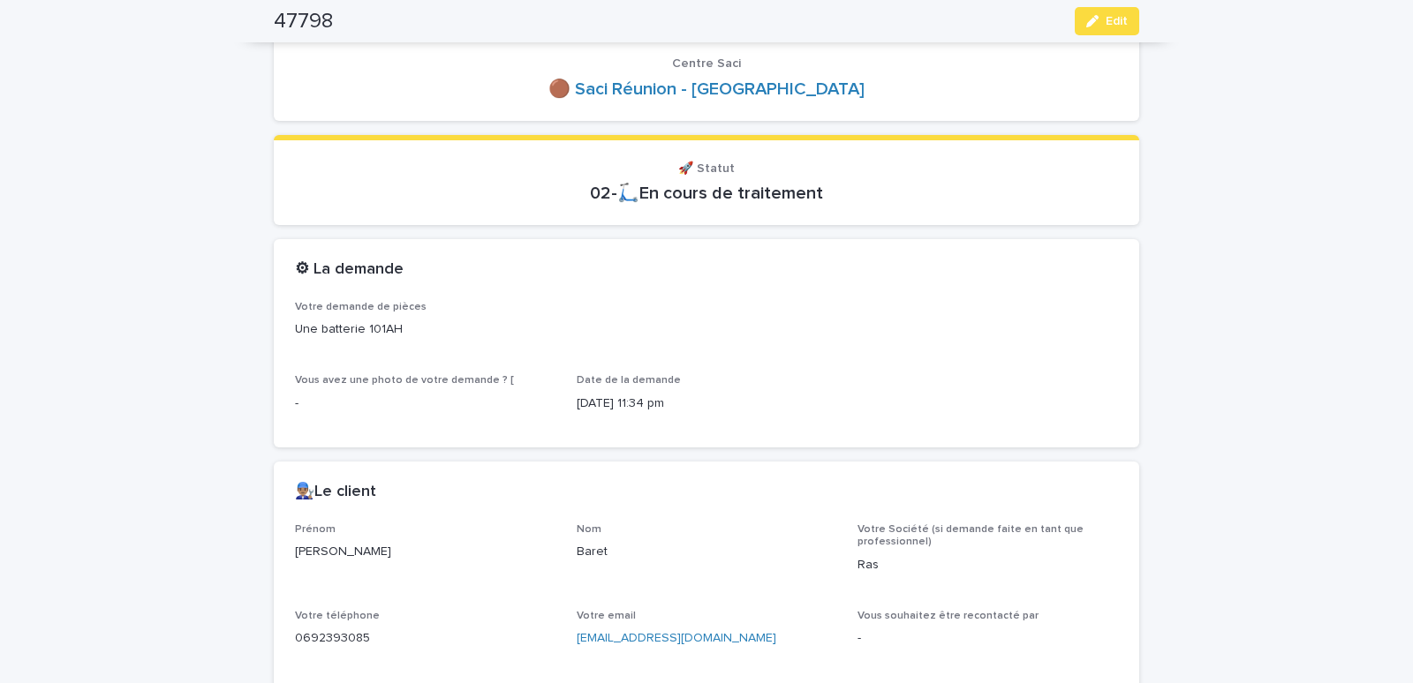
scroll to position [675, 0]
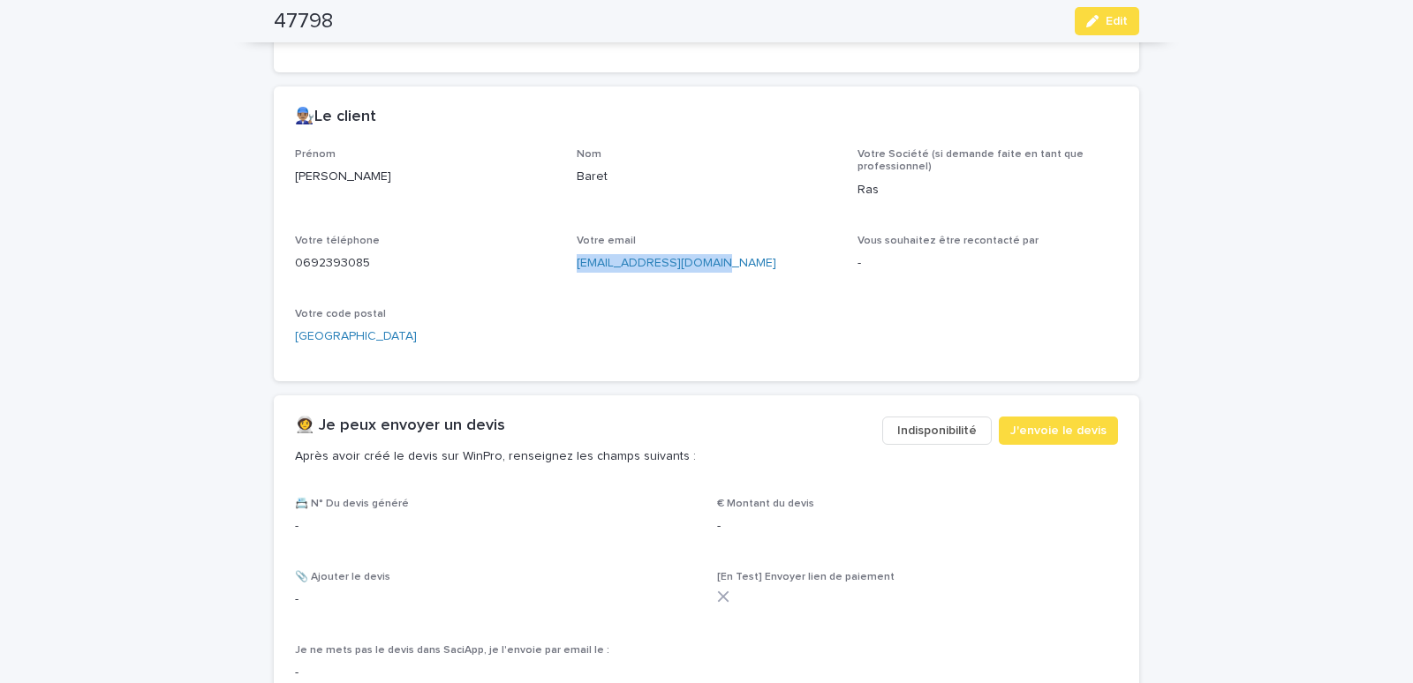
drag, startPoint x: 612, startPoint y: 268, endPoint x: 714, endPoint y: 270, distance: 102.5
click at [714, 270] on div "Prénom [PERSON_NAME] Baret Votre Société (si demande faite en tant que professi…" at bounding box center [706, 254] width 823 height 212
copy link "[EMAIL_ADDRESS][DOMAIN_NAME]"
click at [1031, 426] on span "J'envoie le devis" at bounding box center [1058, 431] width 96 height 18
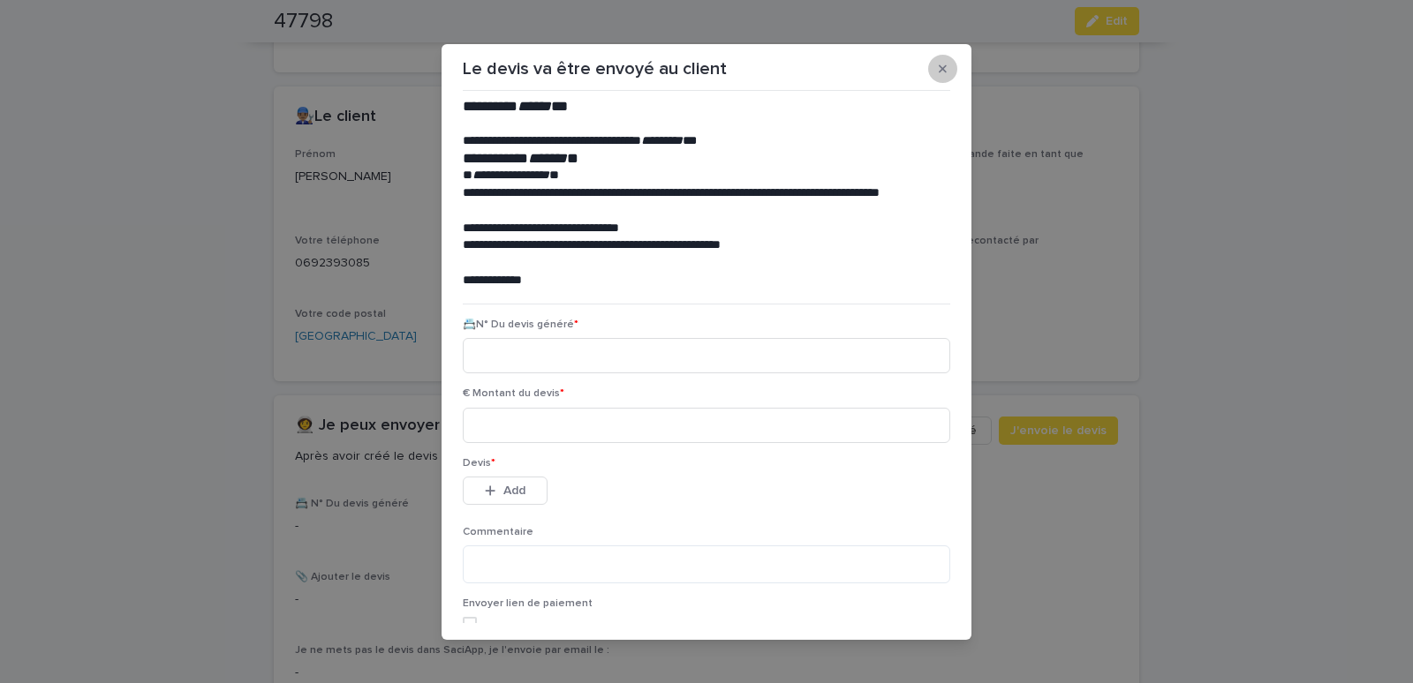
click at [939, 69] on icon "button" at bounding box center [943, 68] width 8 height 8
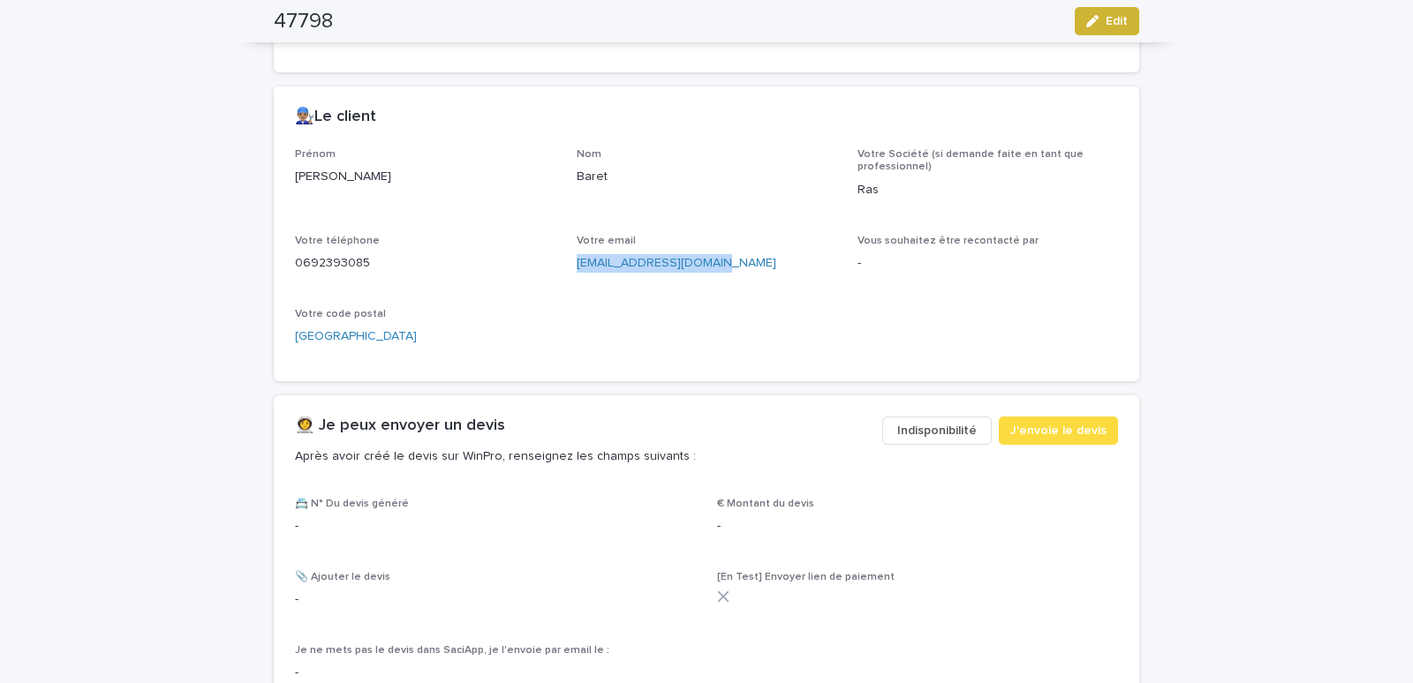
click at [1105, 17] on span "Edit" at bounding box center [1116, 21] width 22 height 12
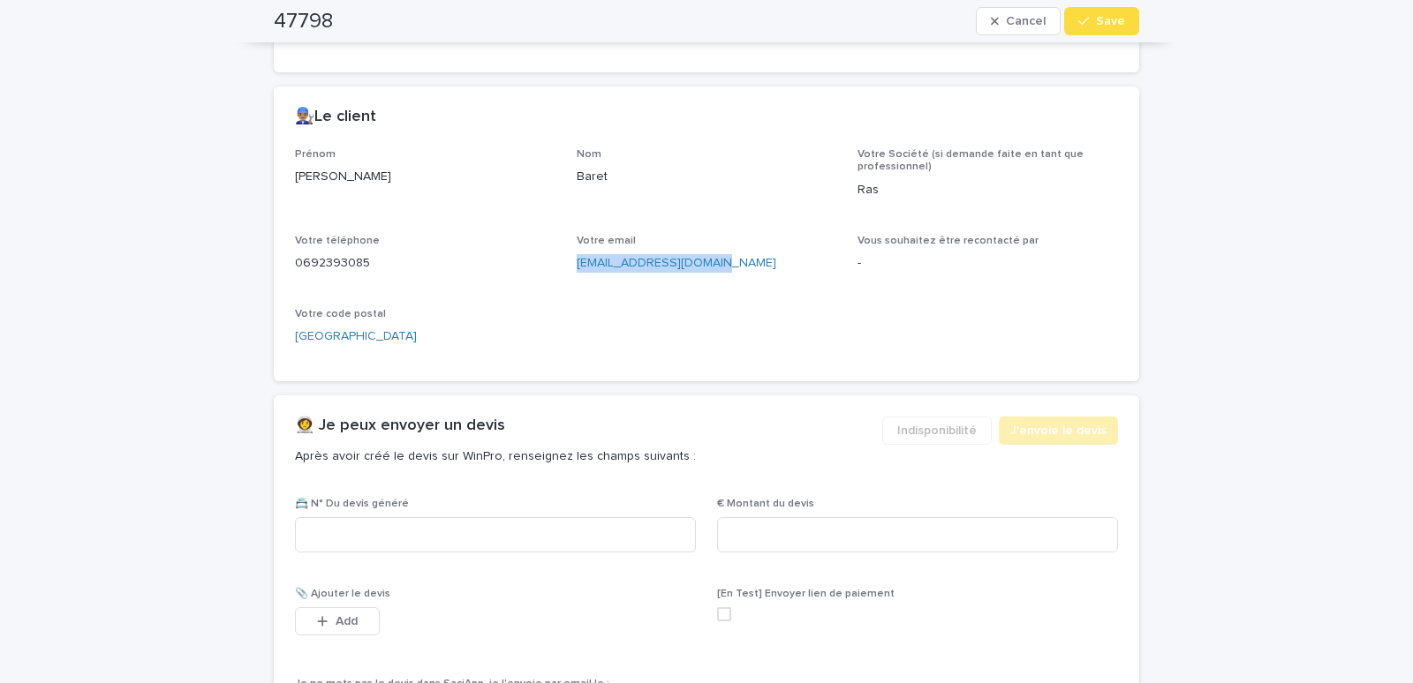
scroll to position [686, 0]
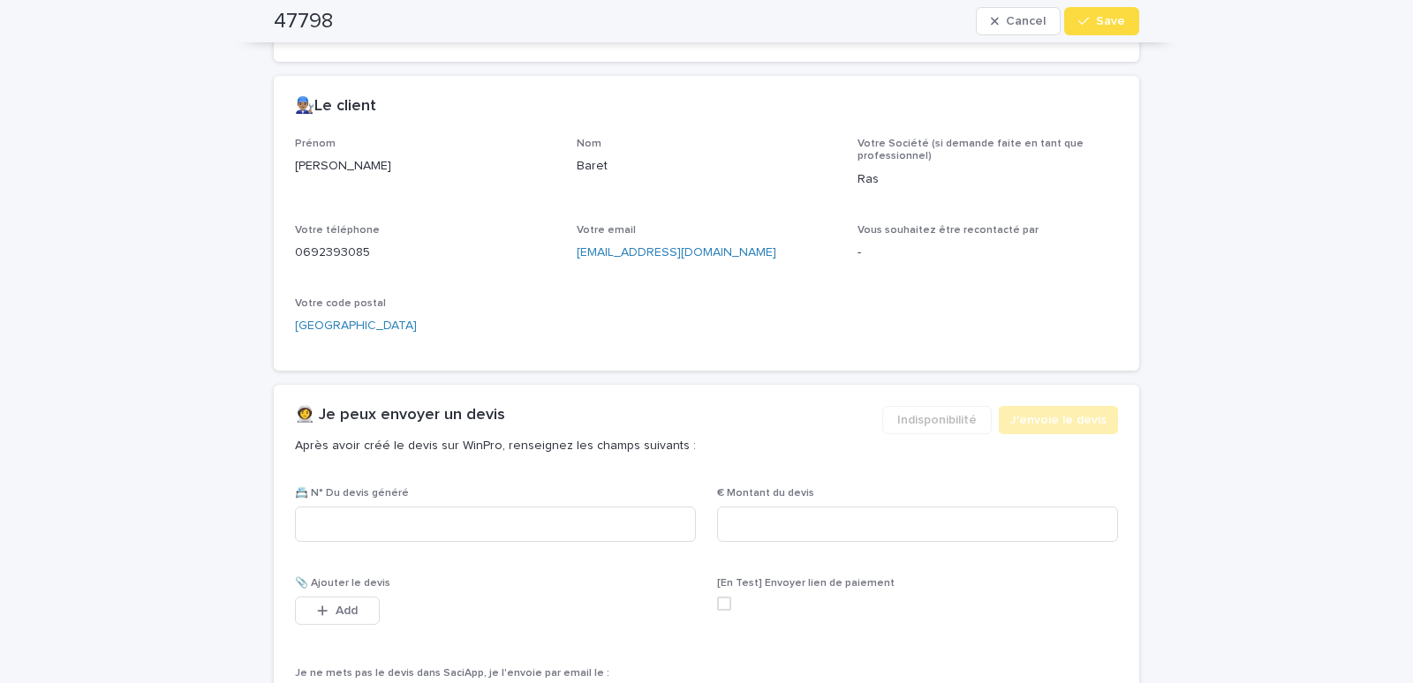
click at [680, 360] on div "Prénom [PERSON_NAME] Baret Votre Société (si demande faite en tant que professi…" at bounding box center [706, 254] width 865 height 233
click at [368, 524] on input at bounding box center [495, 524] width 401 height 35
type input "********"
click at [747, 523] on input at bounding box center [917, 524] width 401 height 35
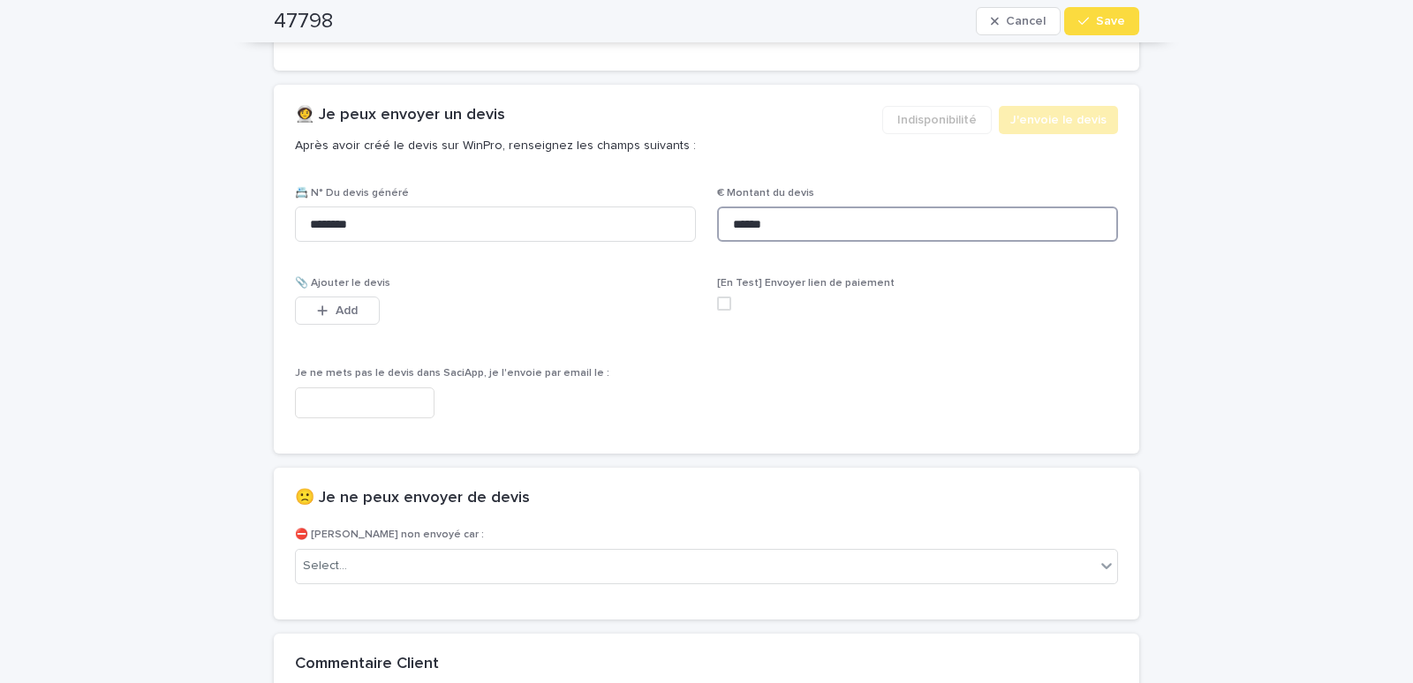
type input "******"
click at [400, 413] on input "text" at bounding box center [364, 403] width 139 height 31
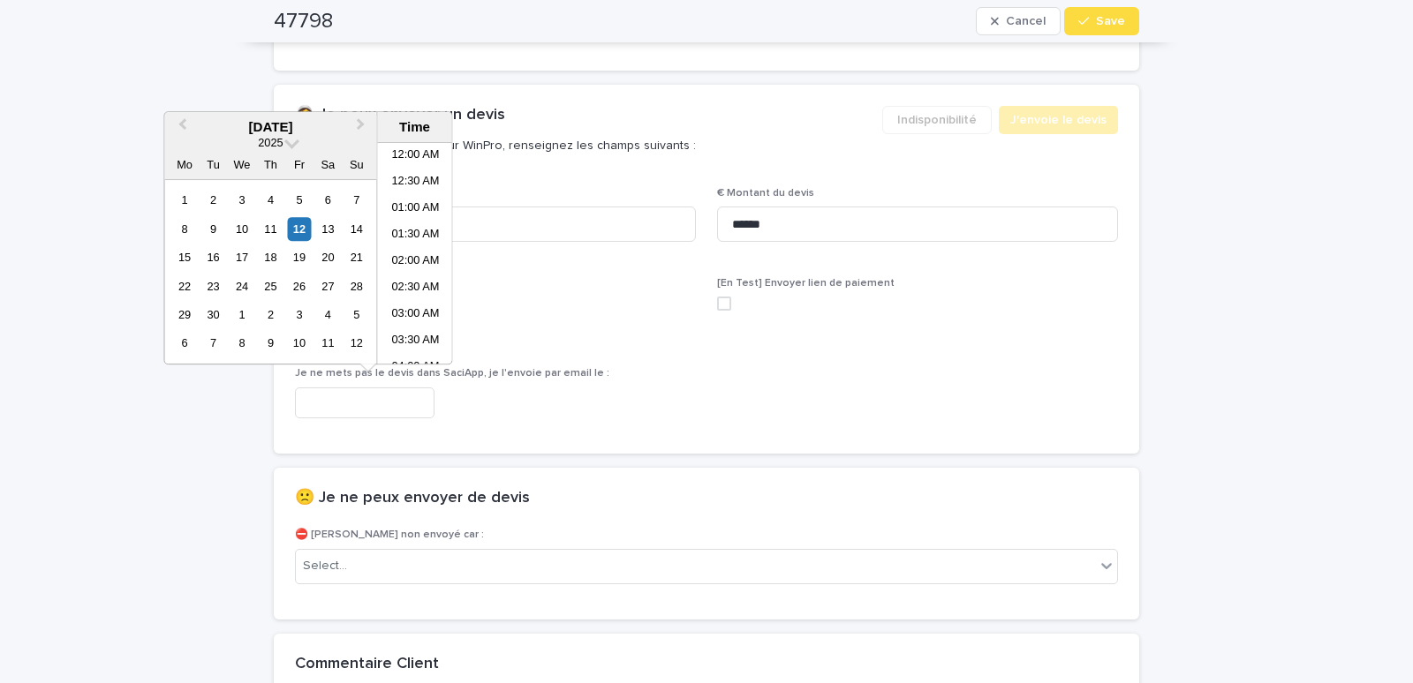
scroll to position [274, 0]
click at [401, 253] on li "07:00 AM" at bounding box center [415, 253] width 75 height 26
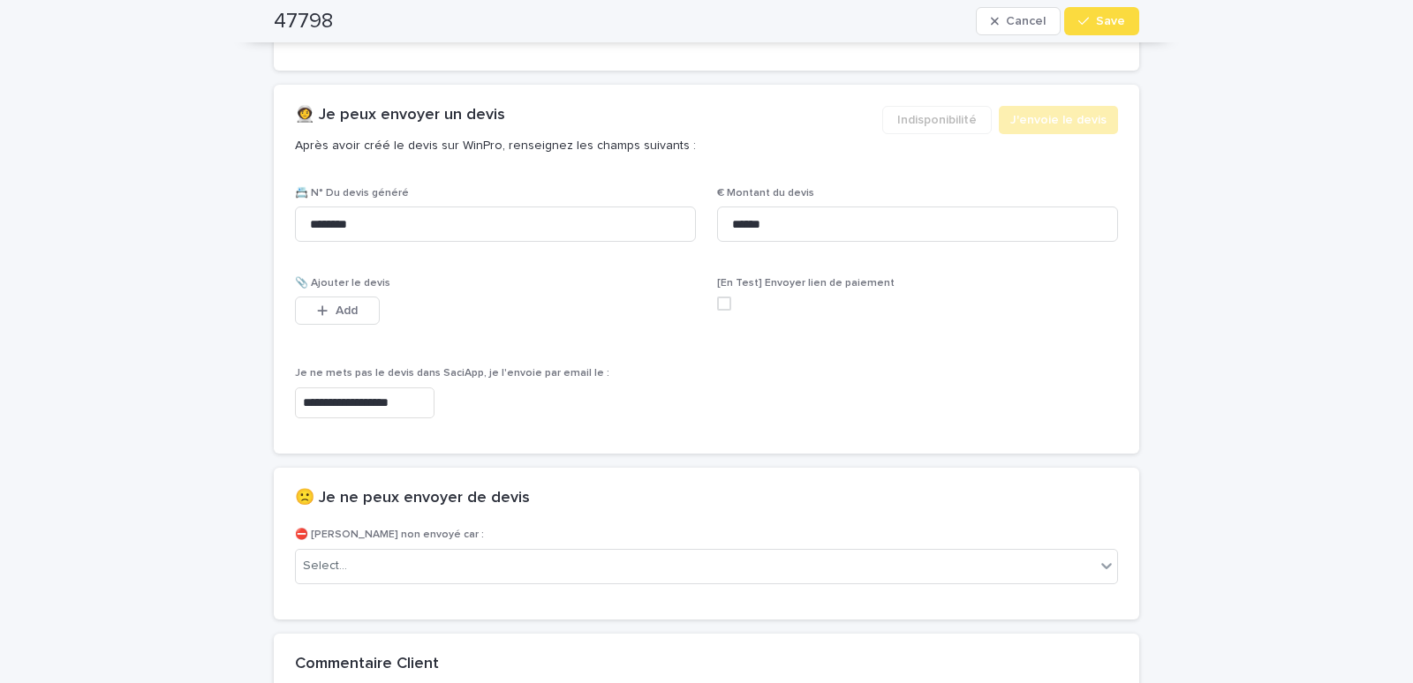
type input "**********"
click at [1110, 11] on button "Save" at bounding box center [1101, 21] width 75 height 28
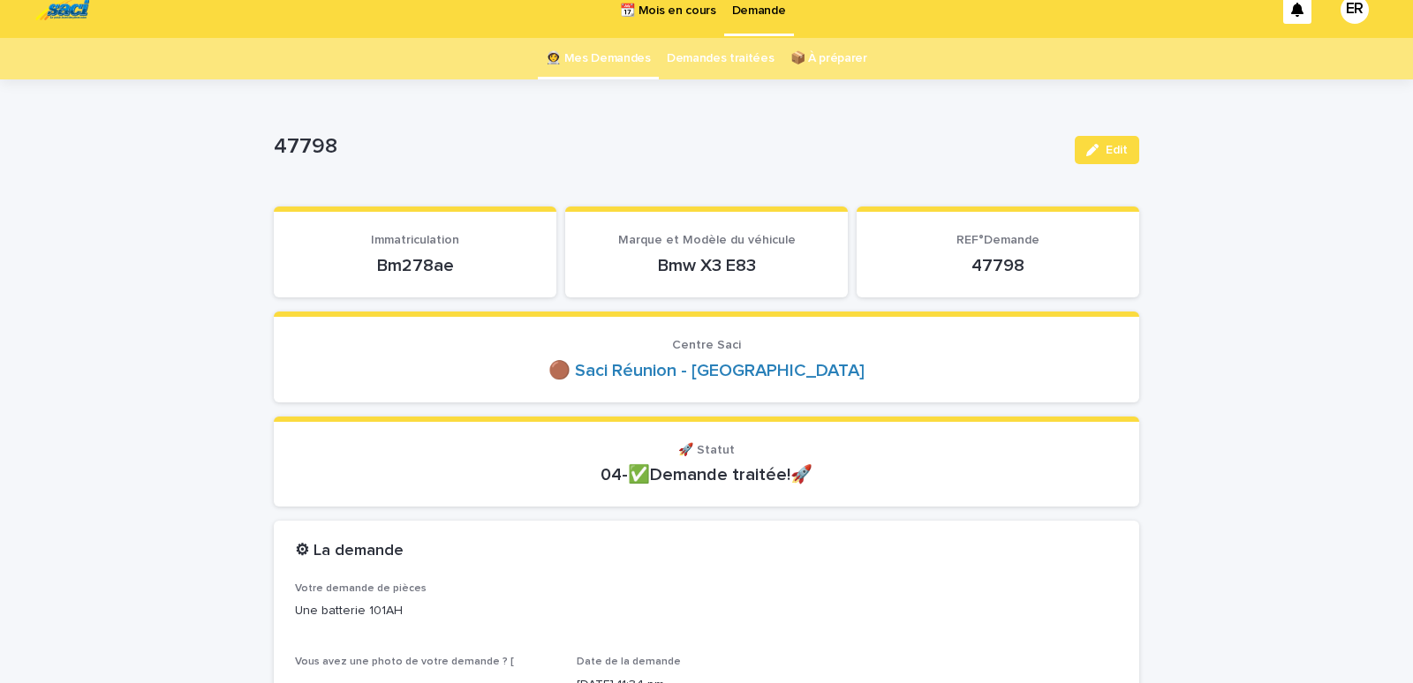
scroll to position [0, 0]
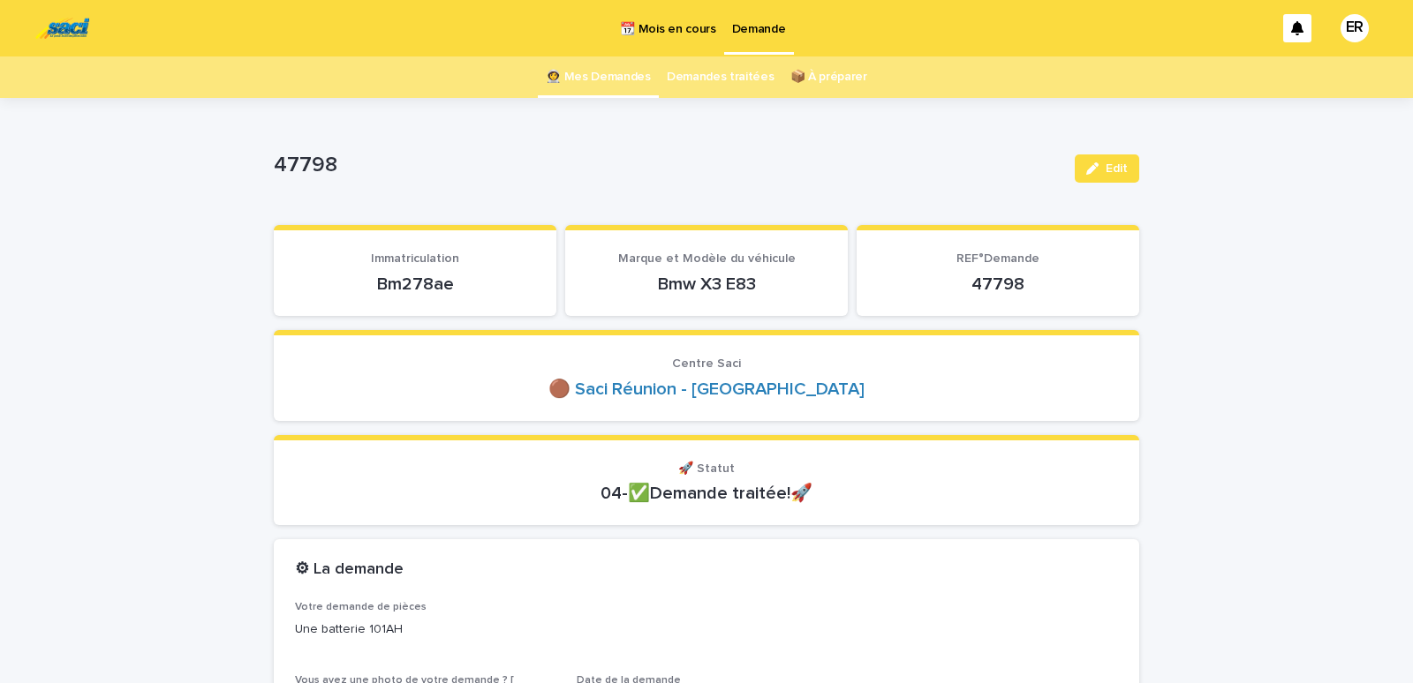
click at [605, 74] on link "👩‍🚀 Mes Demandes" at bounding box center [598, 77] width 105 height 41
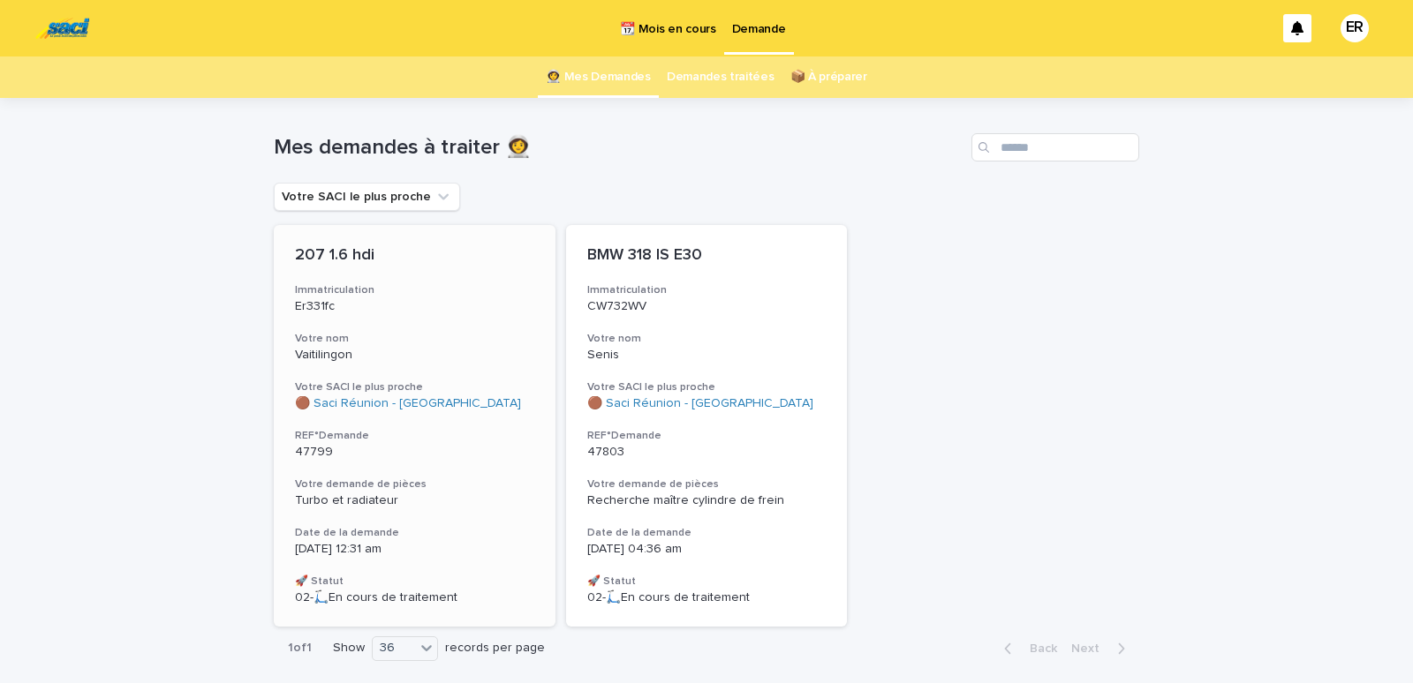
click at [369, 325] on div "207 1.6 hdi Immatriculation Er331fc Votre nom Vaitilingon Votre SACI le plus pr…" at bounding box center [415, 426] width 282 height 402
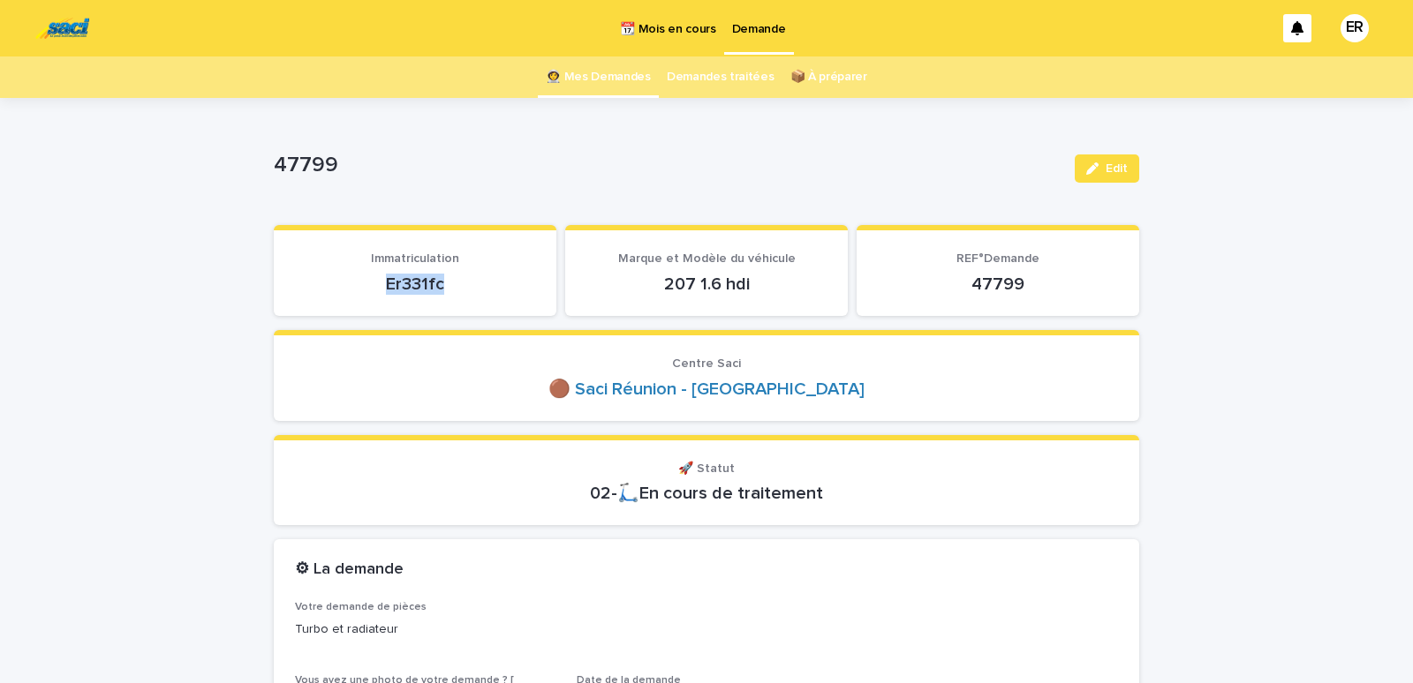
drag, startPoint x: 369, startPoint y: 279, endPoint x: 471, endPoint y: 278, distance: 101.5
click at [471, 278] on p "Er331fc" at bounding box center [415, 284] width 240 height 21
copy p "Er331fc"
drag, startPoint x: 401, startPoint y: 299, endPoint x: 404, endPoint y: 287, distance: 12.9
copy p "Er331fc"
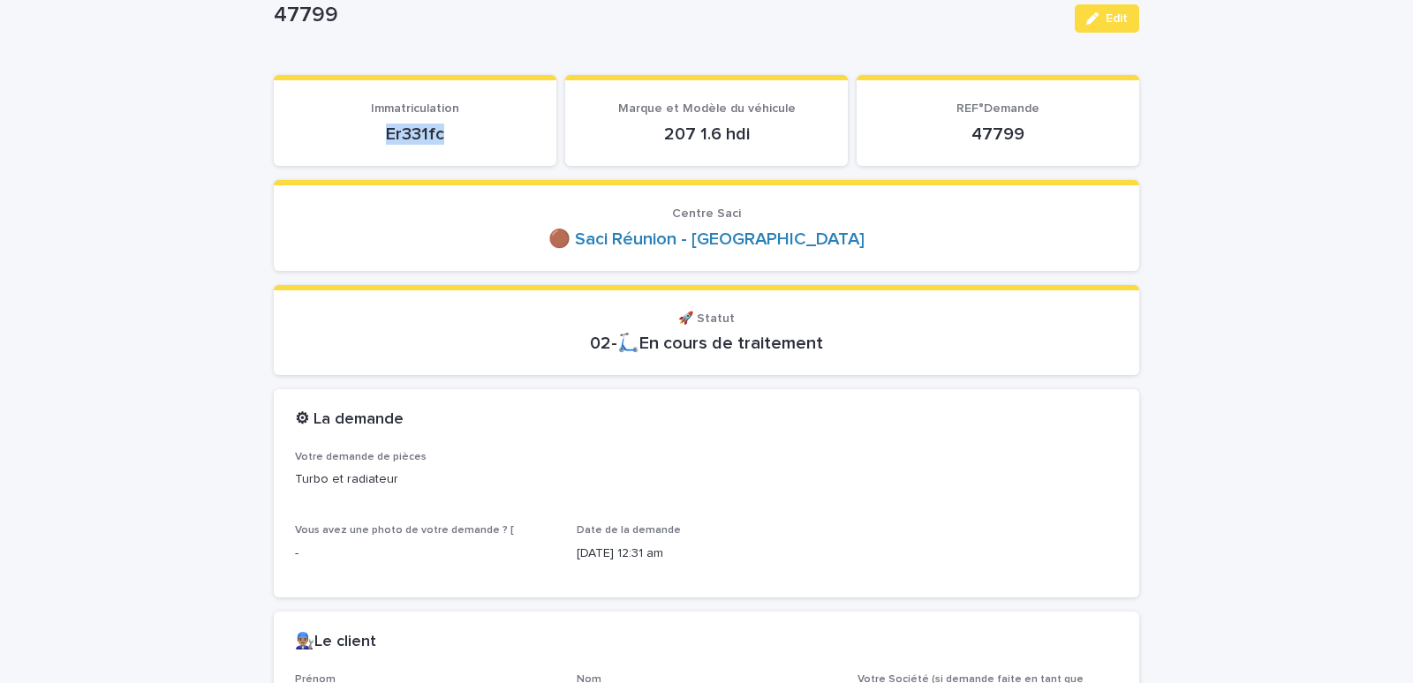
scroll to position [450, 0]
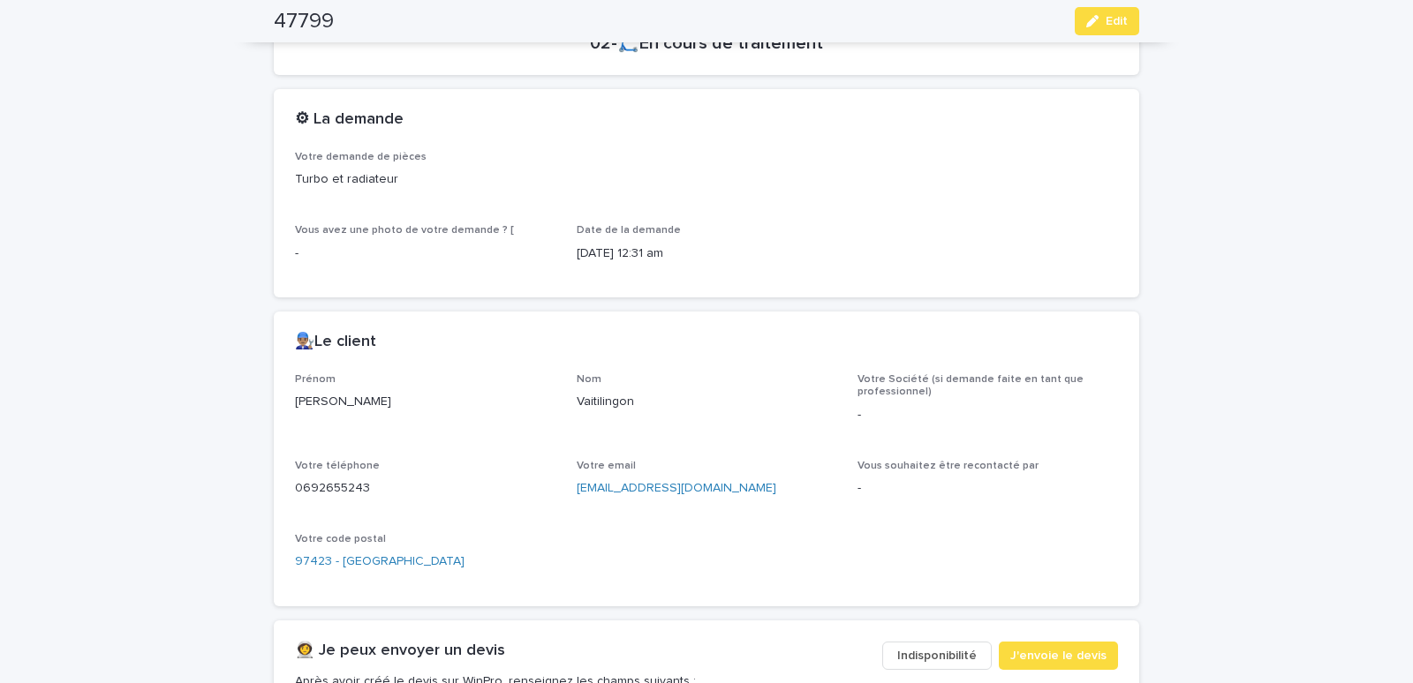
drag, startPoint x: 575, startPoint y: 501, endPoint x: 799, endPoint y: 521, distance: 225.2
click at [799, 521] on div "Prénom [PERSON_NAME] Votre Société (si demande faite en tant que professionnel)…" at bounding box center [706, 479] width 823 height 212
drag, startPoint x: 571, startPoint y: 500, endPoint x: 729, endPoint y: 510, distance: 158.4
click at [729, 510] on div "Prénom [PERSON_NAME] Votre Société (si demande faite en tant que professionnel)…" at bounding box center [706, 479] width 823 height 212
drag, startPoint x: 687, startPoint y: 539, endPoint x: 559, endPoint y: 544, distance: 128.1
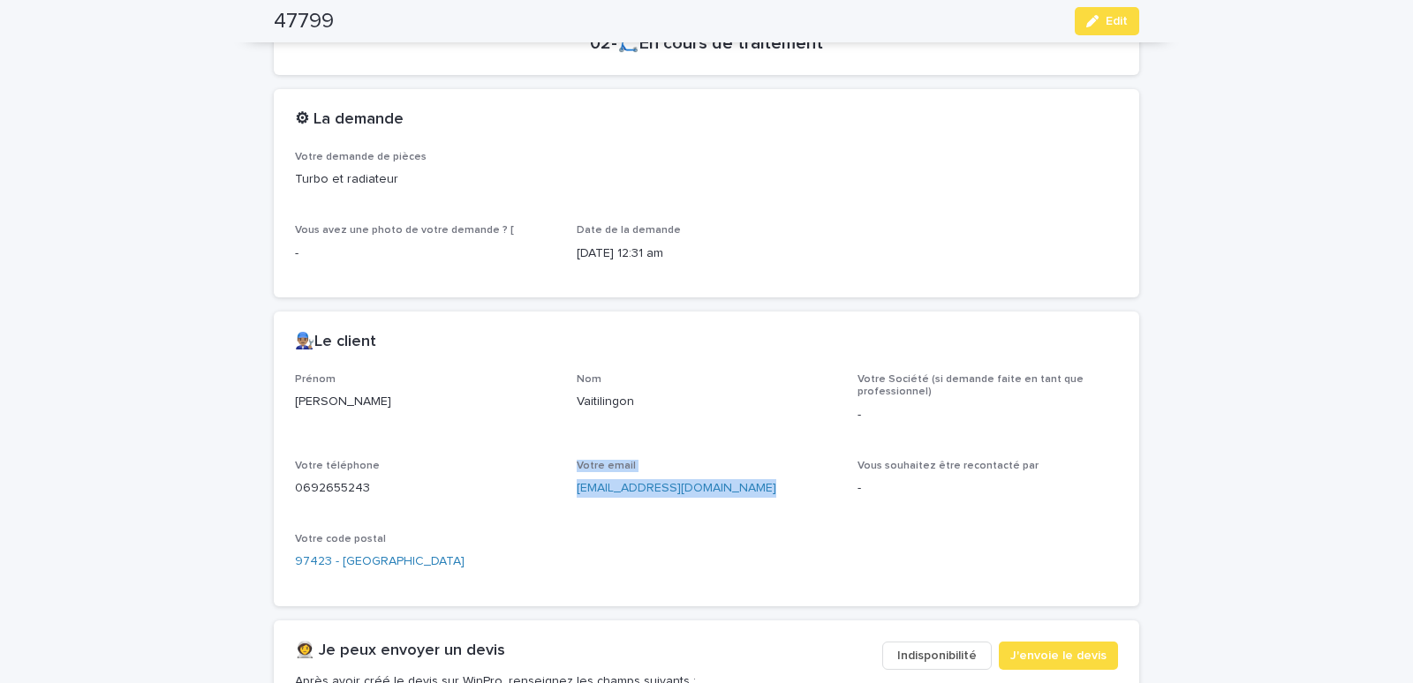
click at [678, 543] on div "Prénom [PERSON_NAME] Votre Société (si demande faite en tant que professionnel)…" at bounding box center [706, 479] width 823 height 212
drag, startPoint x: 567, startPoint y: 510, endPoint x: 809, endPoint y: 503, distance: 242.0
click at [809, 503] on div "Prénom [PERSON_NAME] Votre Société (si demande faite en tant que professionnel)…" at bounding box center [706, 479] width 823 height 212
copy link "[EMAIL_ADDRESS][DOMAIN_NAME]"
click at [1111, 17] on span "Edit" at bounding box center [1116, 21] width 22 height 12
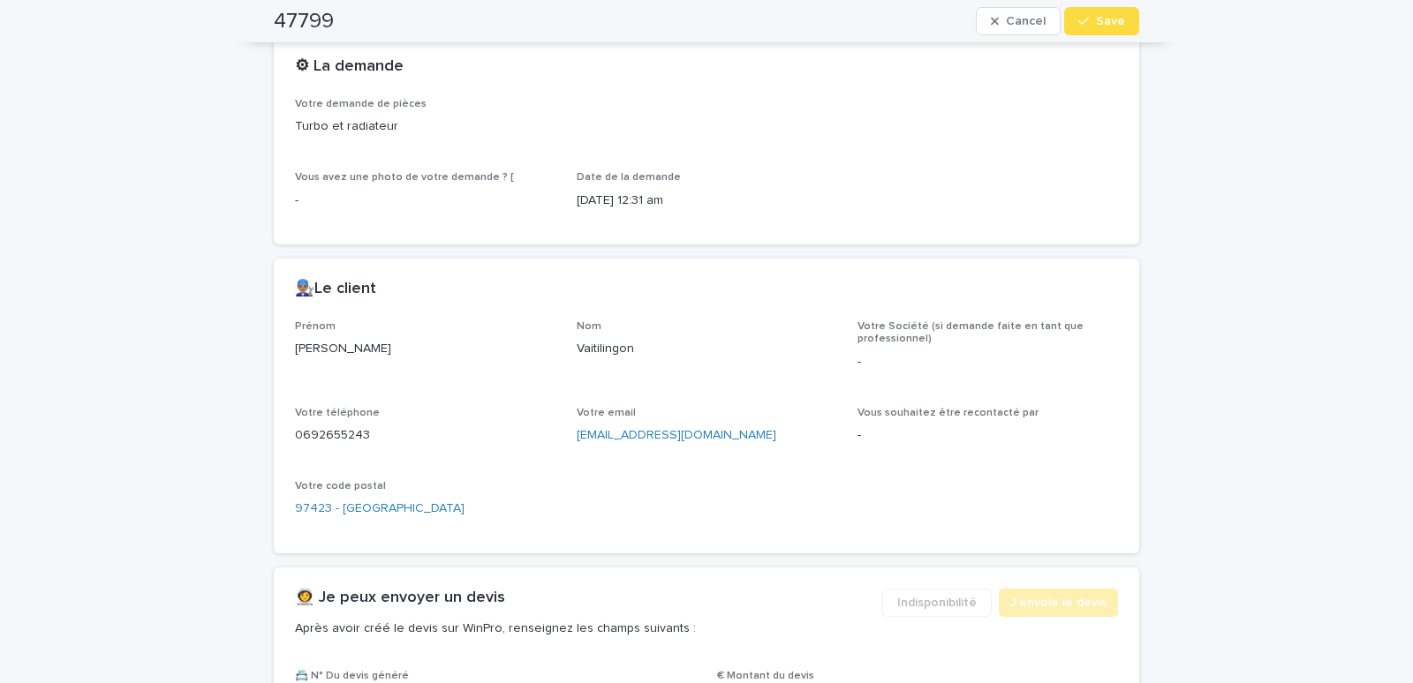
scroll to position [803, 0]
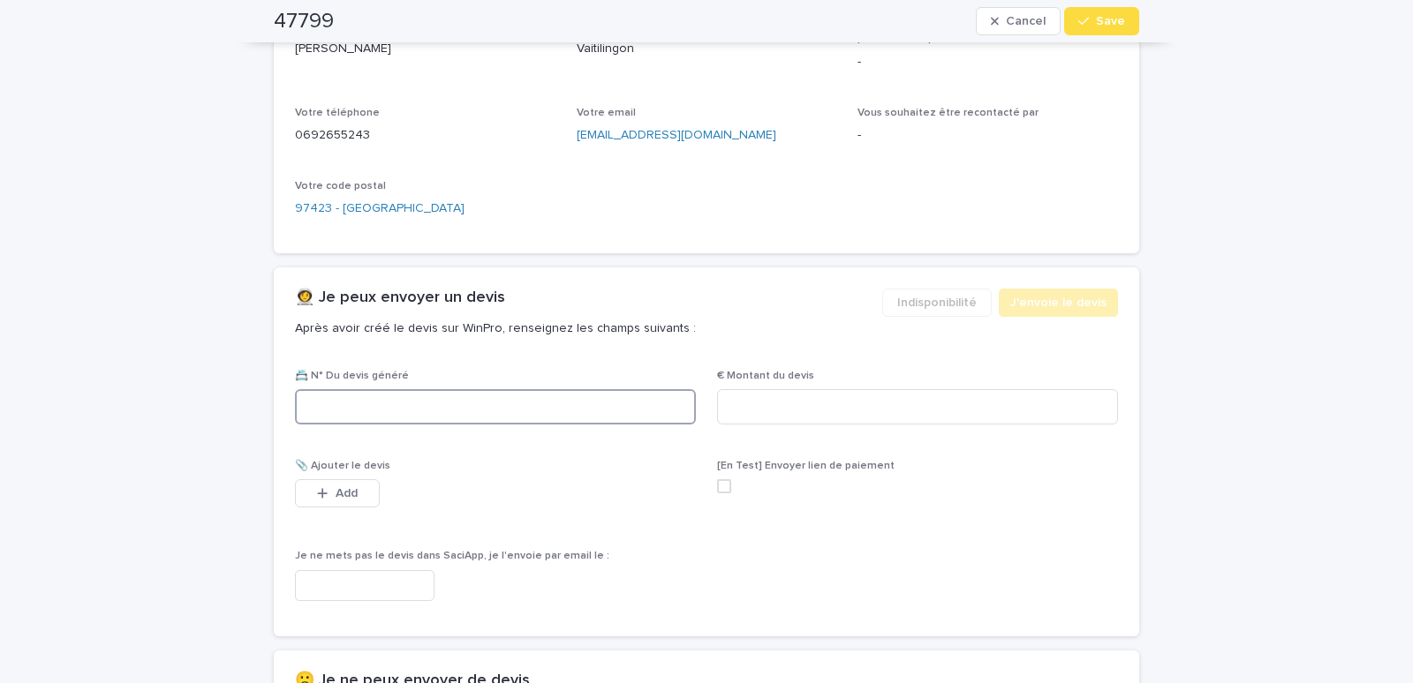
click at [364, 404] on input at bounding box center [495, 406] width 401 height 35
paste input "********"
type input "********"
click at [799, 419] on input at bounding box center [917, 406] width 401 height 35
type input "******"
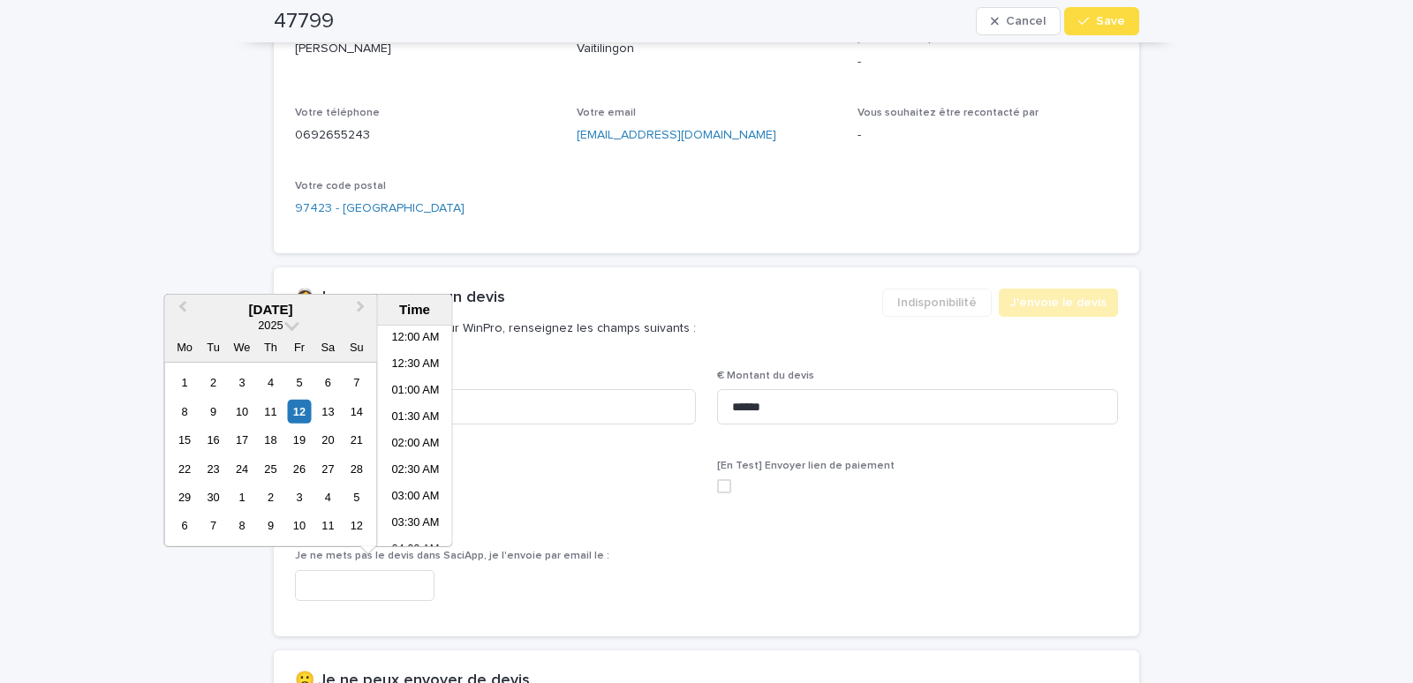
click at [338, 588] on input "text" at bounding box center [364, 585] width 139 height 31
click at [395, 435] on li "07:00 AM" at bounding box center [415, 436] width 75 height 26
type input "**********"
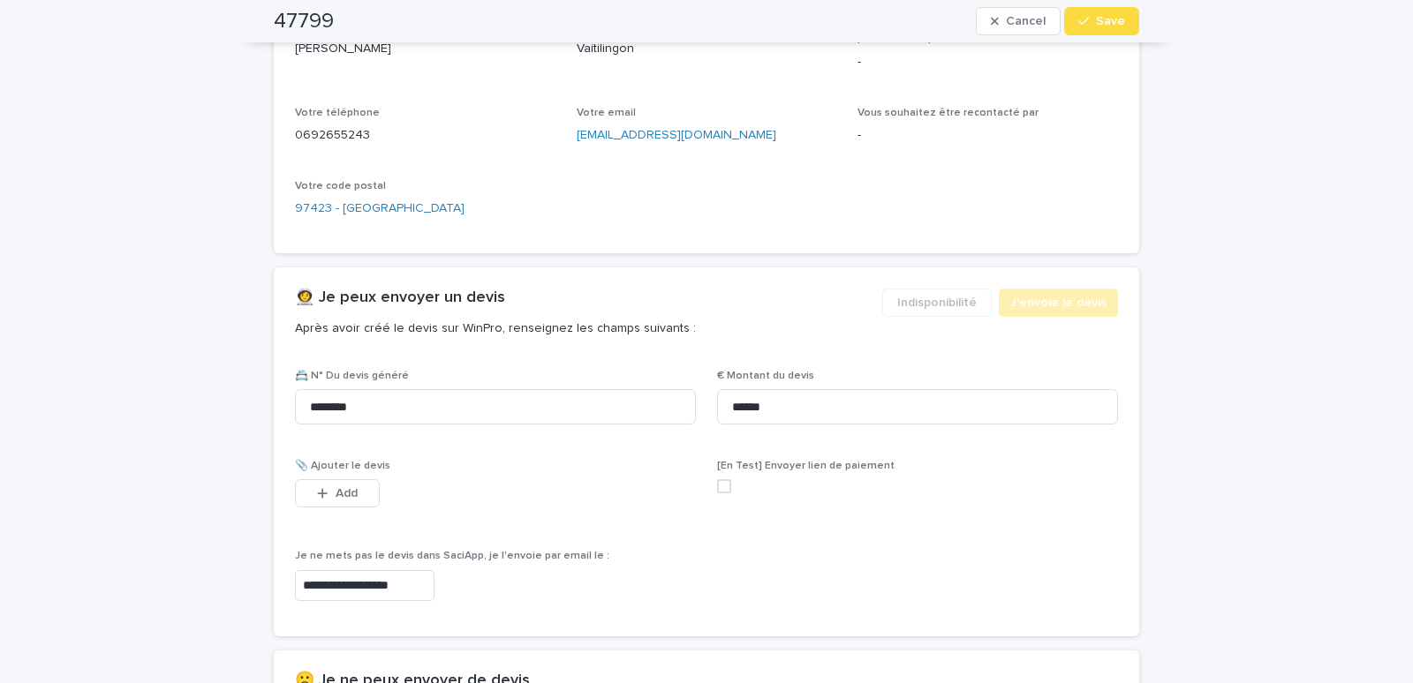
scroll to position [803, 0]
click at [1083, 14] on button "Save" at bounding box center [1101, 21] width 75 height 28
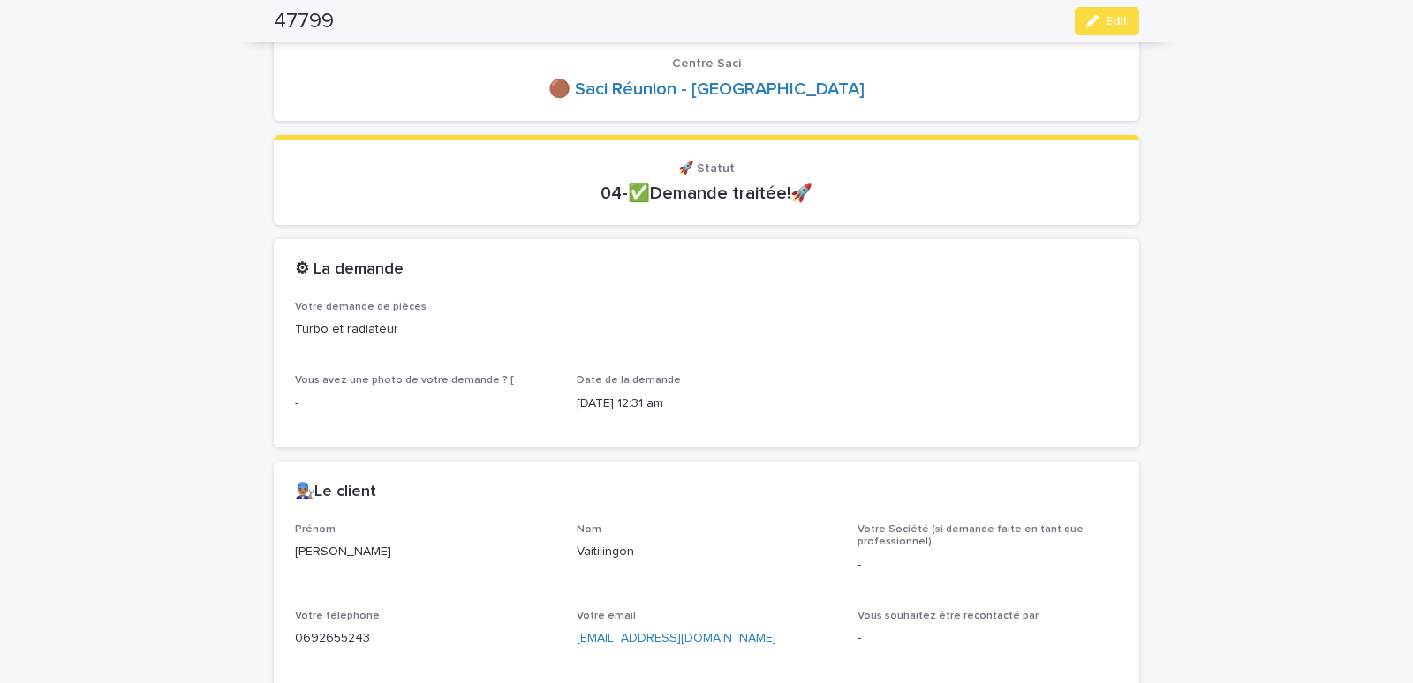
scroll to position [0, 0]
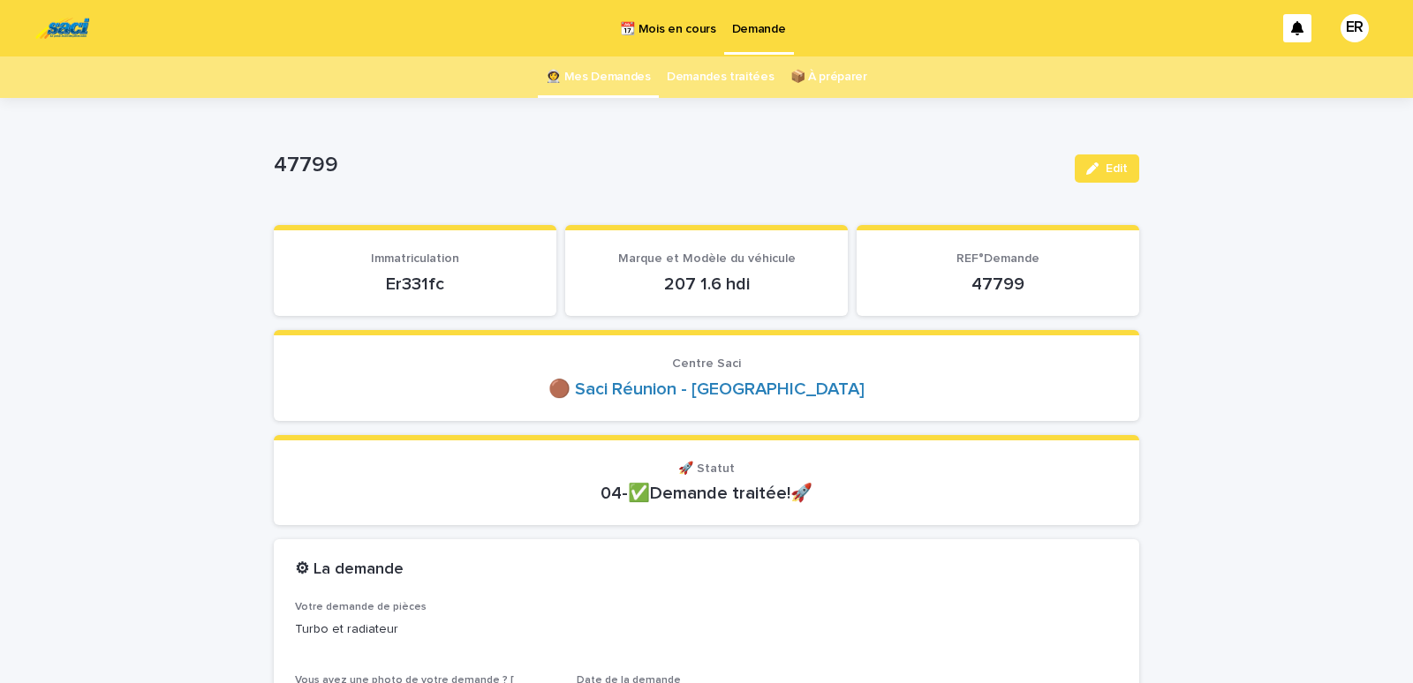
click at [616, 80] on link "👩‍🚀 Mes Demandes" at bounding box center [598, 77] width 105 height 41
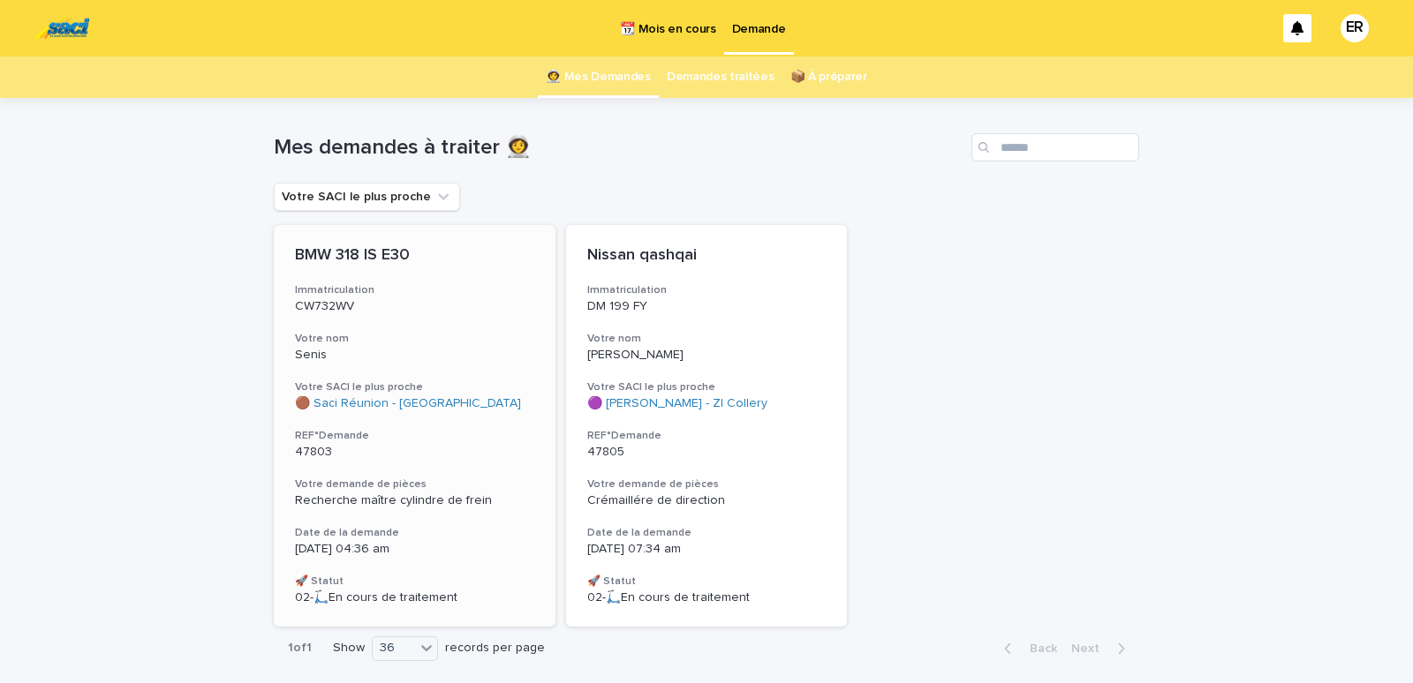
click at [393, 338] on h3 "Votre nom" at bounding box center [414, 339] width 239 height 14
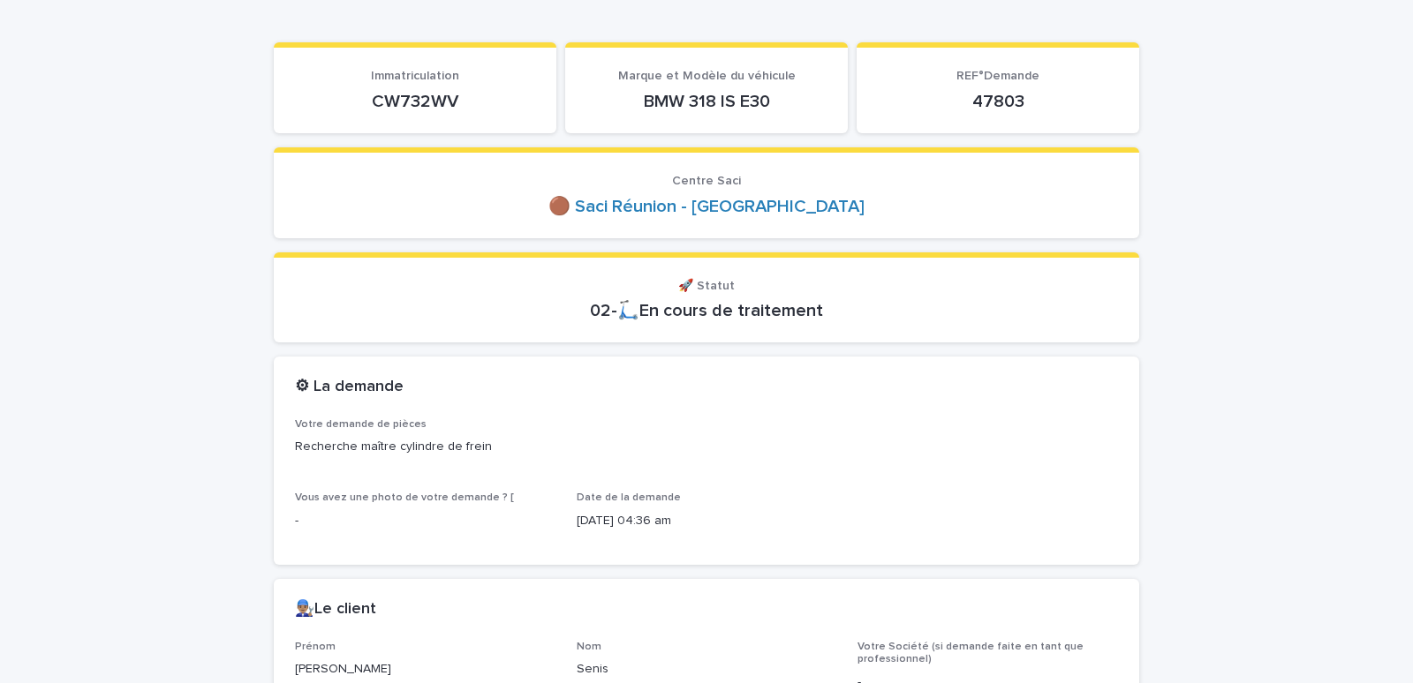
scroll to position [225, 0]
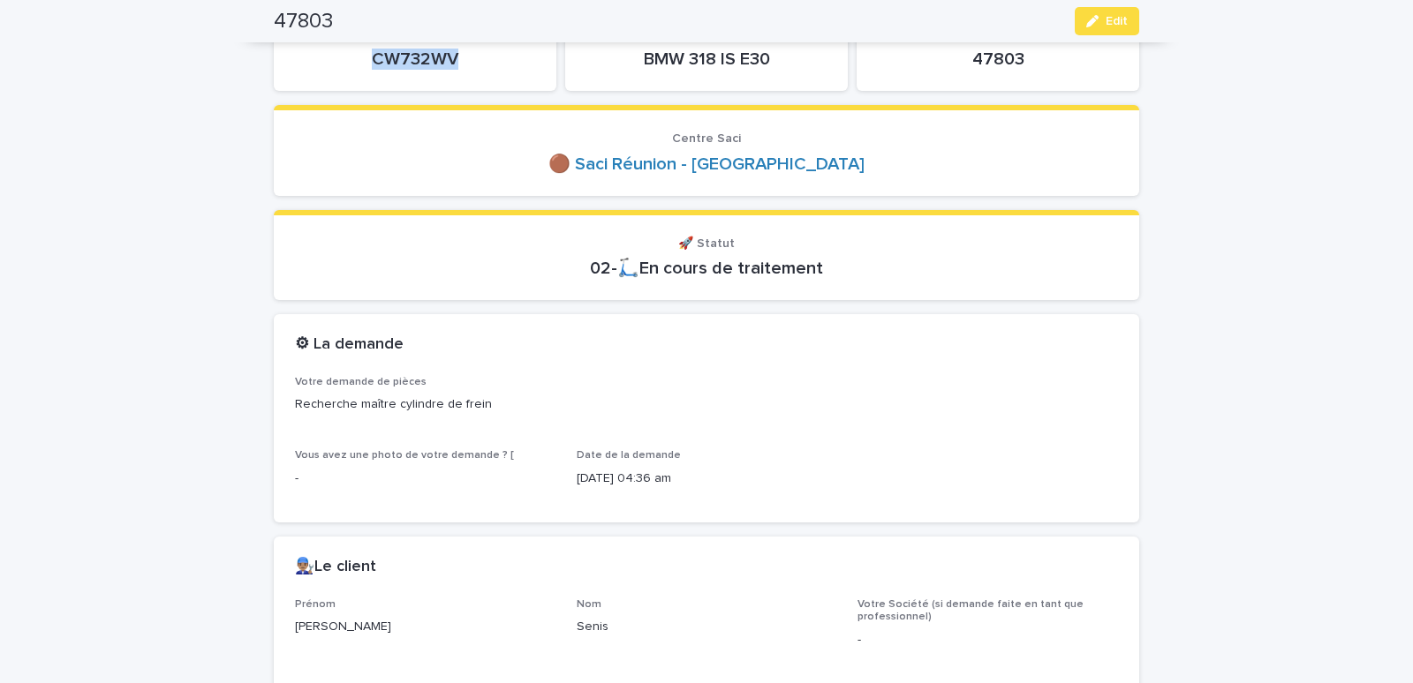
drag, startPoint x: 365, startPoint y: 65, endPoint x: 486, endPoint y: 61, distance: 121.9
click at [486, 61] on p "CW732WV" at bounding box center [415, 59] width 240 height 21
copy p "CW732WV"
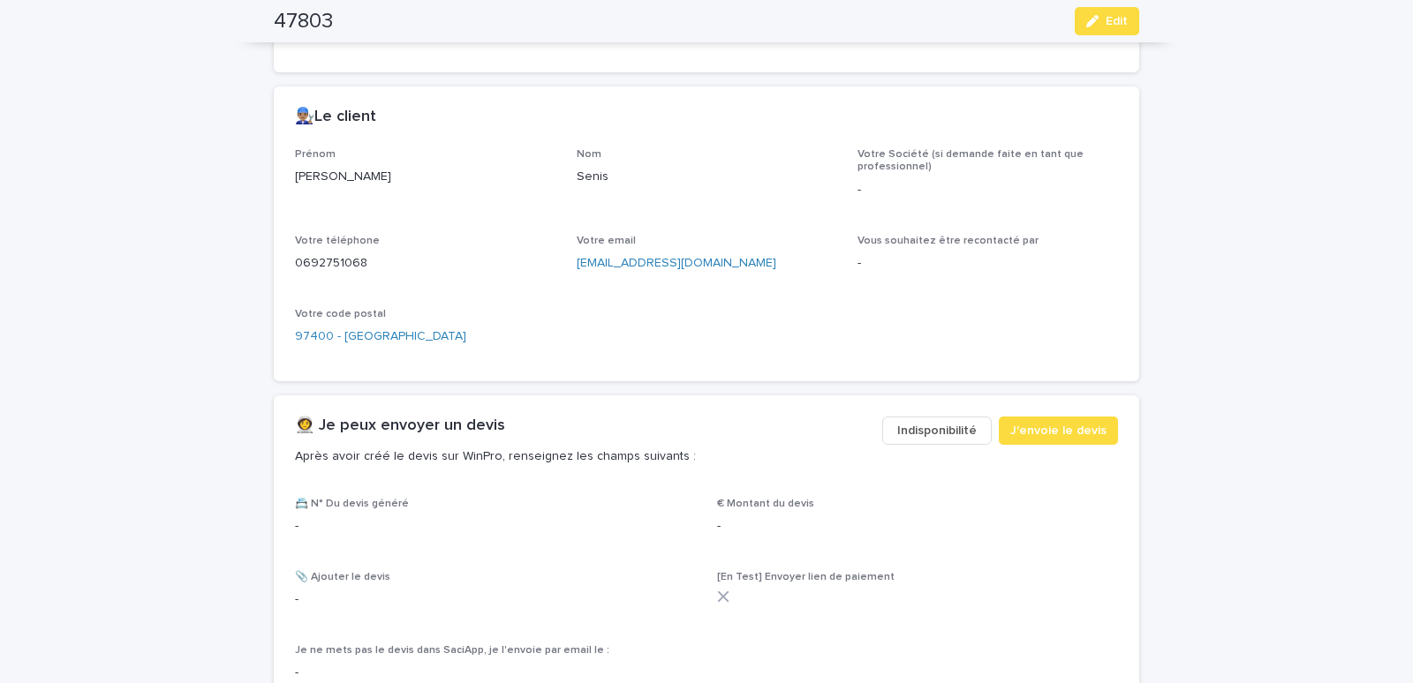
click at [920, 430] on span "Indisponibilité" at bounding box center [936, 431] width 79 height 18
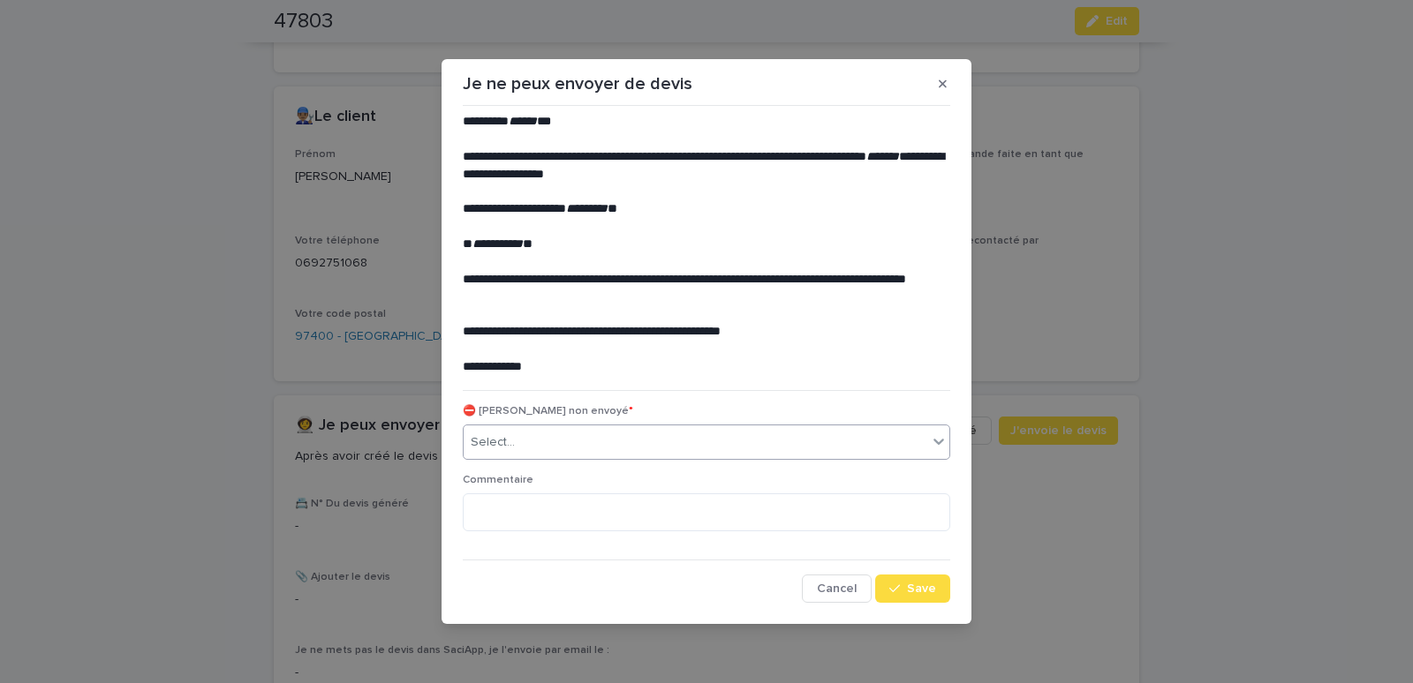
drag, startPoint x: 660, startPoint y: 441, endPoint x: 646, endPoint y: 444, distance: 14.4
click at [659, 442] on div "Select..." at bounding box center [696, 442] width 464 height 29
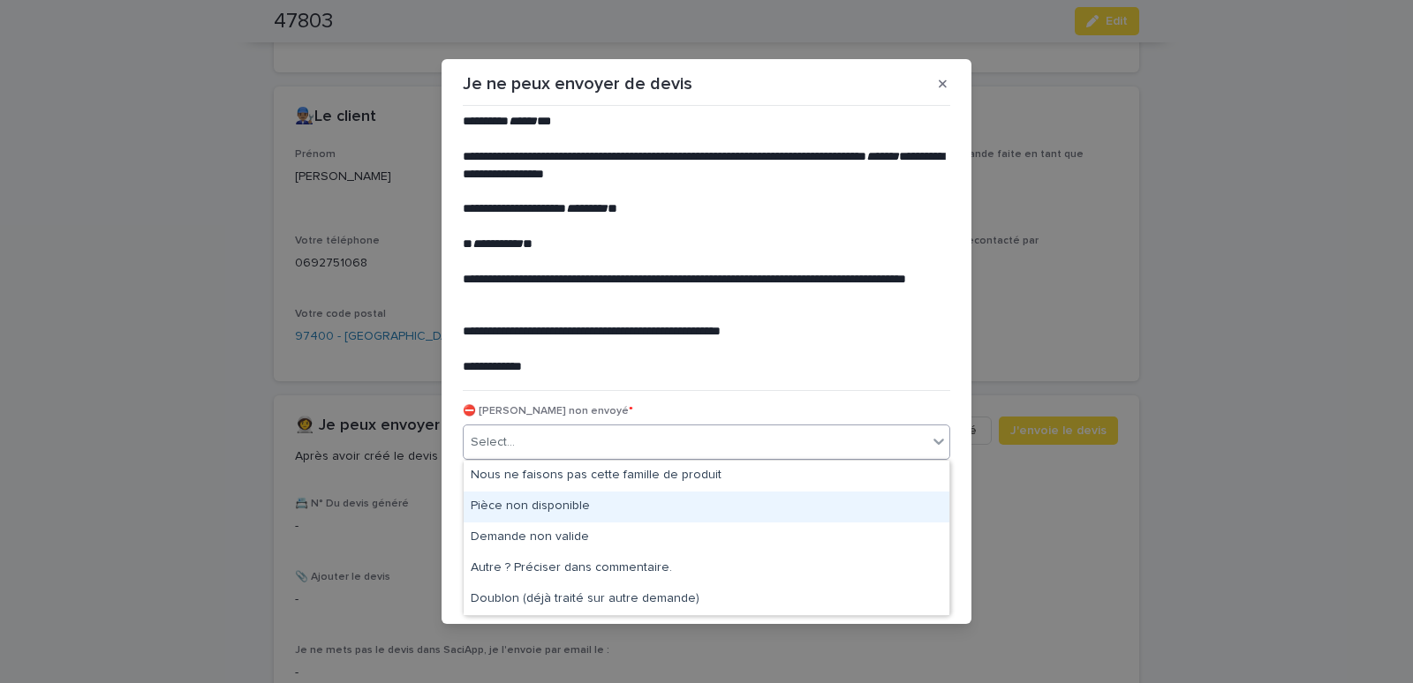
click at [489, 498] on div "Pièce non disponible" at bounding box center [707, 507] width 486 height 31
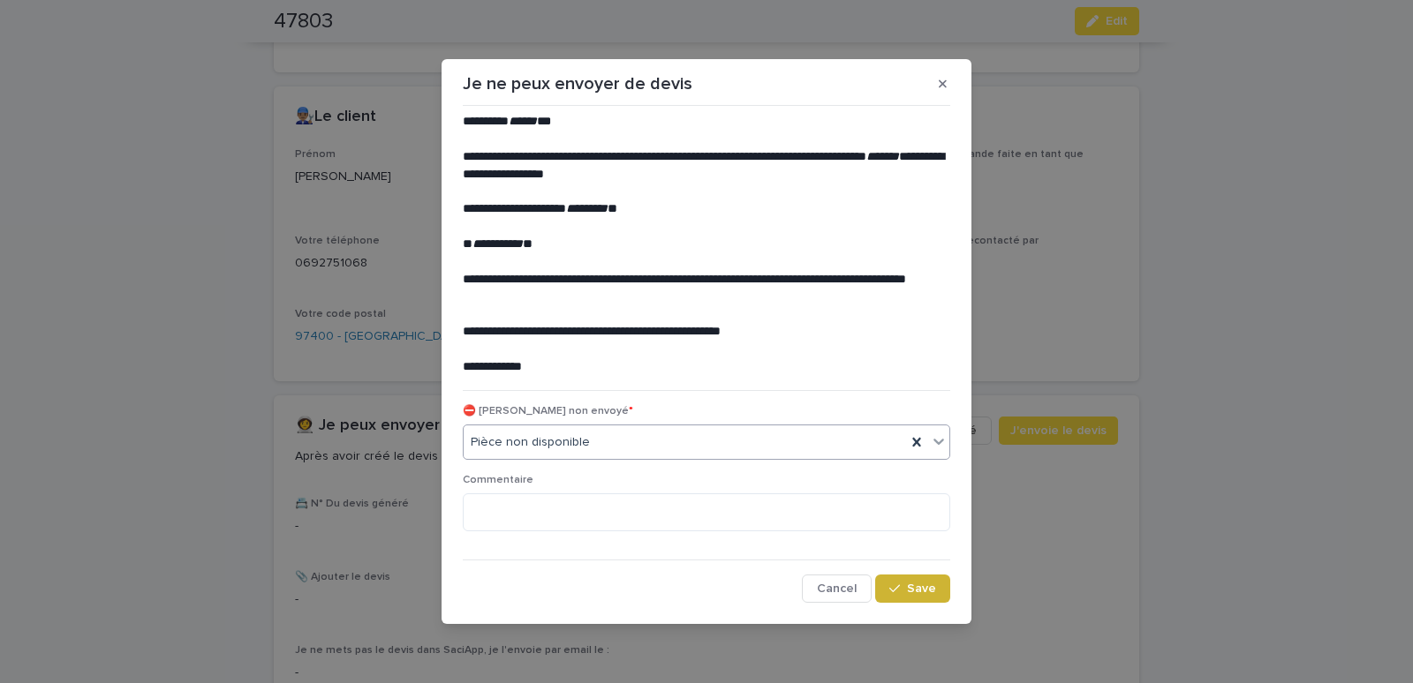
click at [916, 590] on span "Save" at bounding box center [921, 589] width 29 height 12
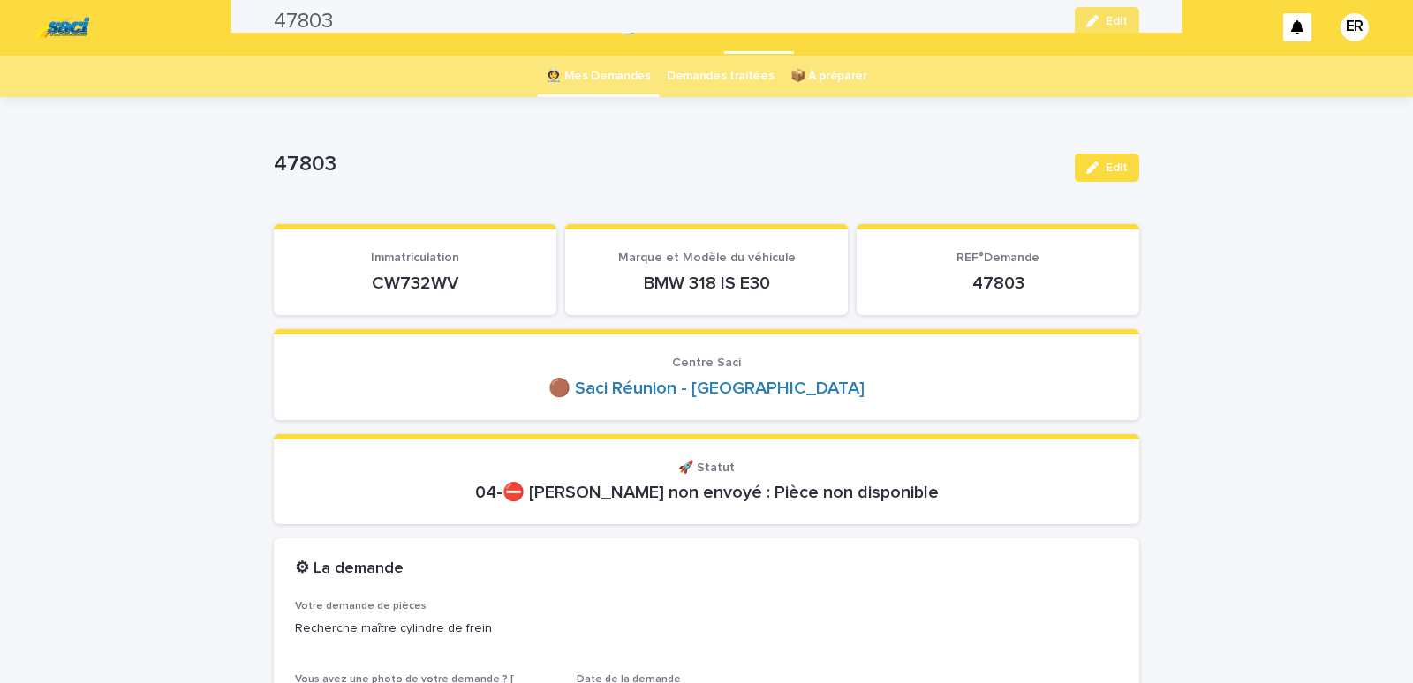
scroll to position [0, 0]
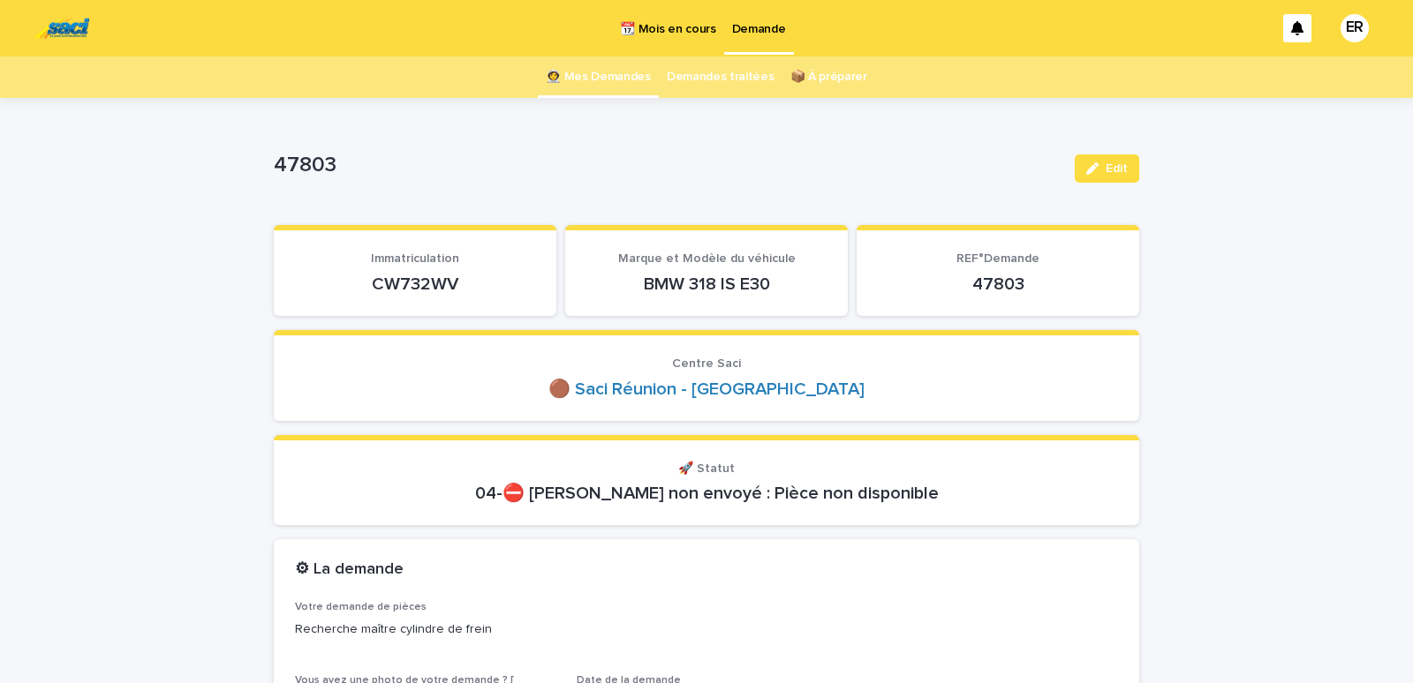
click at [599, 70] on link "👩‍🚀 Mes Demandes" at bounding box center [598, 77] width 105 height 41
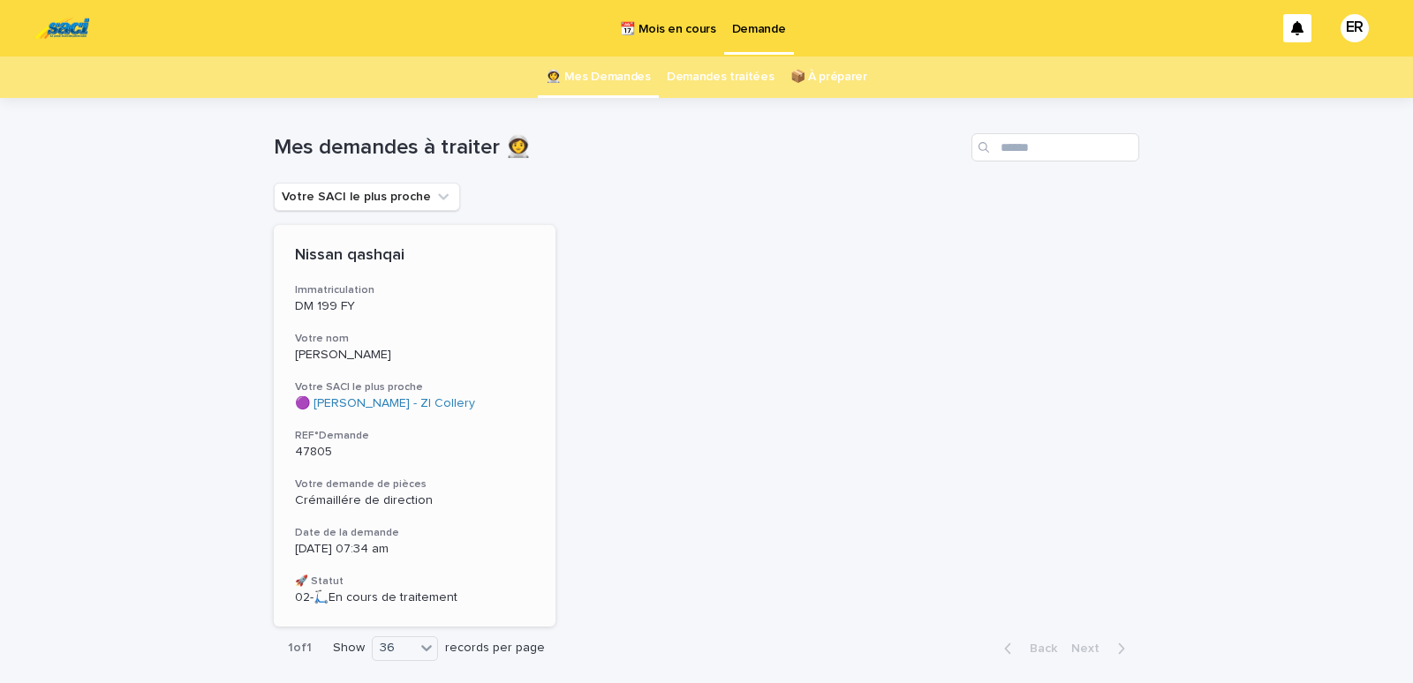
click at [404, 309] on p "DM 199 FY" at bounding box center [414, 306] width 239 height 15
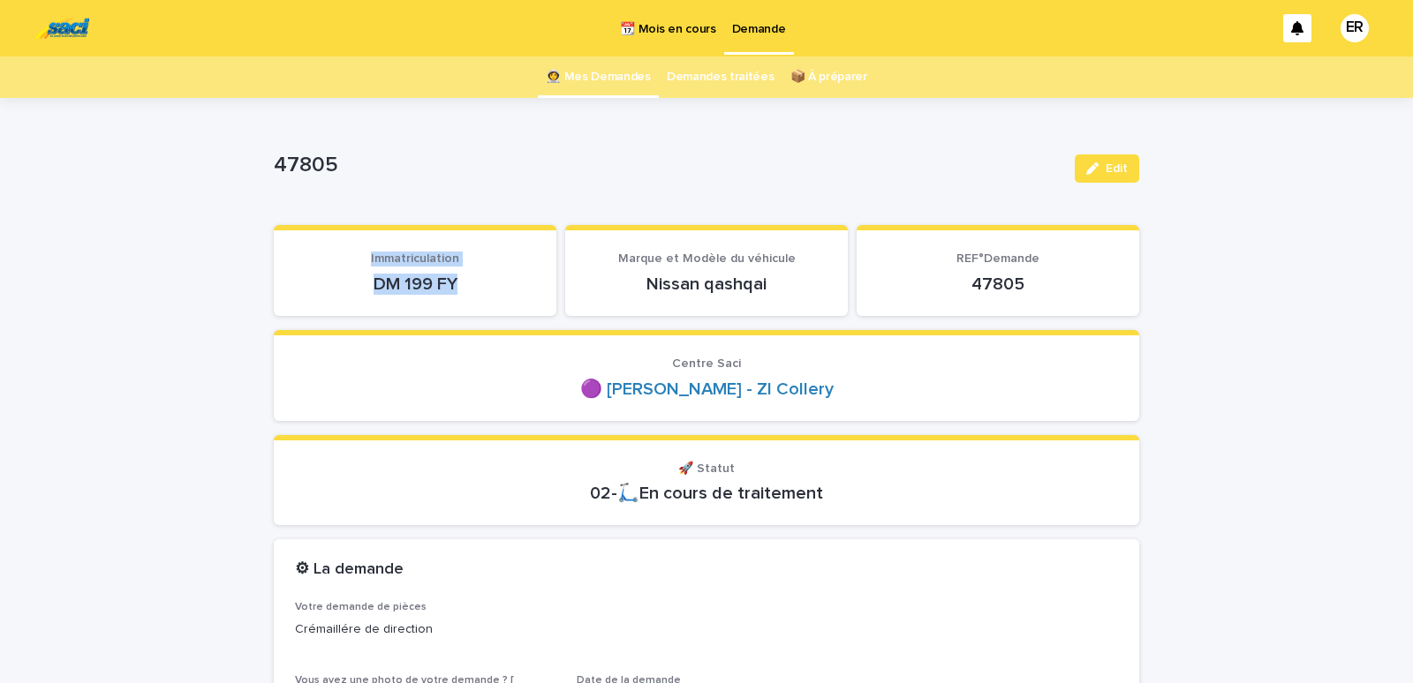
drag, startPoint x: 356, startPoint y: 267, endPoint x: 461, endPoint y: 276, distance: 105.5
click at [461, 276] on div "Immatriculation DM 199 FY" at bounding box center [415, 273] width 240 height 43
click at [462, 299] on section "Immatriculation DM 199 FY" at bounding box center [415, 270] width 283 height 91
drag, startPoint x: 356, startPoint y: 288, endPoint x: 466, endPoint y: 285, distance: 110.4
click at [466, 285] on p "DM 199 FY" at bounding box center [415, 284] width 240 height 21
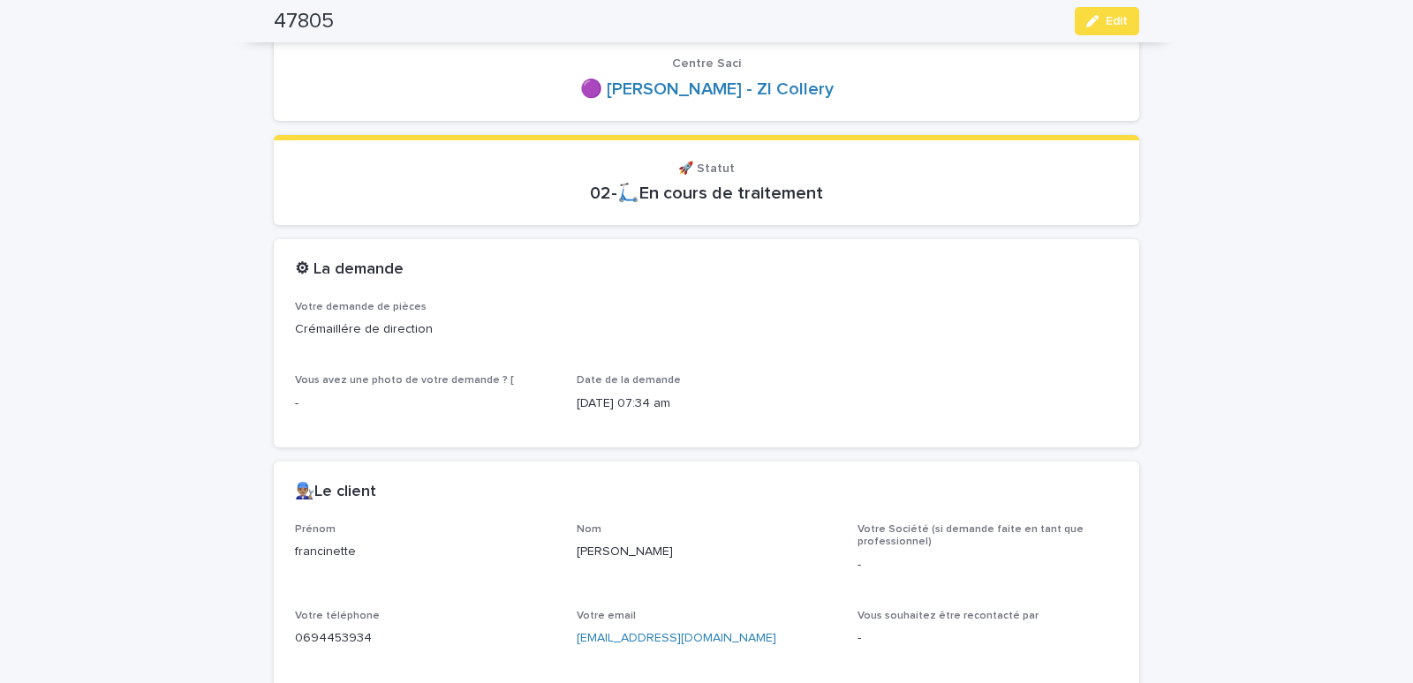
scroll to position [600, 0]
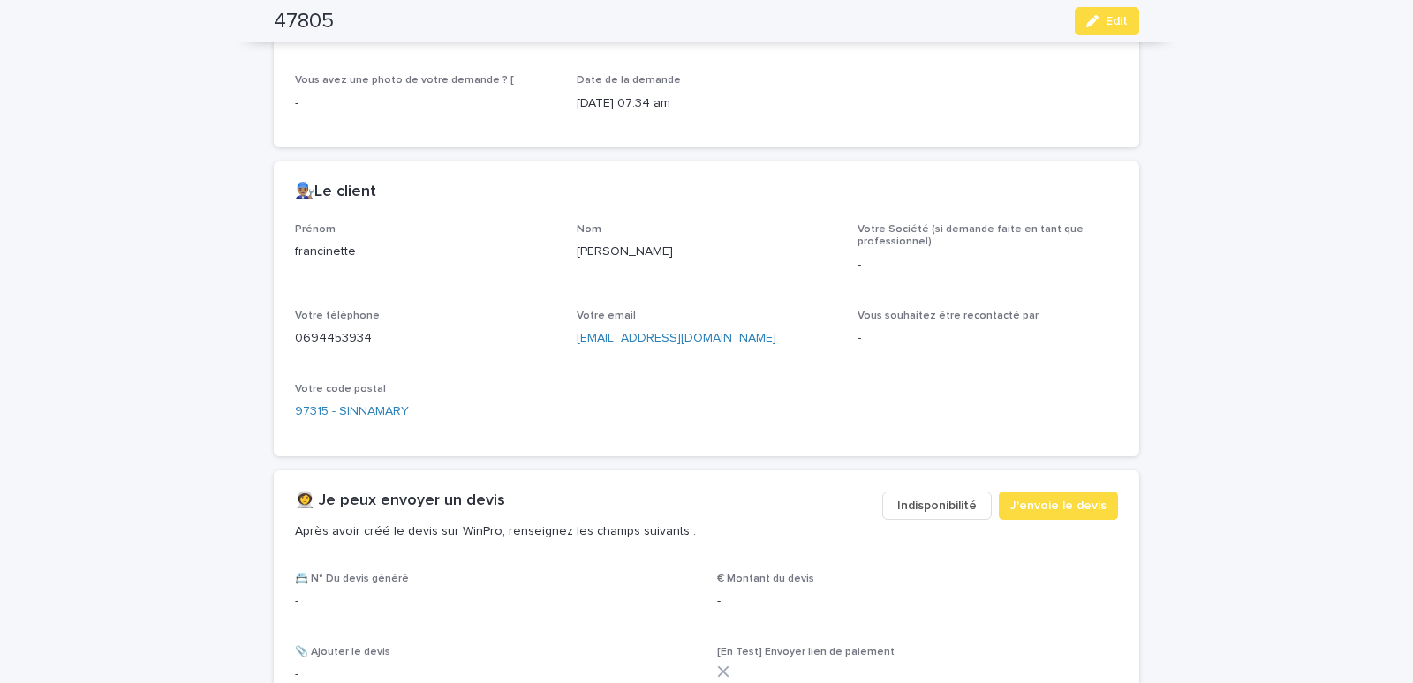
click at [921, 503] on span "Indisponibilité" at bounding box center [936, 506] width 79 height 18
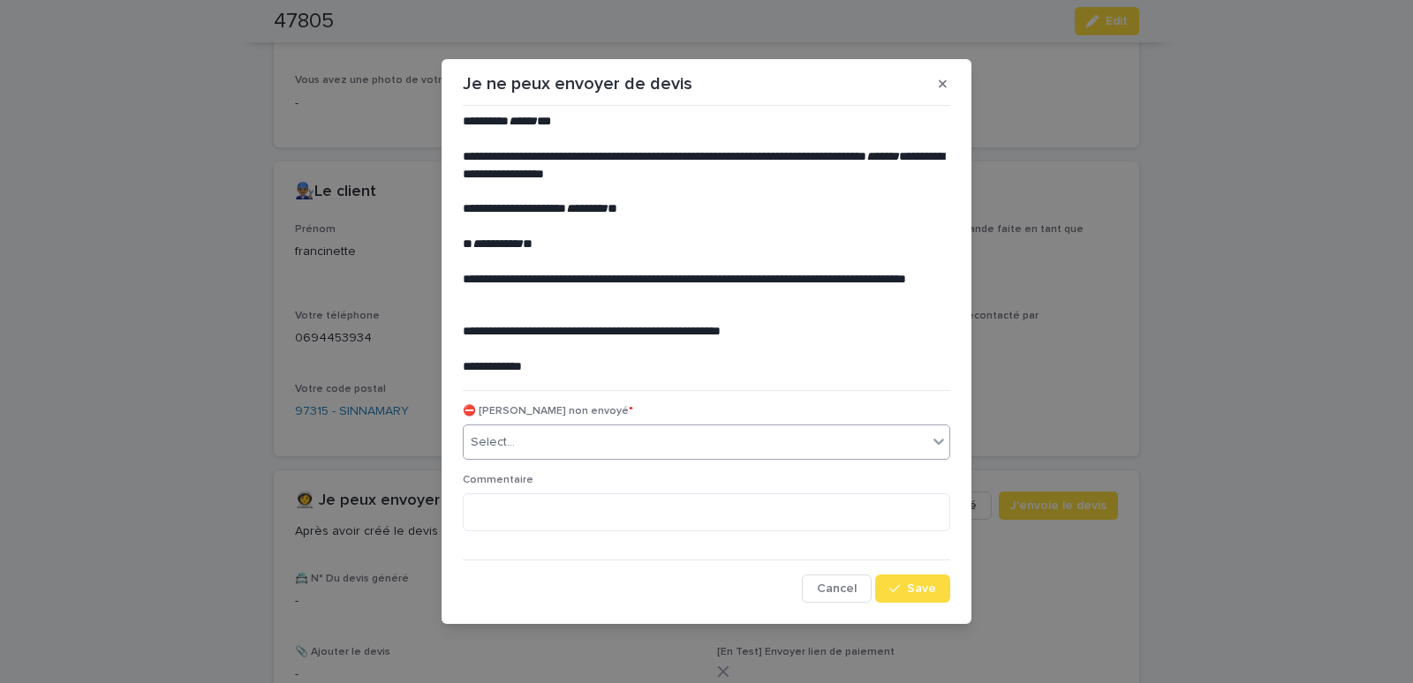
click at [640, 444] on div "Select..." at bounding box center [696, 442] width 464 height 29
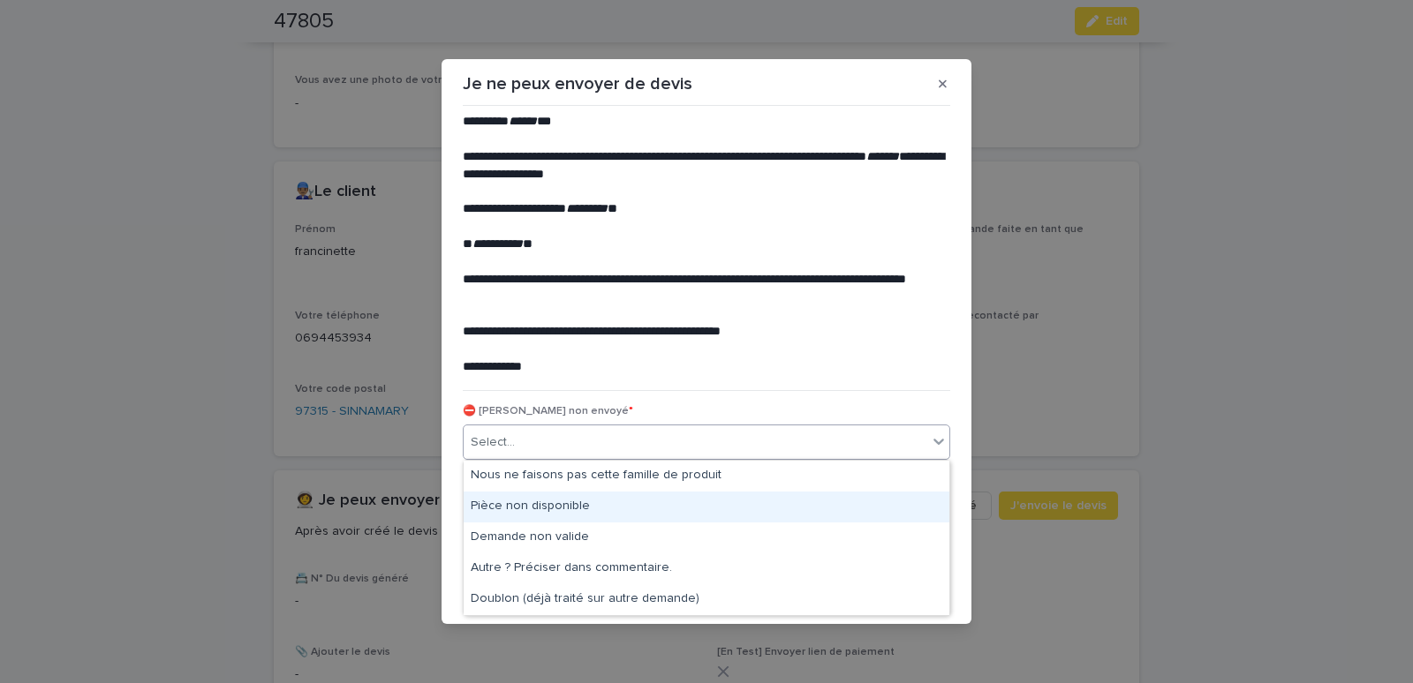
click at [493, 505] on div "Pièce non disponible" at bounding box center [707, 507] width 486 height 31
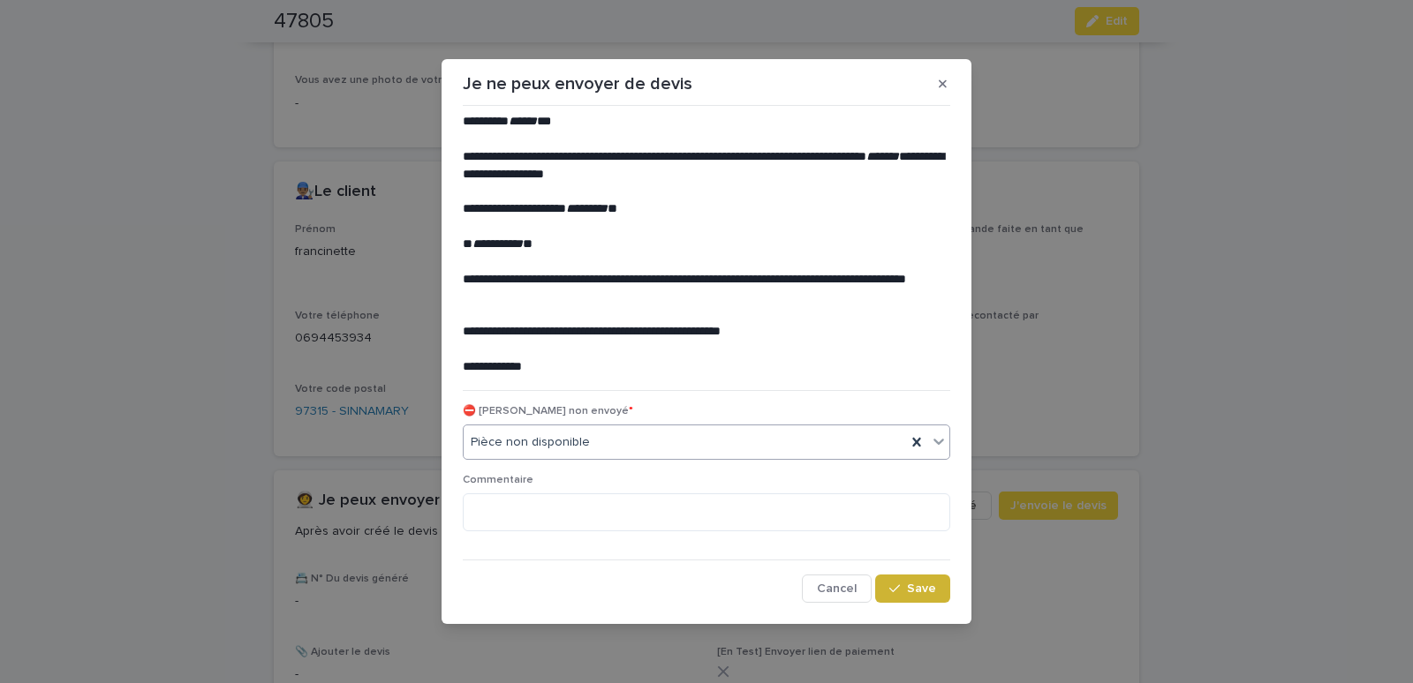
click at [921, 592] on span "Save" at bounding box center [921, 589] width 29 height 12
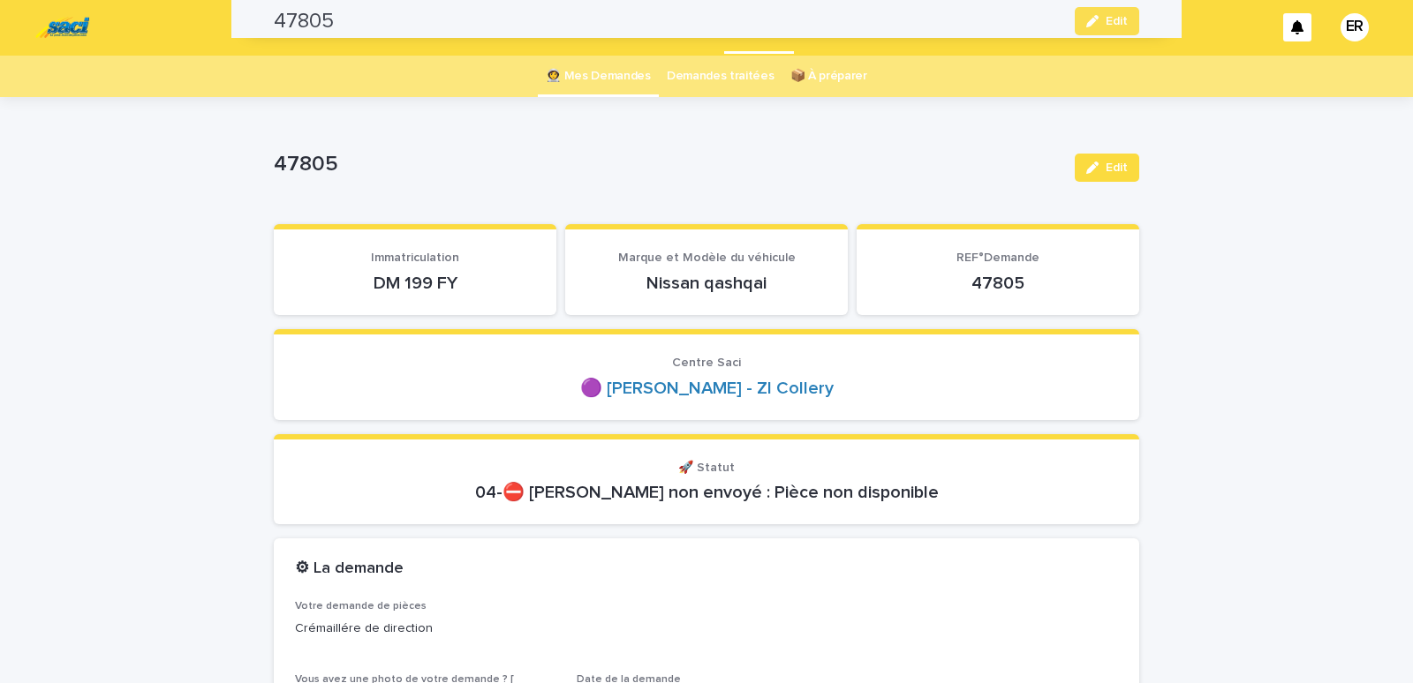
scroll to position [0, 0]
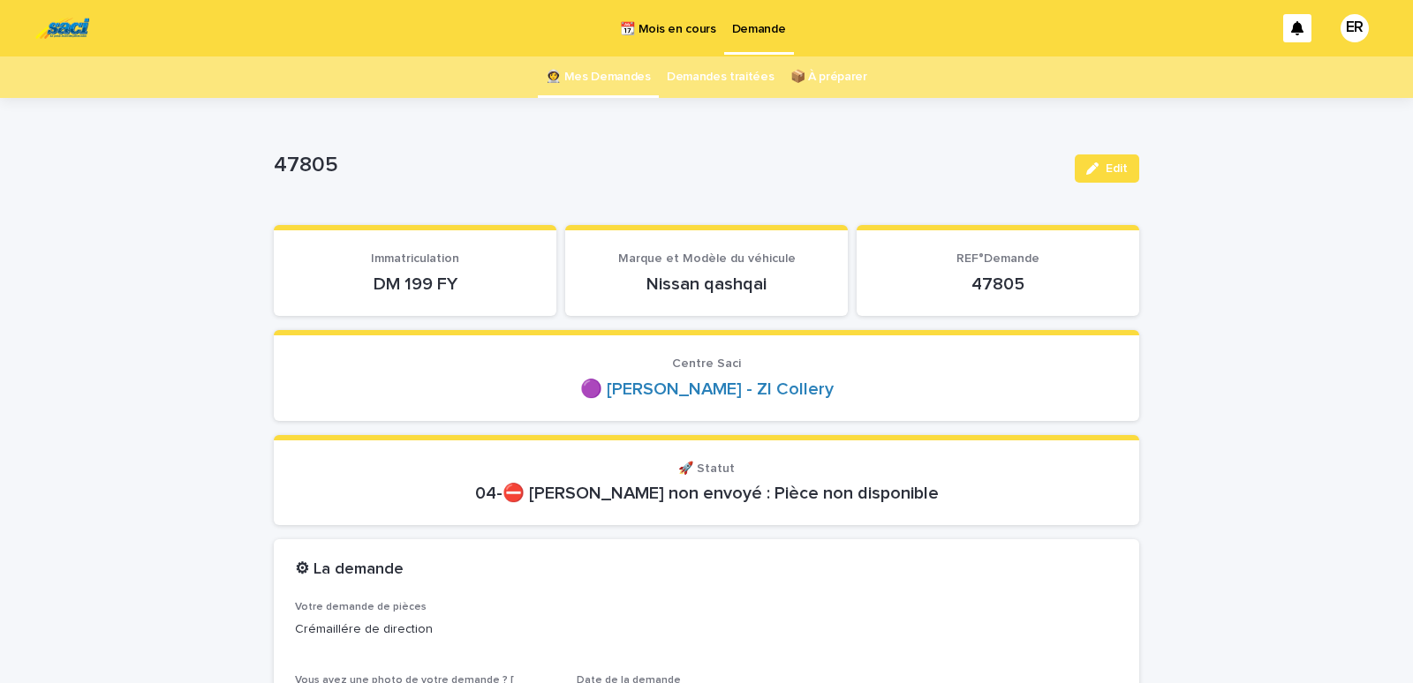
click at [660, 16] on p "📆 Mois en cours" at bounding box center [667, 18] width 95 height 37
